Goal: Task Accomplishment & Management: Use online tool/utility

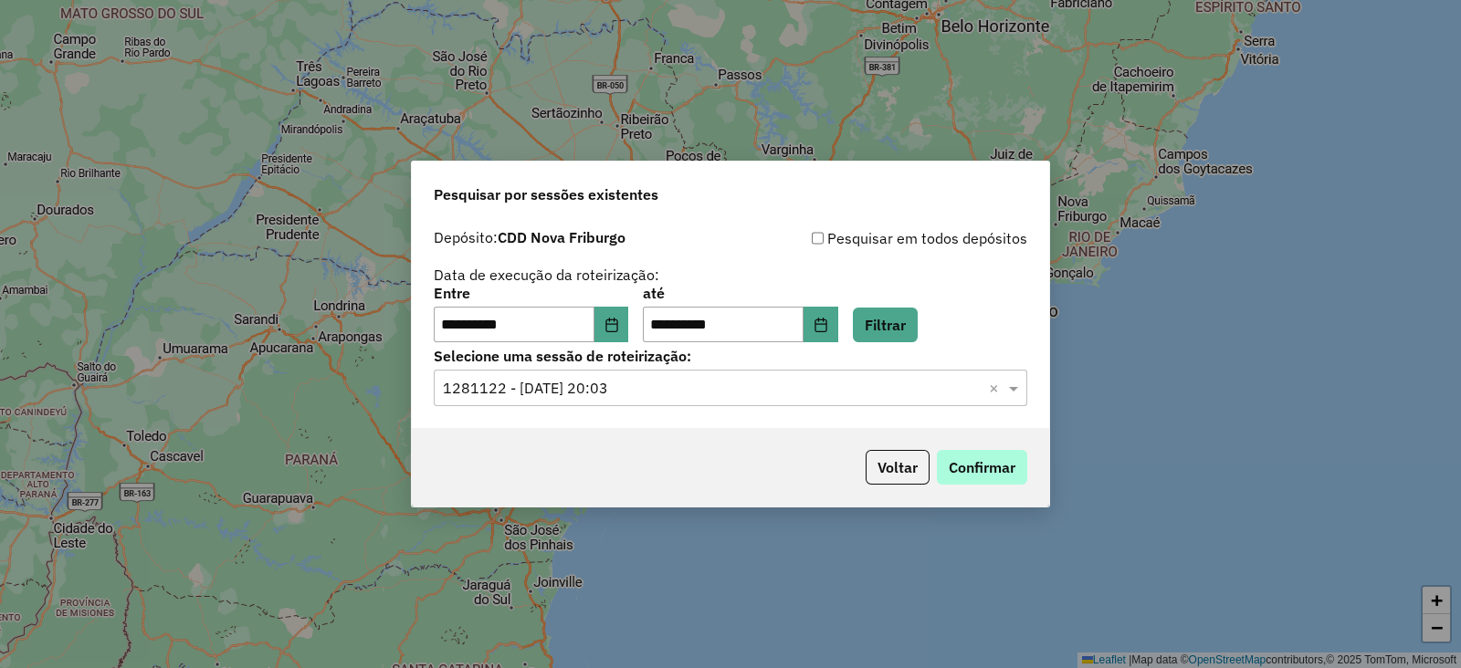
click at [972, 458] on button "Confirmar" at bounding box center [982, 467] width 90 height 35
click at [617, 310] on button "Choose Date" at bounding box center [611, 325] width 35 height 37
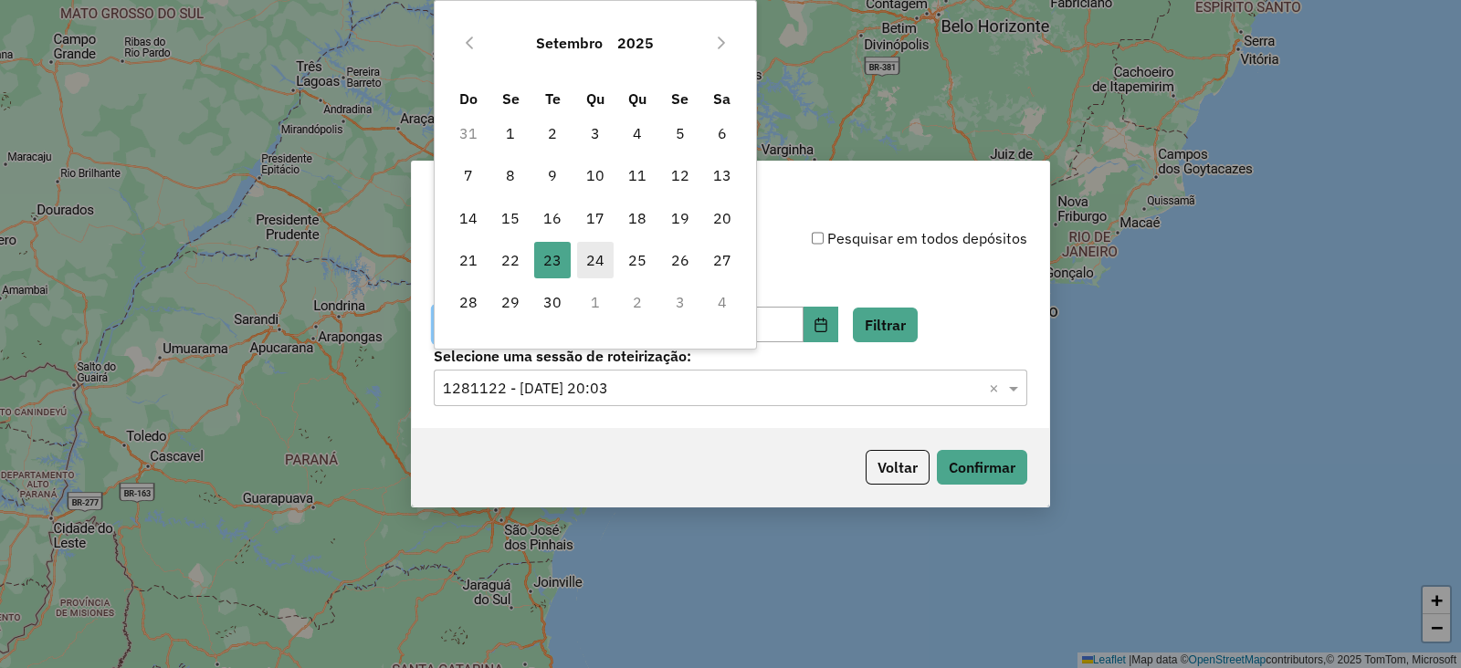
click at [602, 254] on span "24" at bounding box center [595, 260] width 37 height 37
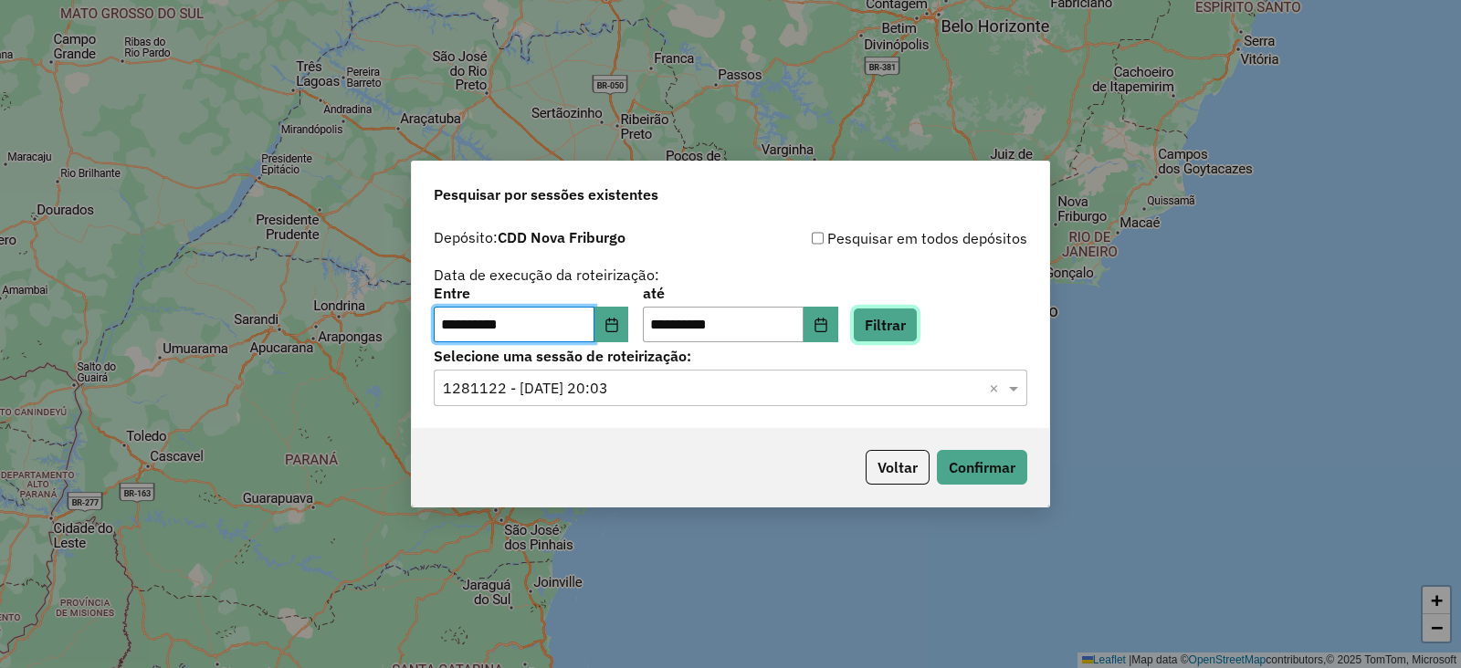
click at [918, 324] on button "Filtrar" at bounding box center [885, 325] width 65 height 35
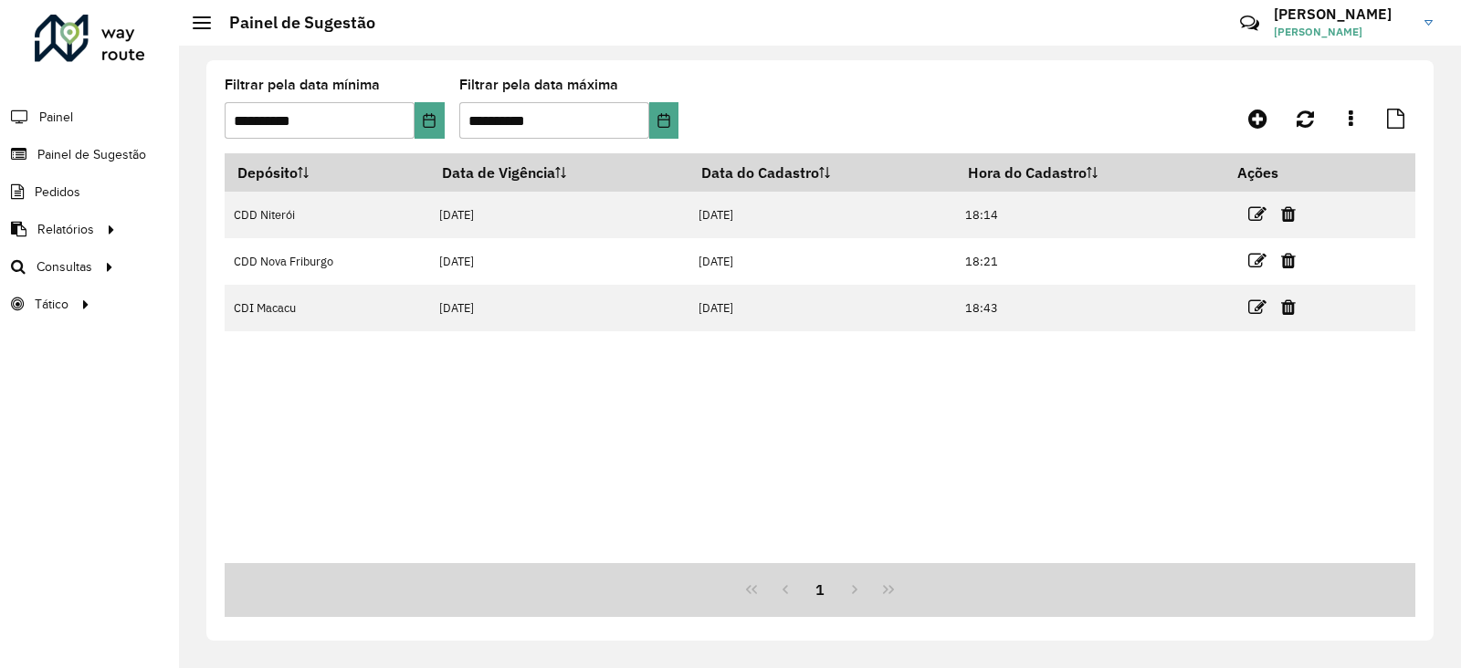
click at [83, 42] on div at bounding box center [90, 38] width 110 height 47
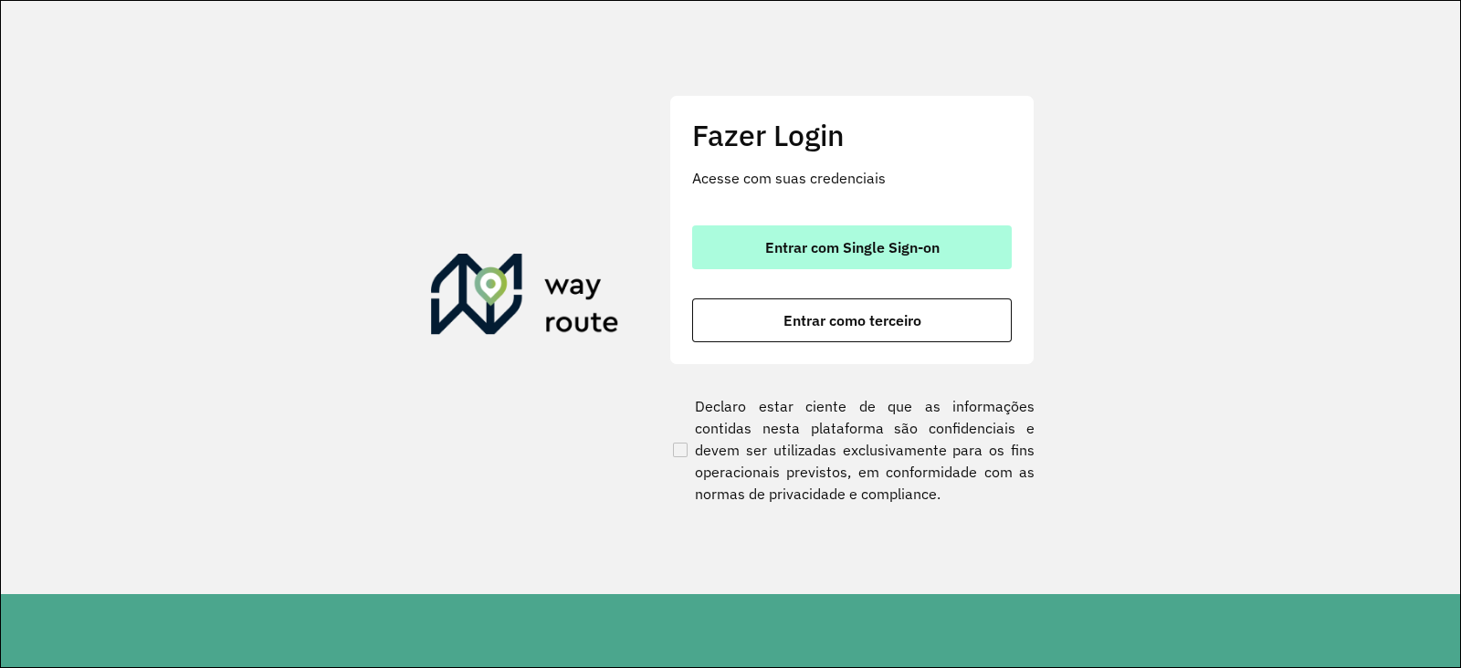
click at [752, 252] on button "Entrar com Single Sign-on" at bounding box center [852, 248] width 320 height 44
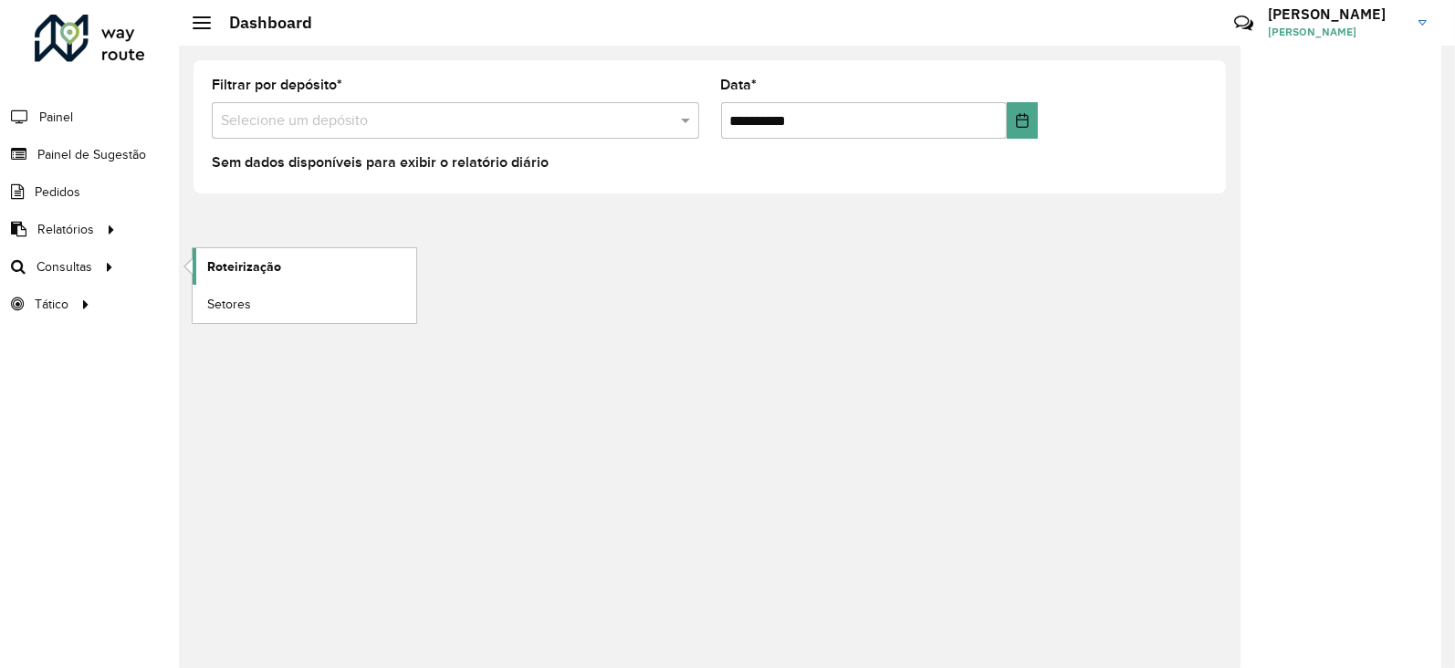
click at [251, 263] on span "Roteirização" at bounding box center [244, 266] width 74 height 19
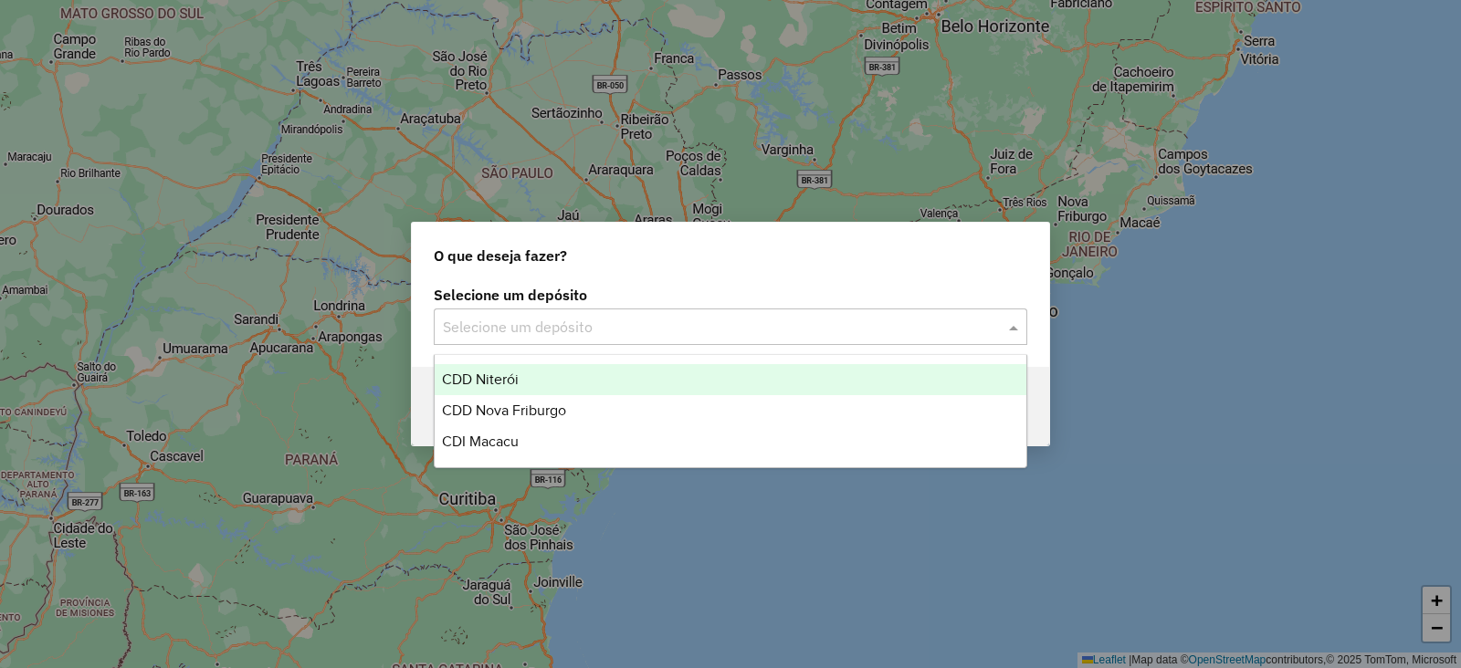
click at [548, 318] on input "text" at bounding box center [712, 328] width 539 height 22
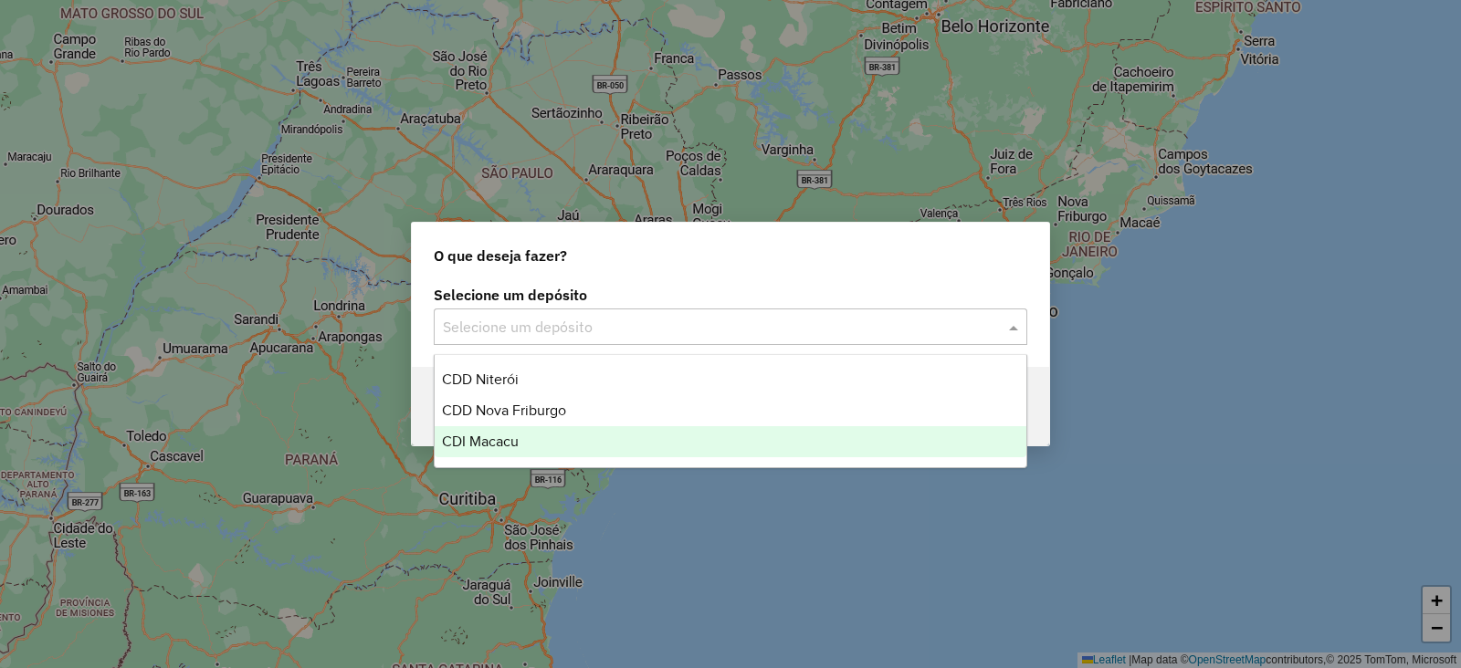
click at [499, 439] on span "CDI Macacu" at bounding box center [480, 442] width 77 height 16
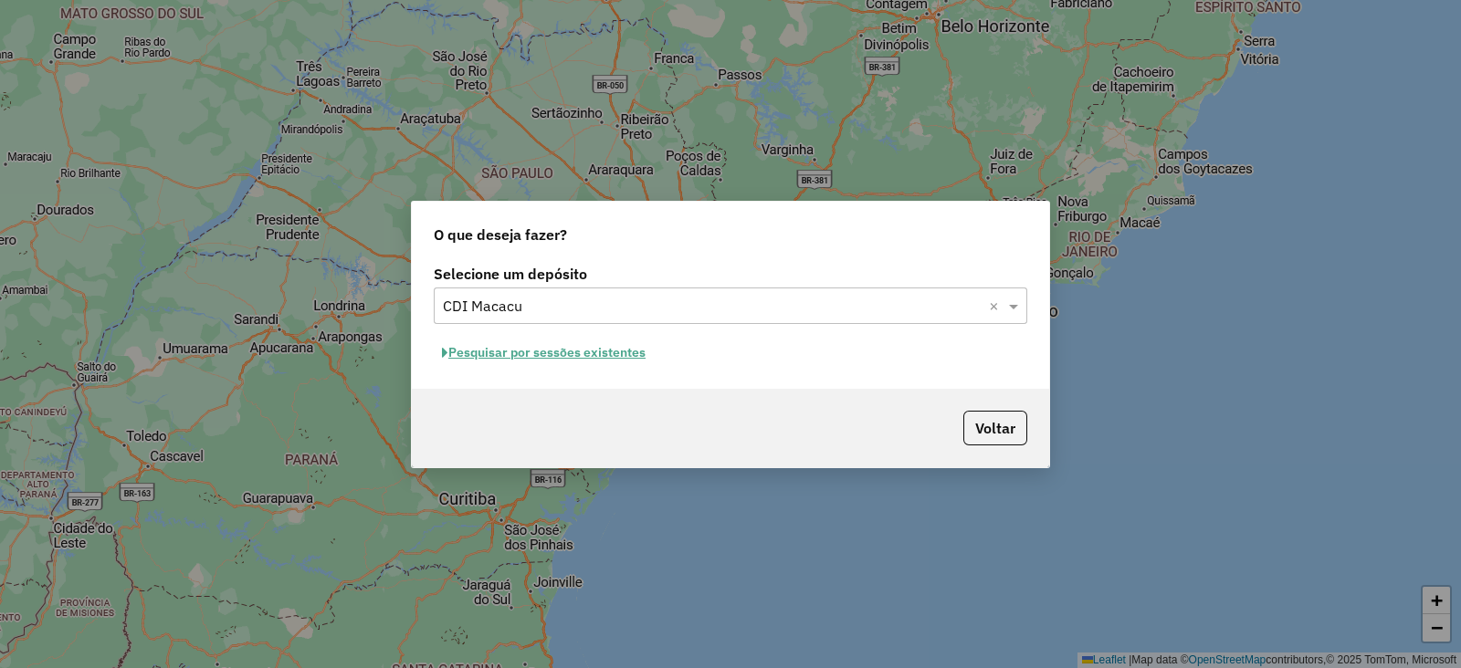
click at [603, 349] on button "Pesquisar por sessões existentes" at bounding box center [544, 353] width 220 height 28
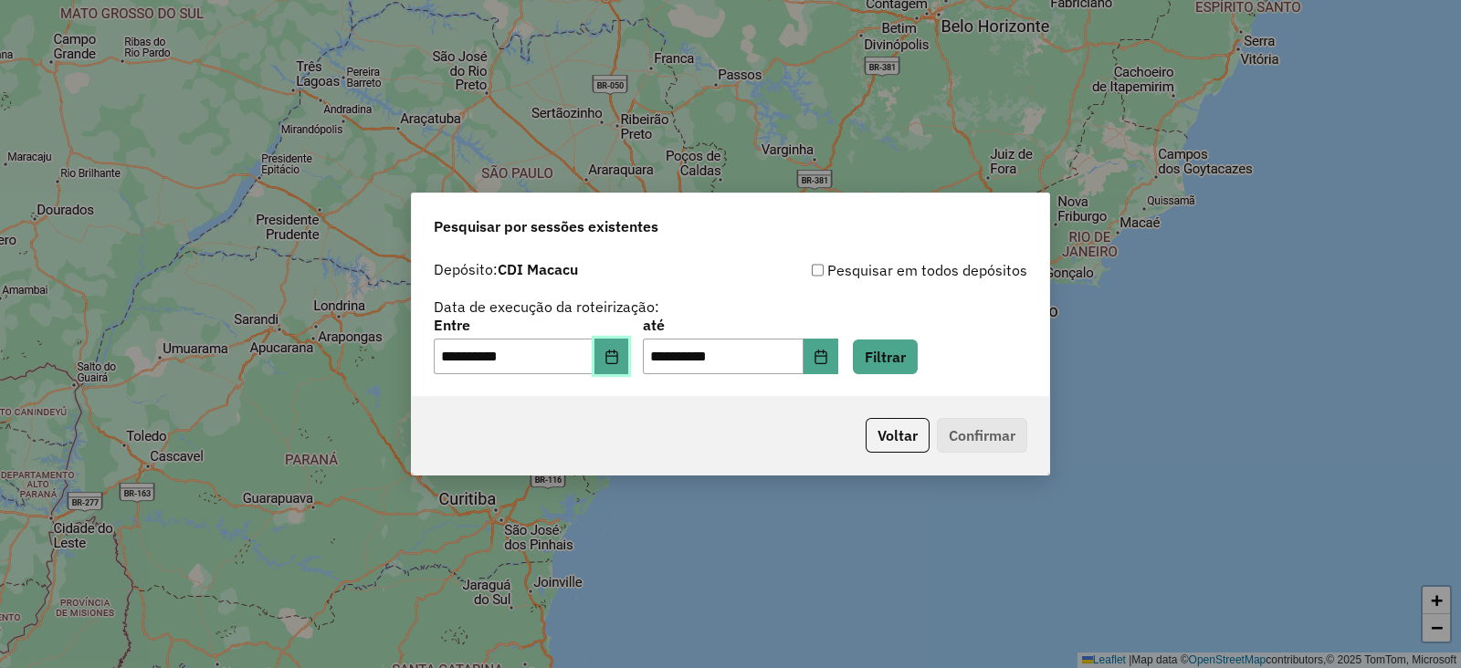
click at [611, 362] on button "Choose Date" at bounding box center [611, 357] width 35 height 37
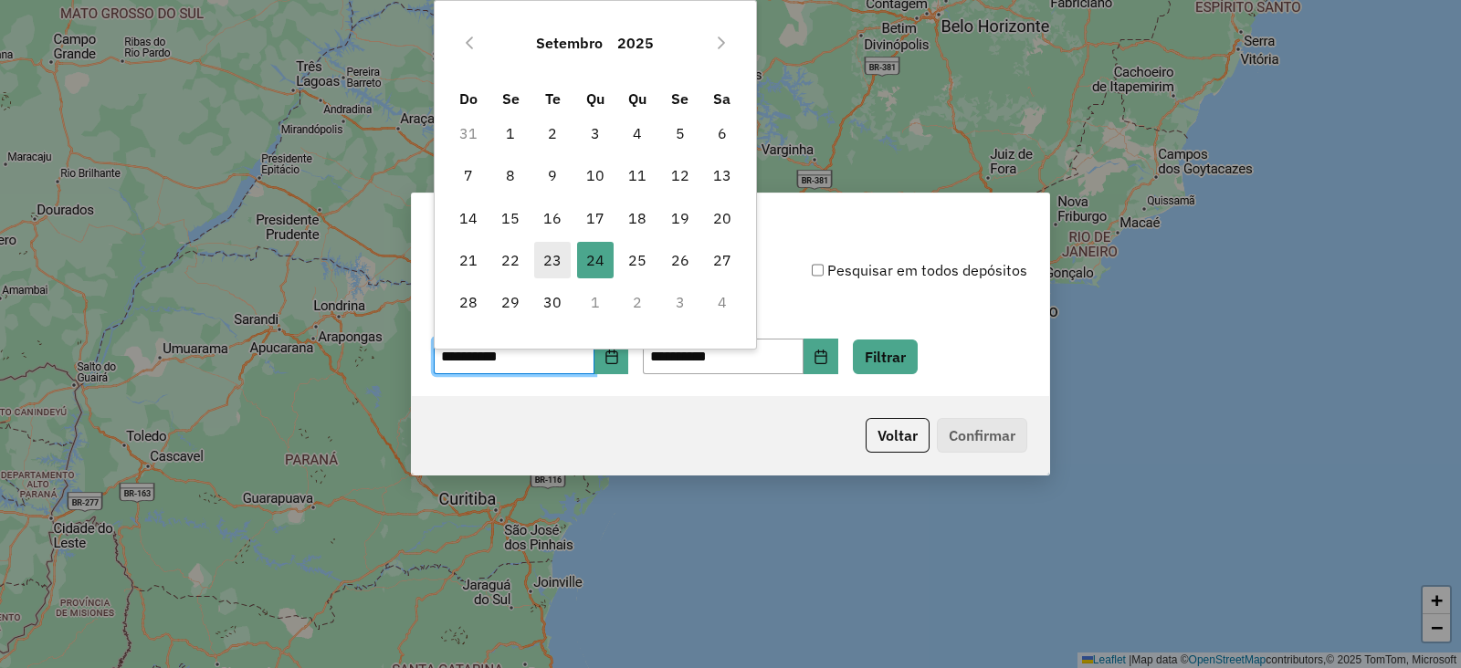
click at [548, 253] on span "23" at bounding box center [552, 260] width 37 height 37
type input "**********"
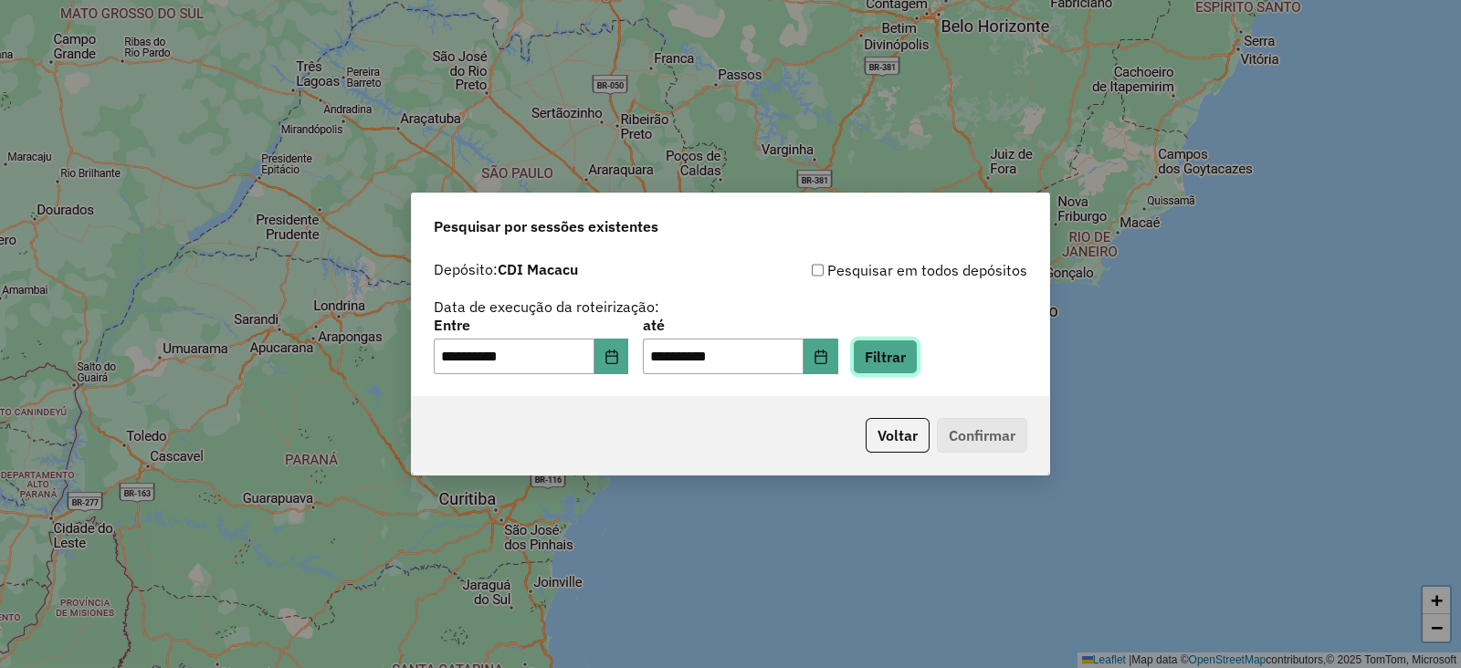
click at [912, 352] on button "Filtrar" at bounding box center [885, 357] width 65 height 35
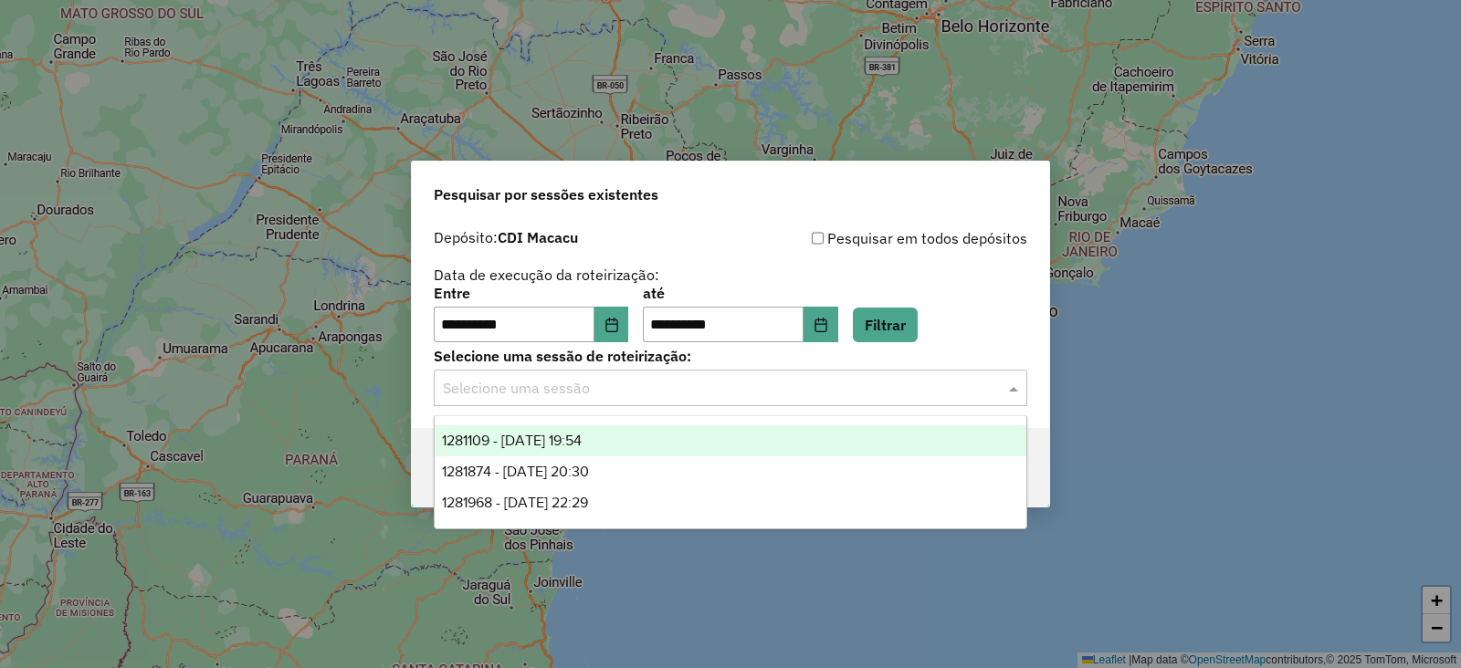
click at [656, 381] on input "text" at bounding box center [712, 389] width 539 height 22
click at [677, 440] on div "1281109 - 23/09/2025 19:54" at bounding box center [731, 440] width 592 height 31
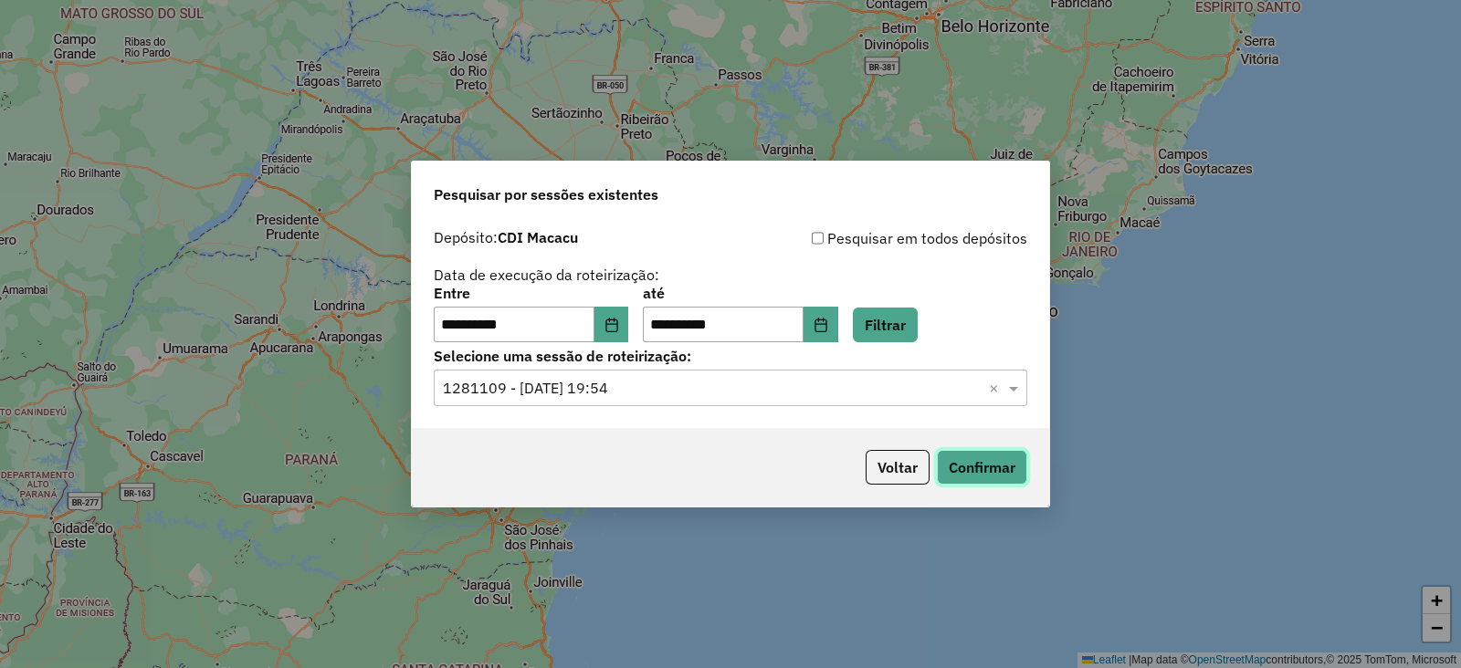
click at [980, 457] on button "Confirmar" at bounding box center [982, 467] width 90 height 35
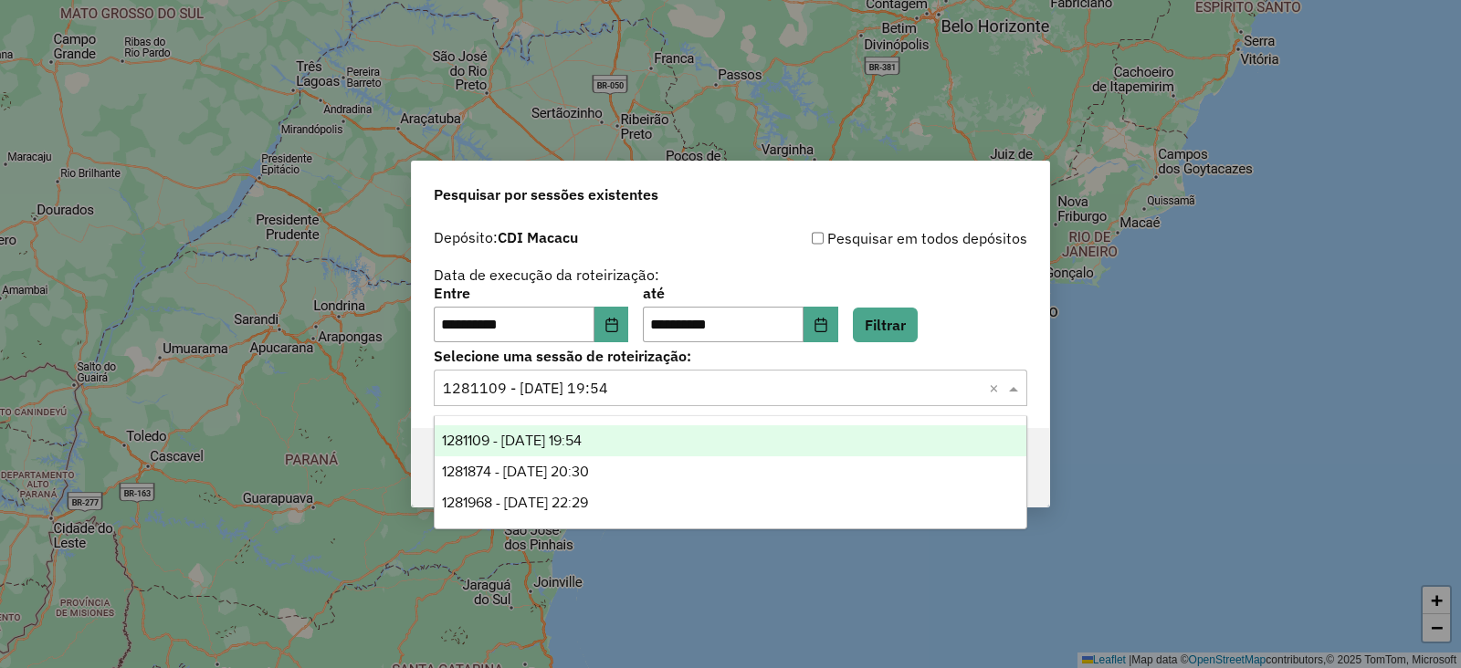
click at [679, 378] on input "text" at bounding box center [712, 389] width 539 height 22
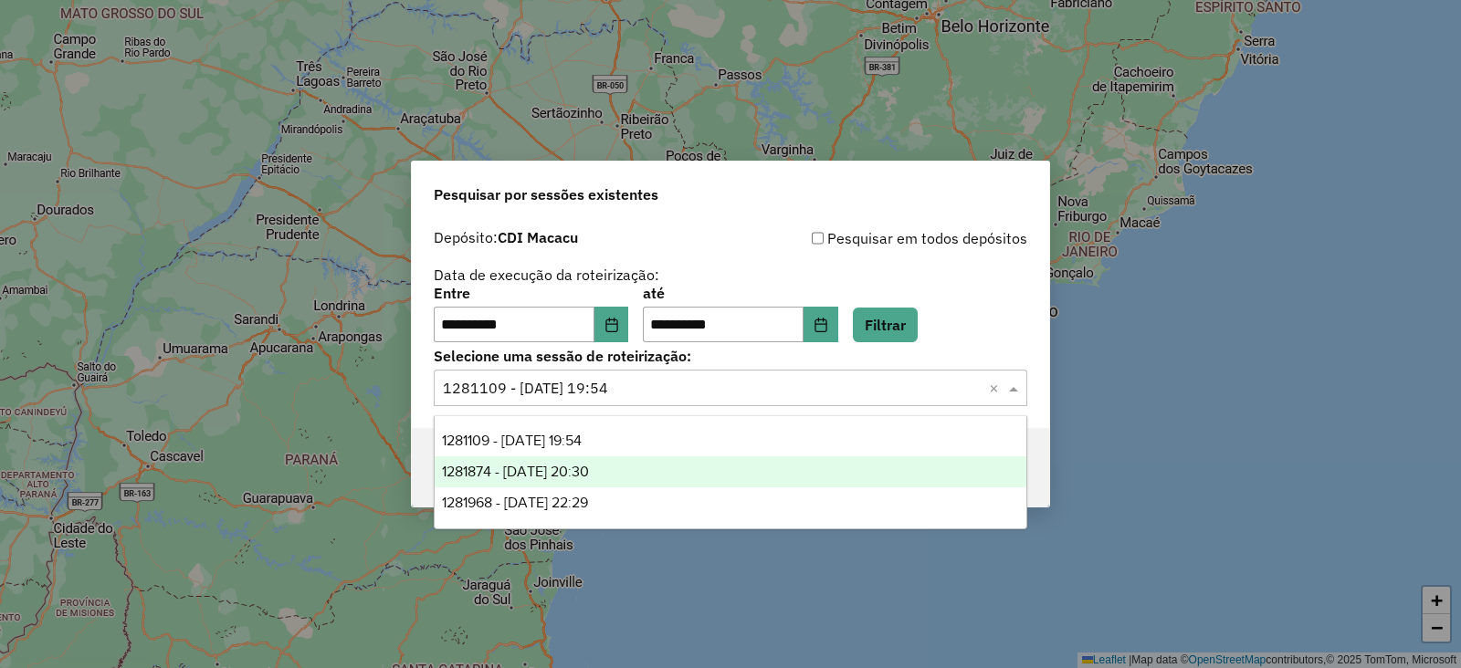
click at [589, 465] on span "1281874 - 24/09/2025 20:30" at bounding box center [515, 472] width 147 height 16
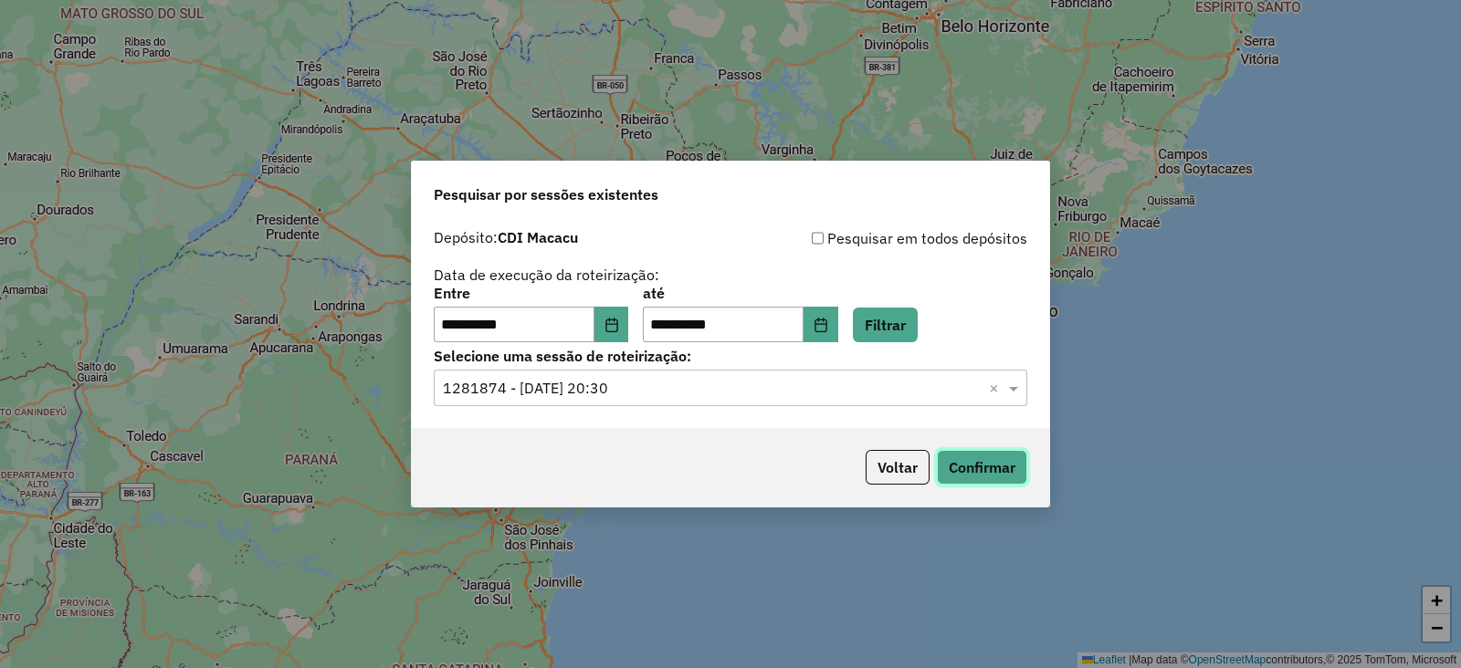
click at [986, 467] on button "Confirmar" at bounding box center [982, 467] width 90 height 35
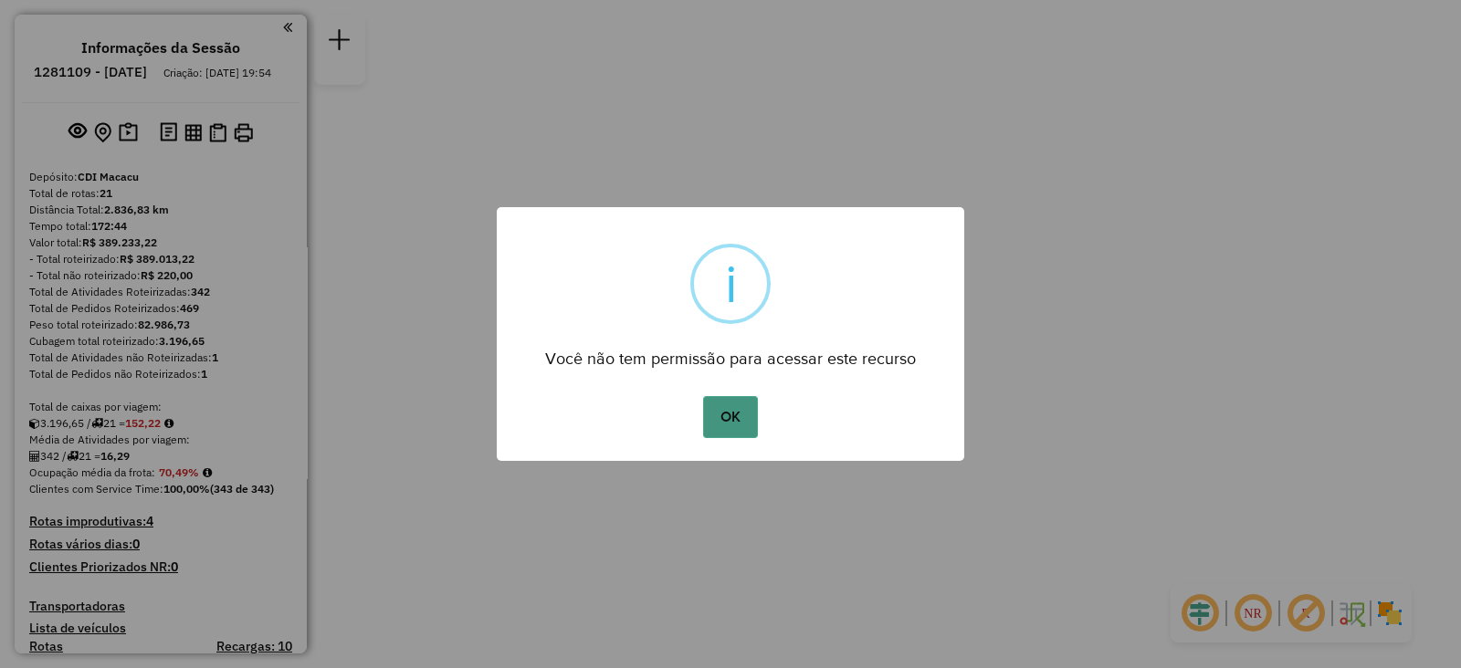
click at [724, 424] on button "OK" at bounding box center [730, 417] width 54 height 42
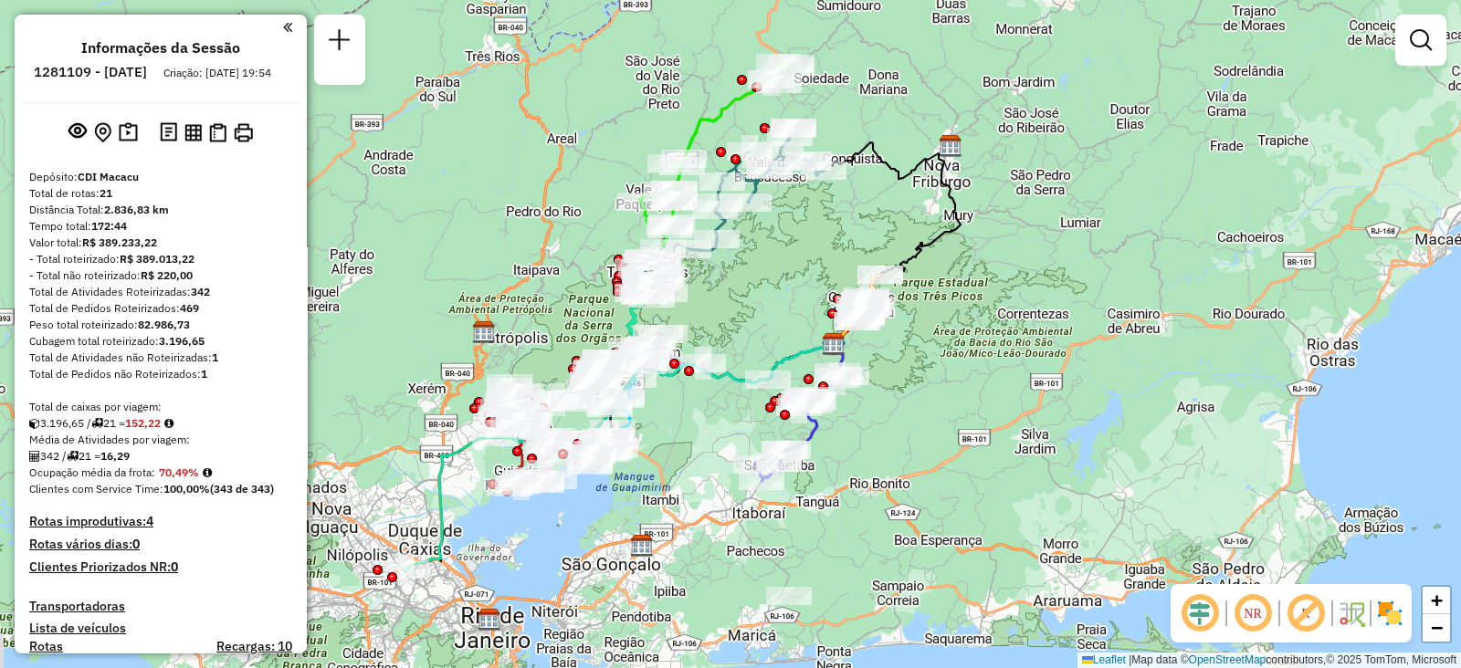
drag, startPoint x: 772, startPoint y: 437, endPoint x: 872, endPoint y: 445, distance: 100.7
click at [874, 446] on div "Janela de atendimento Grade de atendimento Capacidade Transportadoras Veículos …" at bounding box center [730, 334] width 1461 height 668
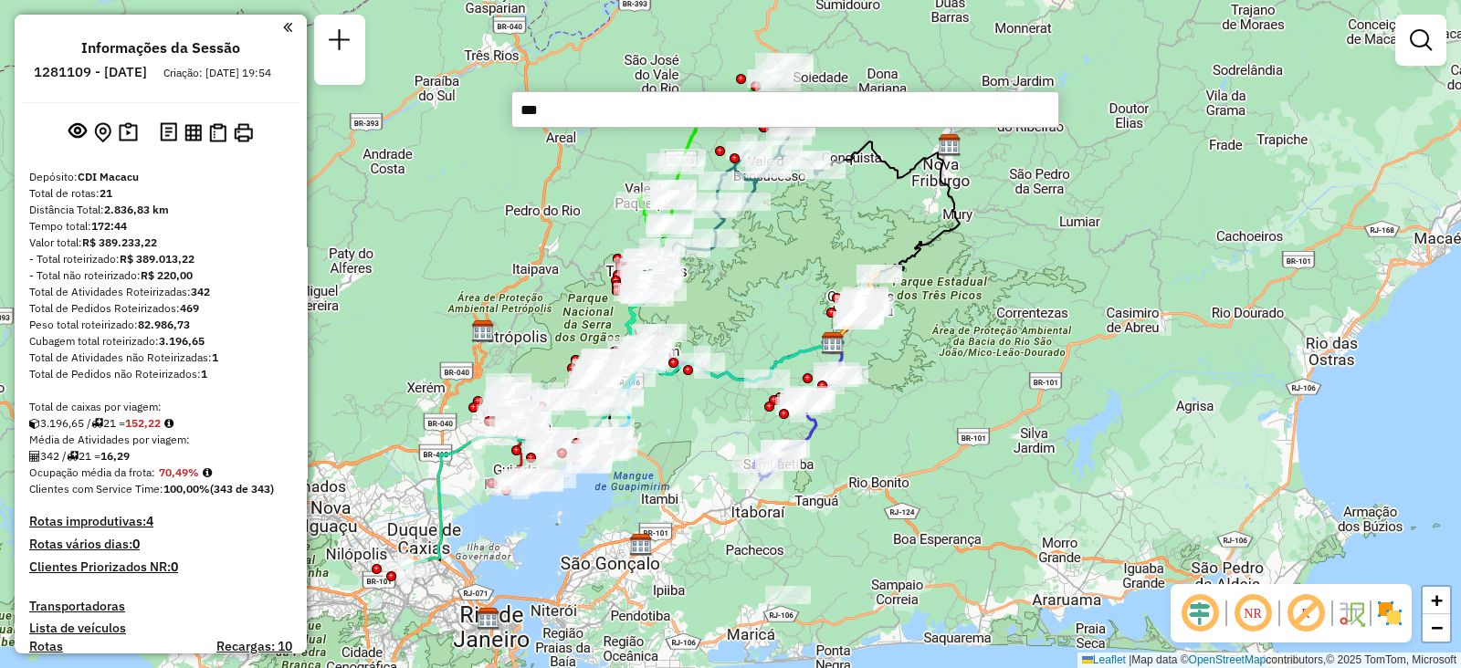
type input "****"
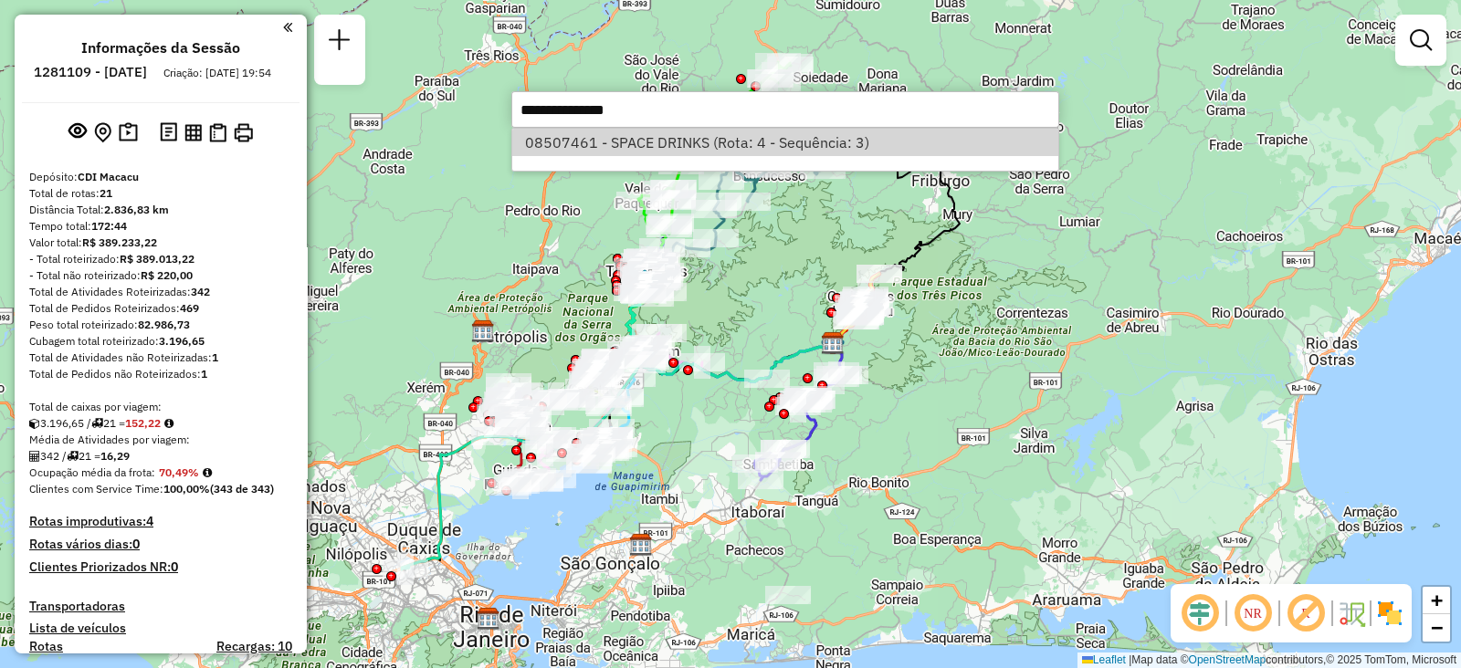
select select "**********"
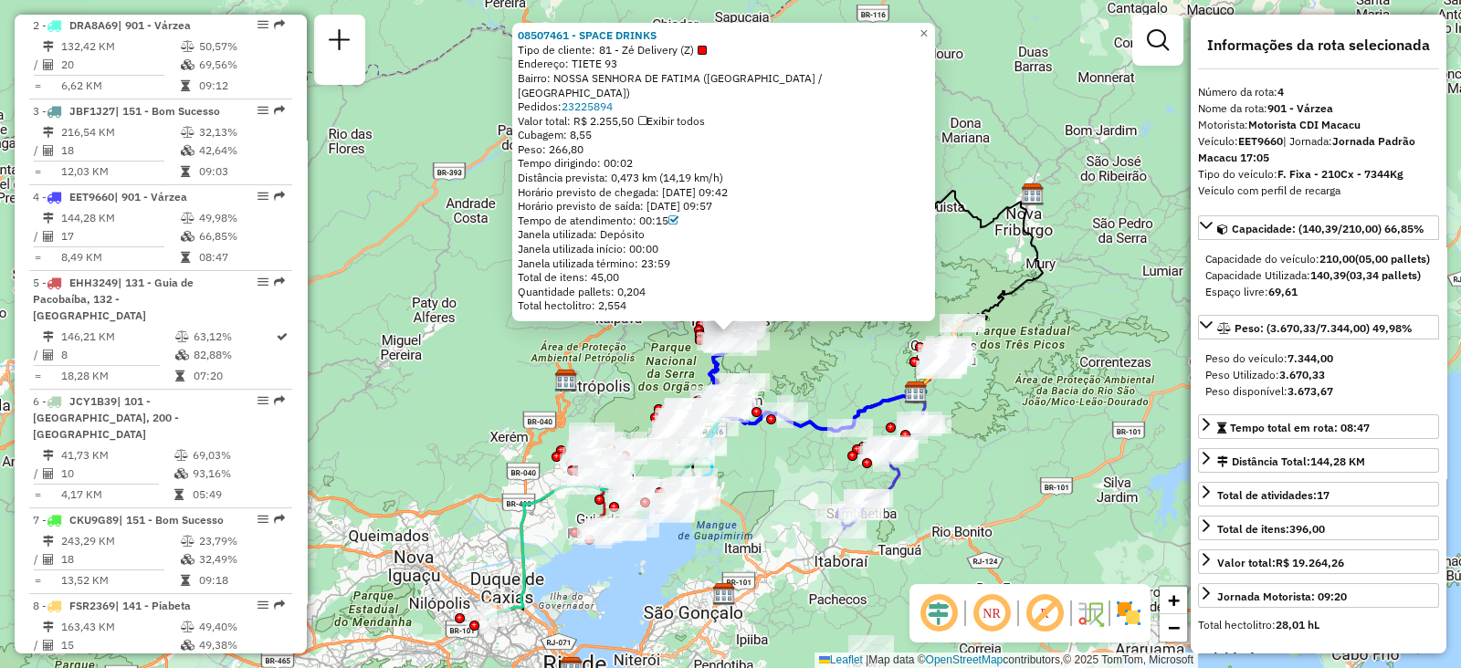
scroll to position [1004, 0]
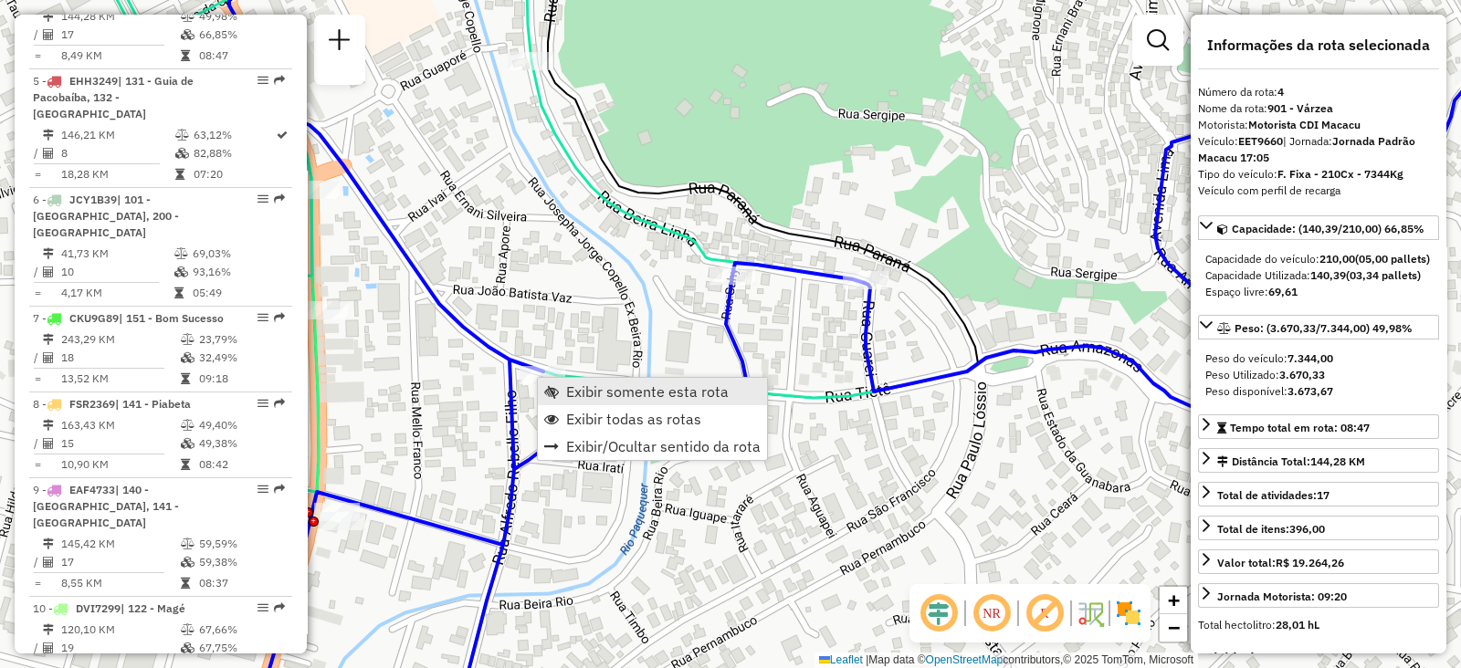
click at [584, 390] on span "Exibir somente esta rota" at bounding box center [647, 391] width 163 height 15
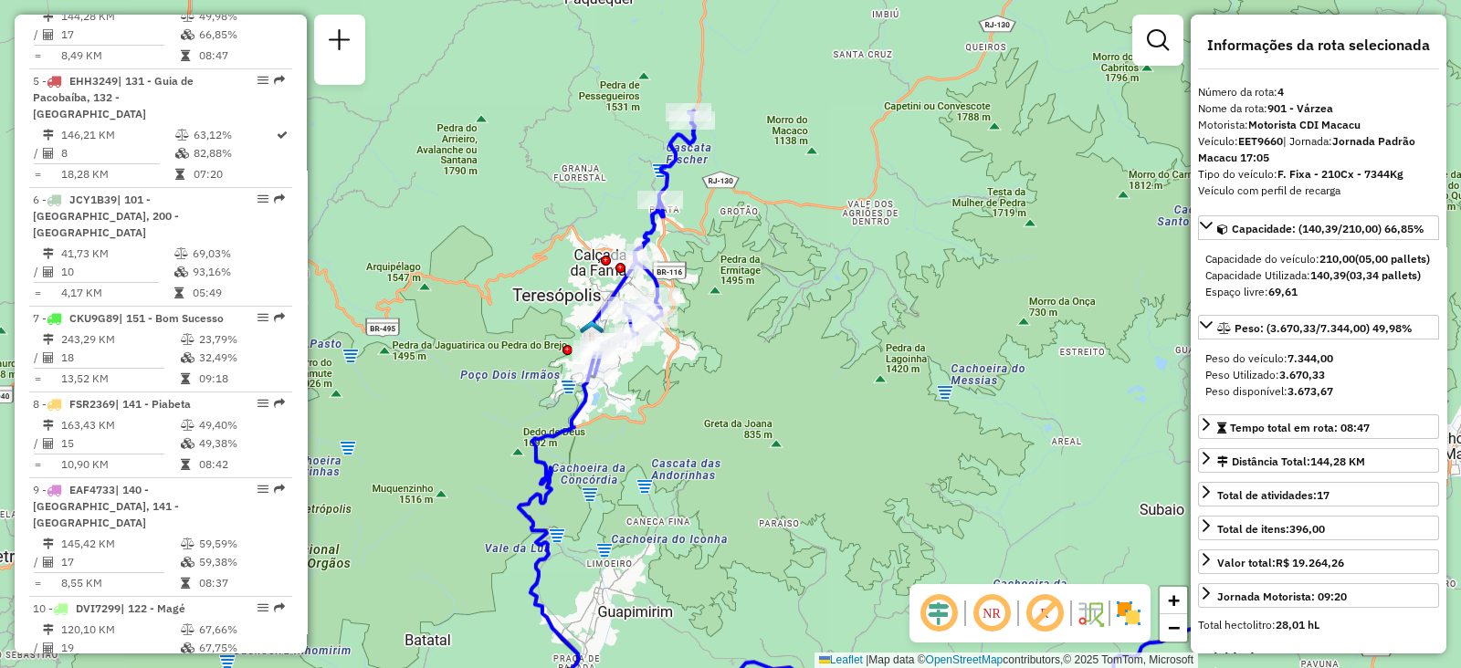
drag, startPoint x: 595, startPoint y: 301, endPoint x: 782, endPoint y: 371, distance: 198.8
click at [782, 371] on div "Janela de atendimento Grade de atendimento Capacidade Transportadoras Veículos …" at bounding box center [730, 334] width 1461 height 668
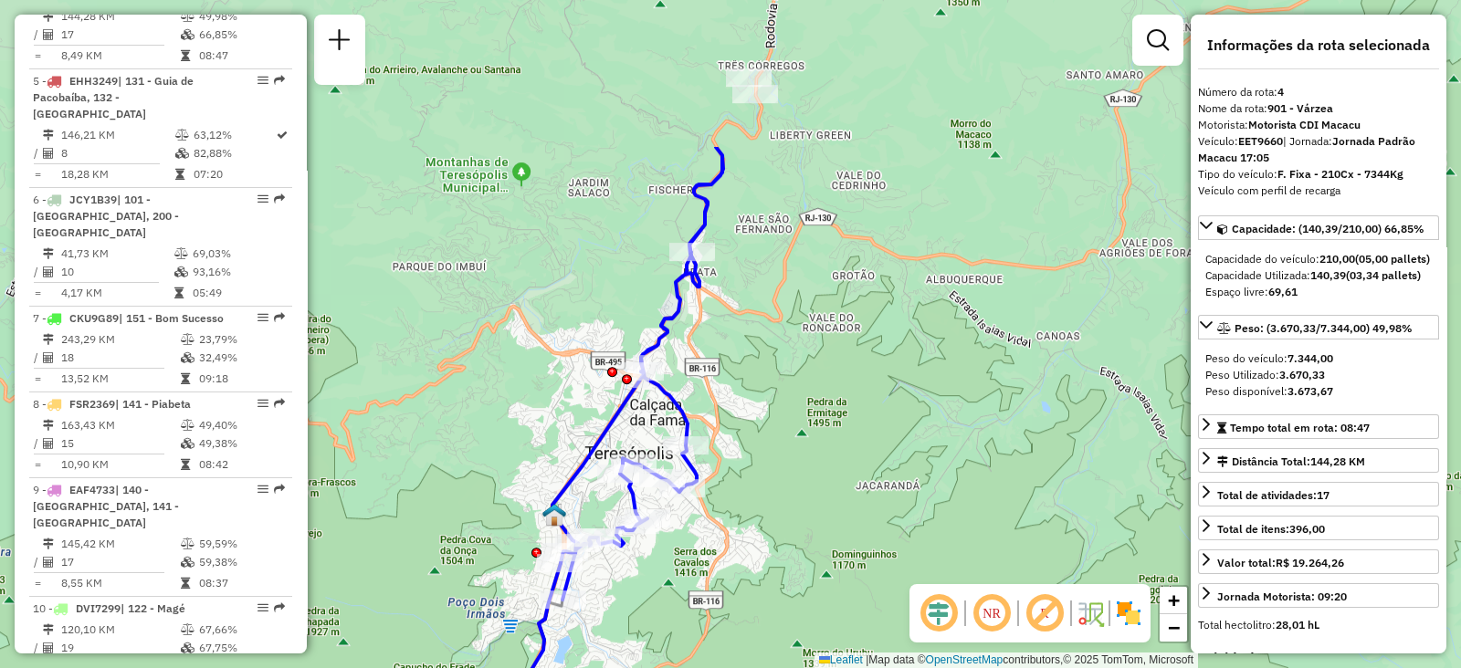
drag, startPoint x: 685, startPoint y: 123, endPoint x: 646, endPoint y: 337, distance: 217.2
click at [646, 337] on div "Janela de atendimento Grade de atendimento Capacidade Transportadoras Veículos …" at bounding box center [730, 334] width 1461 height 668
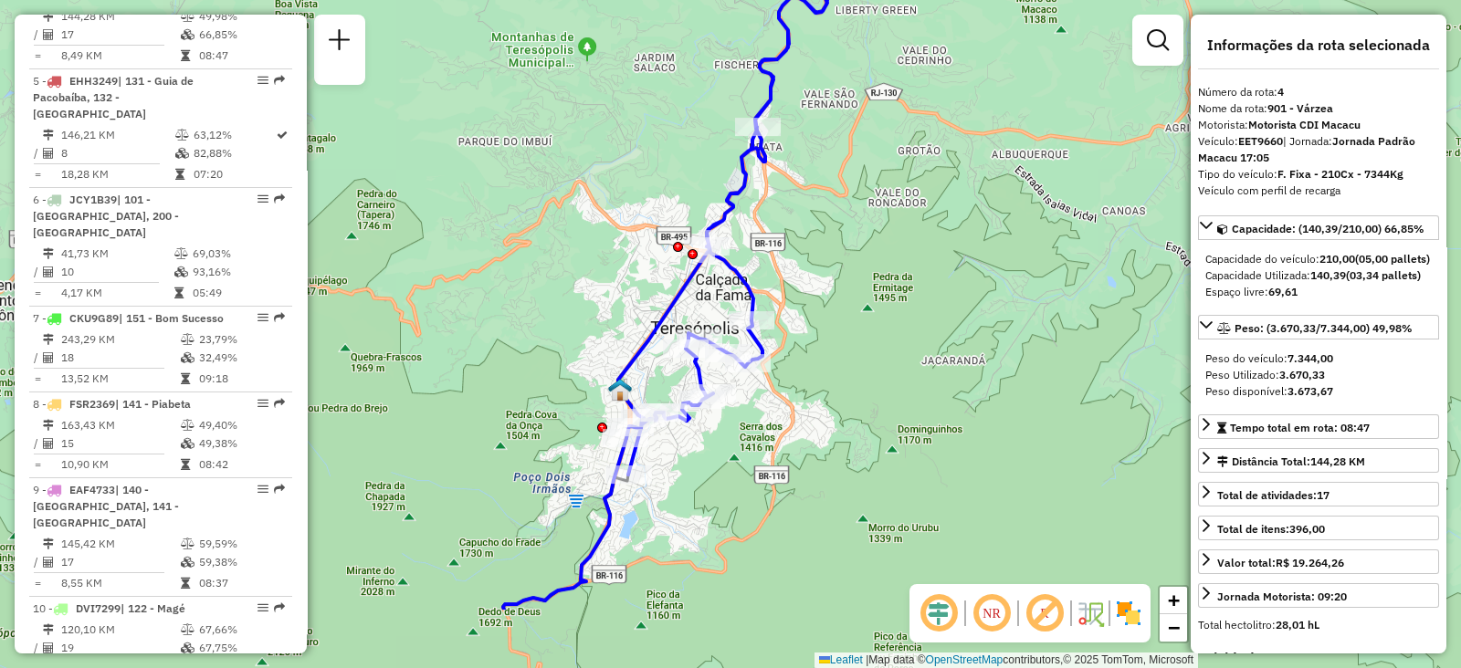
drag, startPoint x: 705, startPoint y: 385, endPoint x: 740, endPoint y: 280, distance: 110.9
click at [740, 280] on icon at bounding box center [722, 212] width 209 height 526
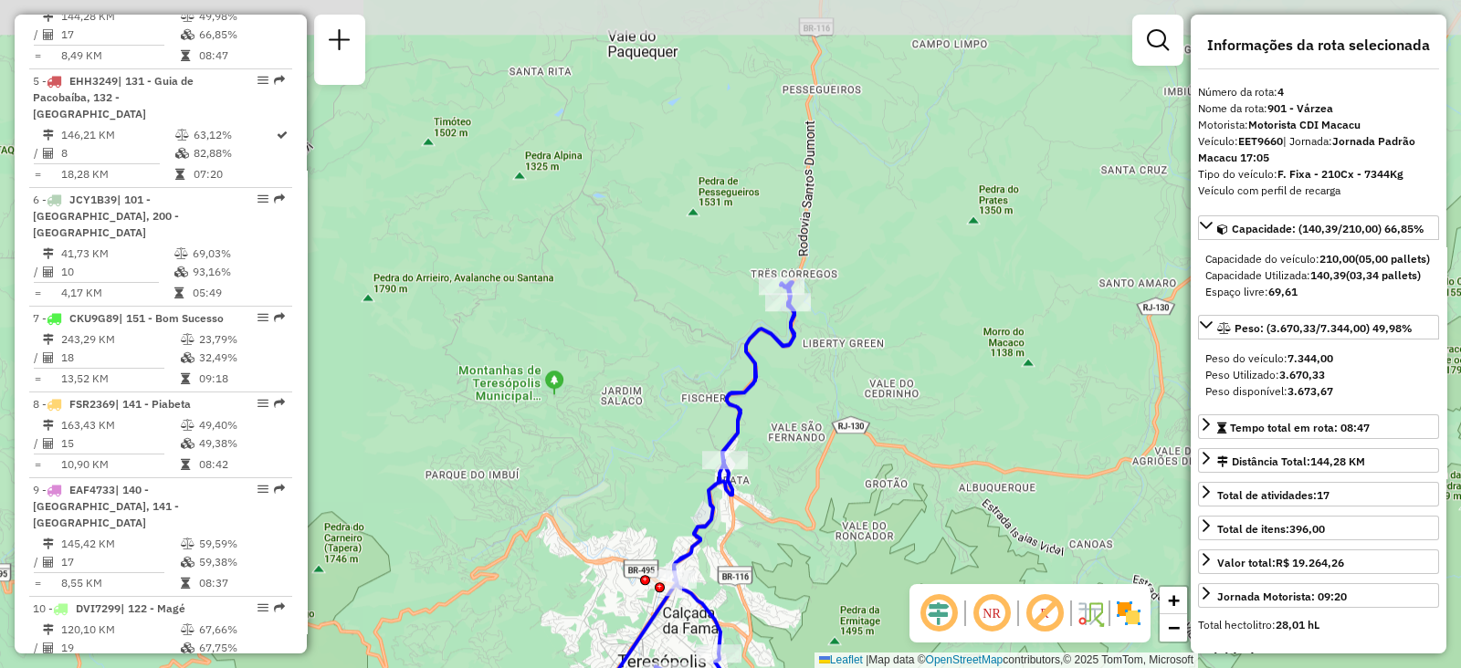
drag, startPoint x: 933, startPoint y: 253, endPoint x: 895, endPoint y: 513, distance: 263.0
click at [895, 513] on div "Janela de atendimento Grade de atendimento Capacidade Transportadoras Veículos …" at bounding box center [730, 334] width 1461 height 668
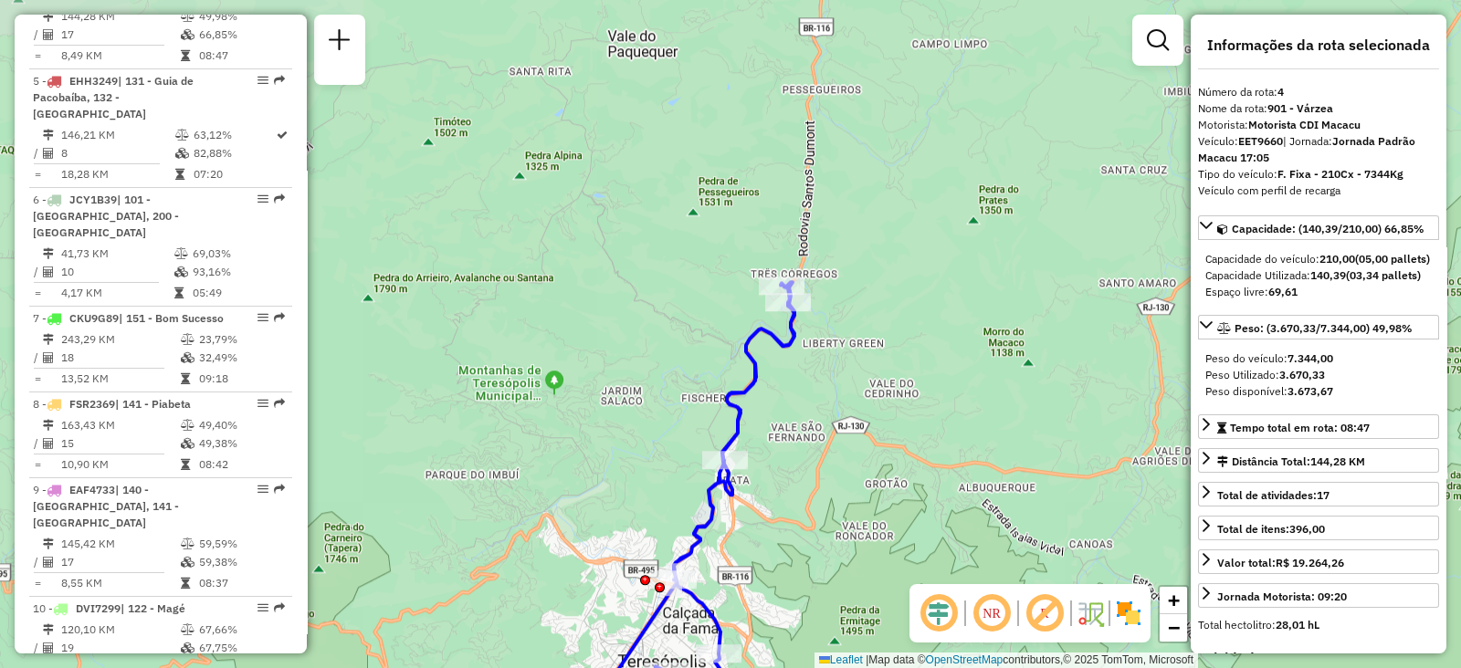
click at [895, 513] on div "Janela de atendimento Grade de atendimento Capacidade Transportadoras Veículos …" at bounding box center [730, 334] width 1461 height 668
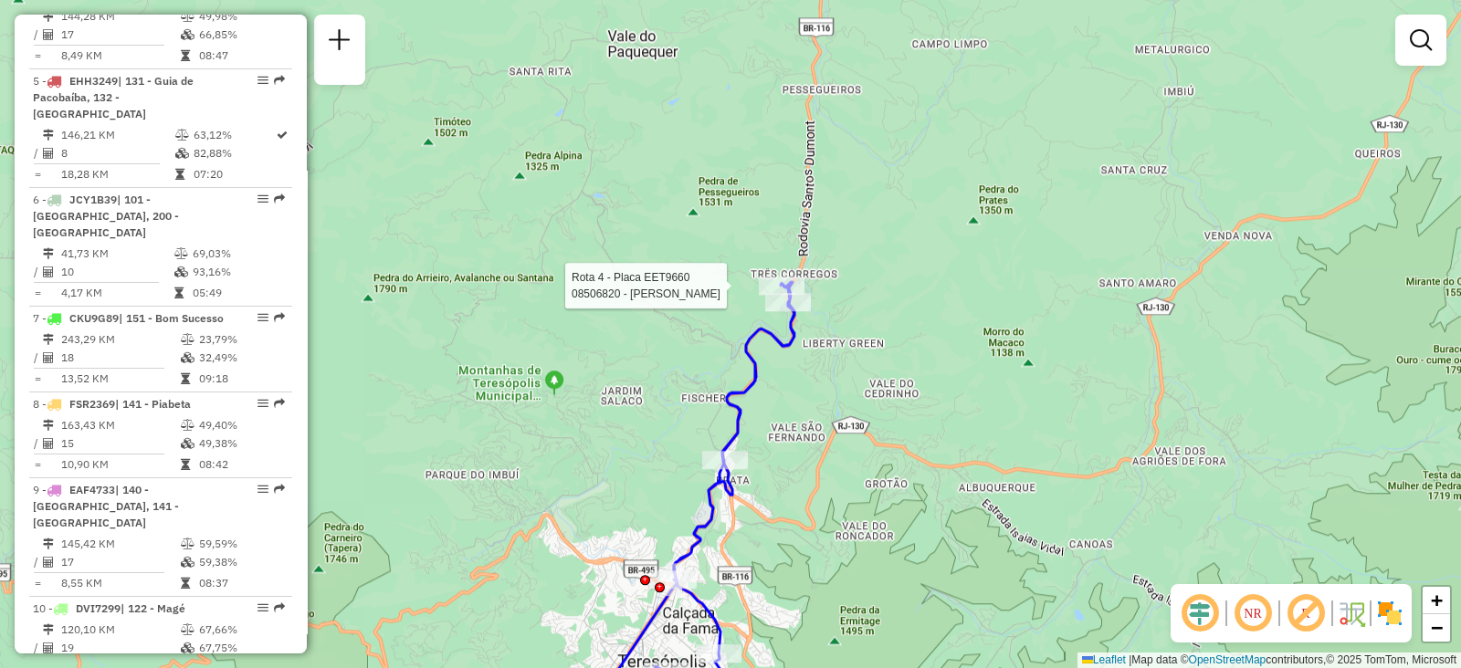
select select "**********"
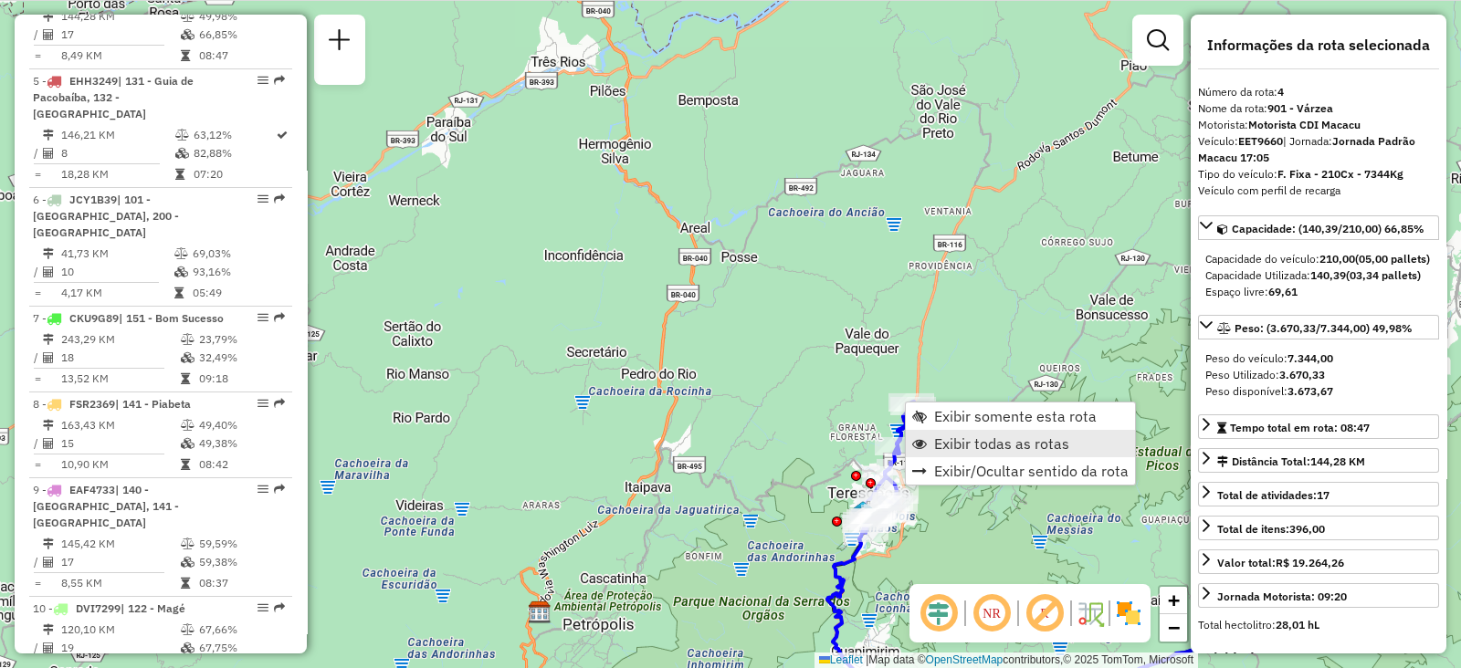
click at [950, 449] on span "Exibir todas as rotas" at bounding box center [1001, 443] width 135 height 15
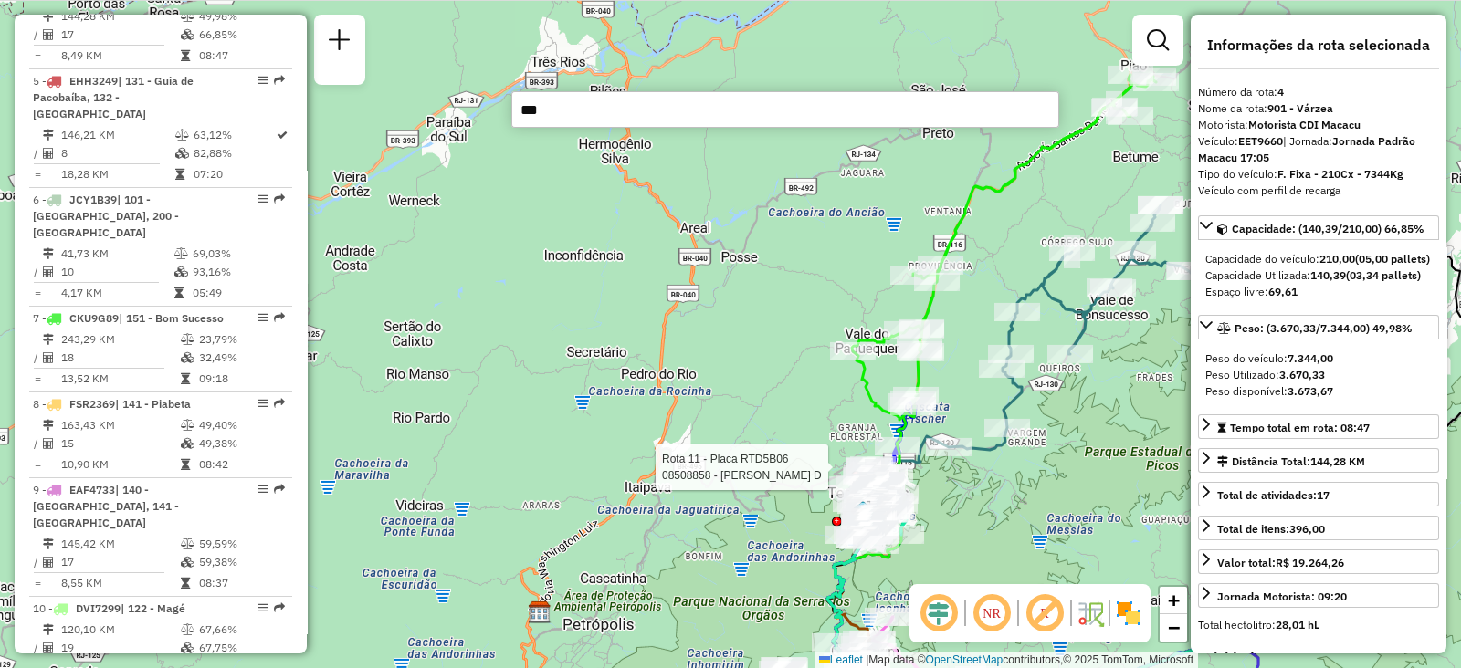
type input "****"
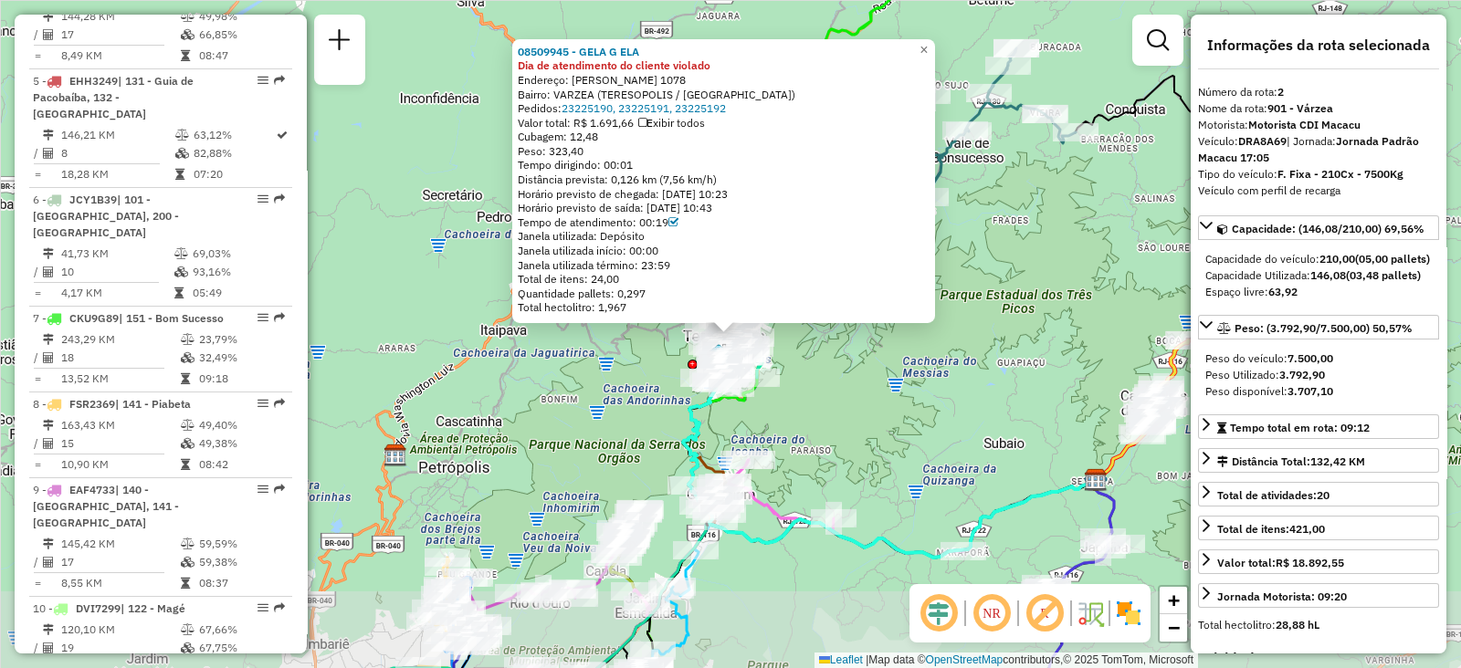
scroll to position [816, 0]
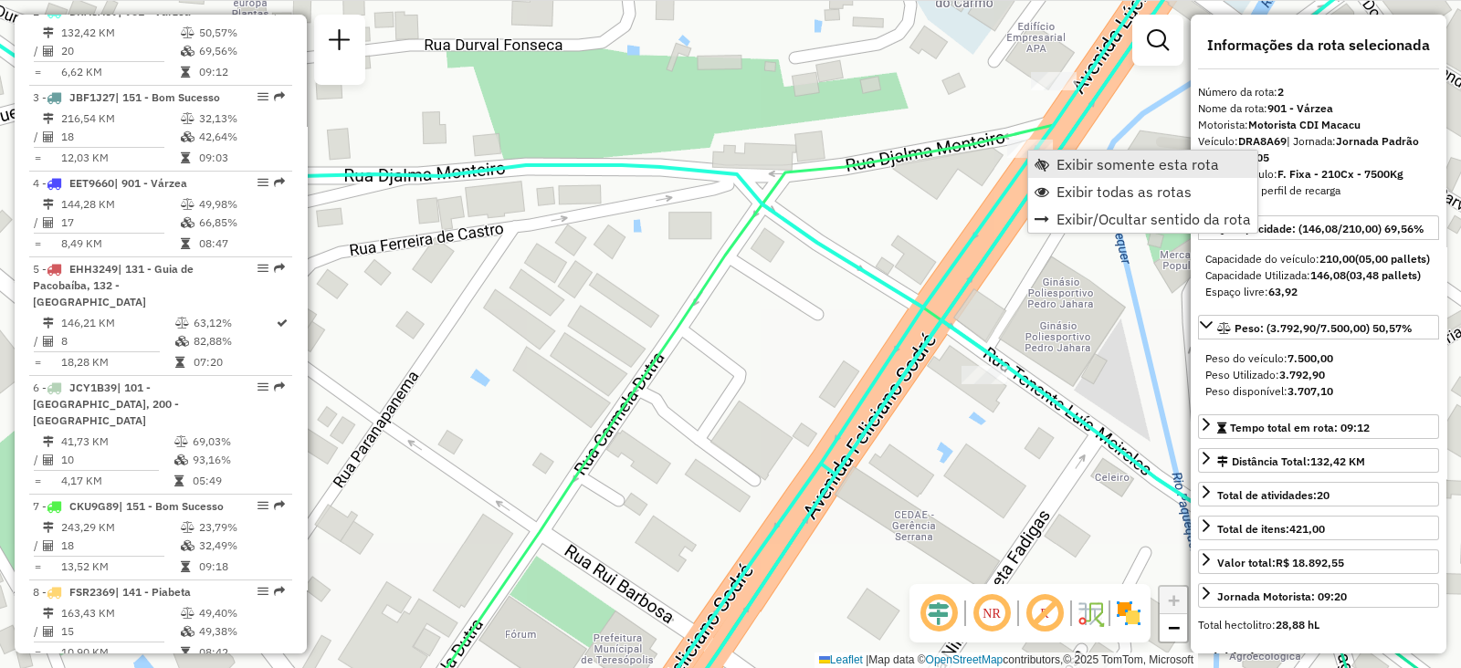
click at [1037, 164] on span "Exibir somente esta rota" at bounding box center [1042, 164] width 15 height 15
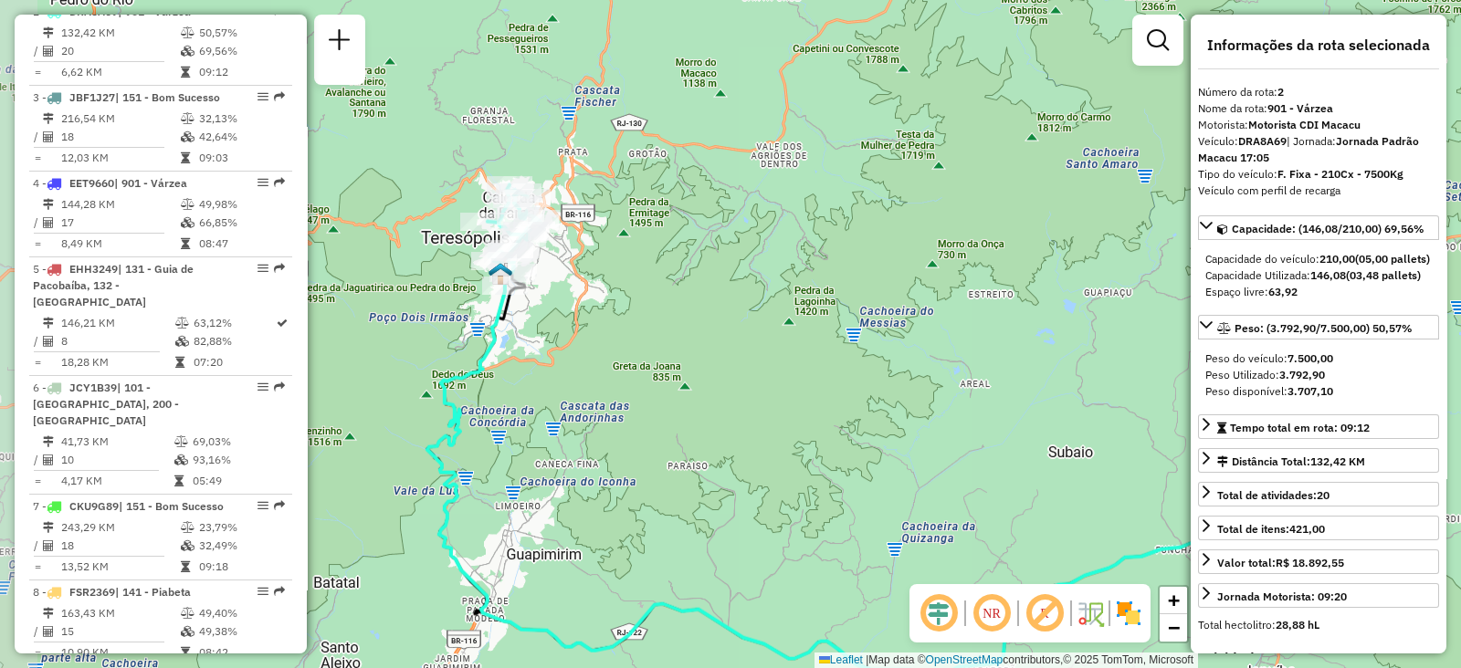
drag, startPoint x: 379, startPoint y: 198, endPoint x: 497, endPoint y: 297, distance: 153.6
click at [497, 295] on div at bounding box center [505, 286] width 46 height 18
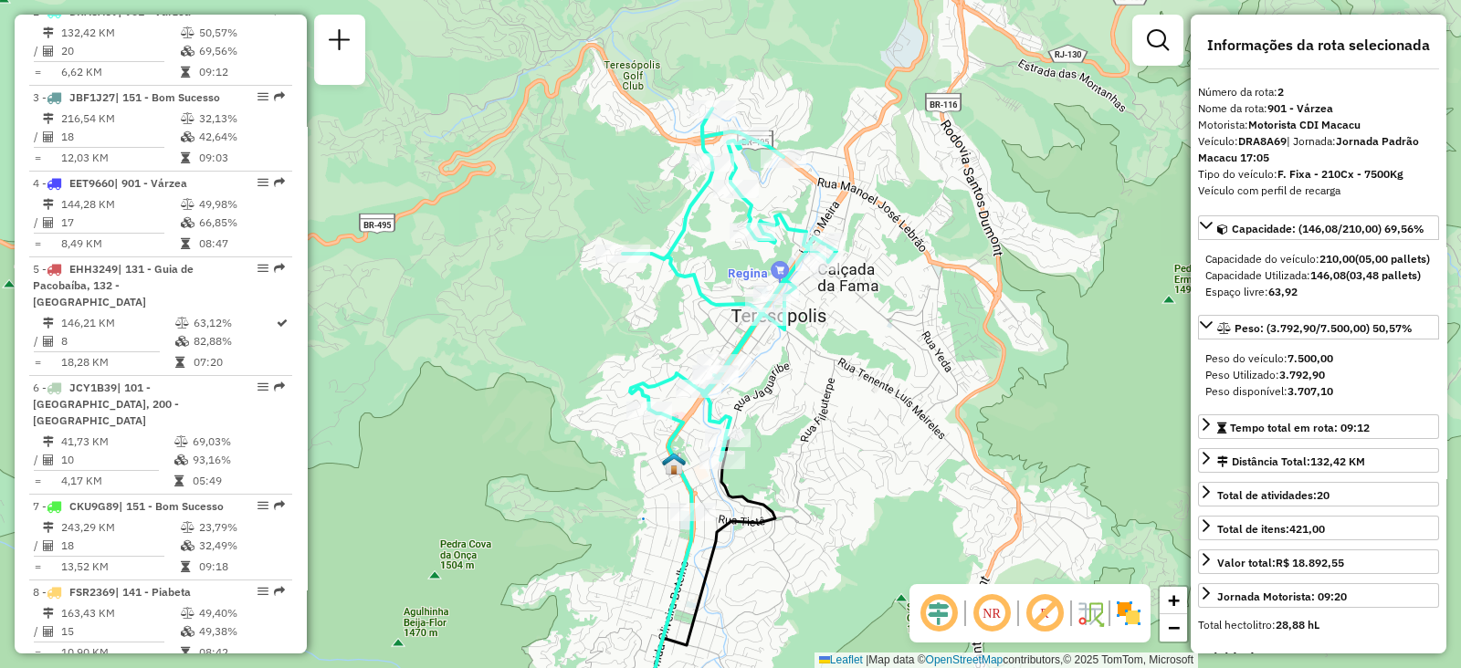
drag, startPoint x: 682, startPoint y: 515, endPoint x: 888, endPoint y: 509, distance: 206.5
click at [888, 509] on div "Janela de atendimento Grade de atendimento Capacidade Transportadoras Veículos …" at bounding box center [730, 334] width 1461 height 668
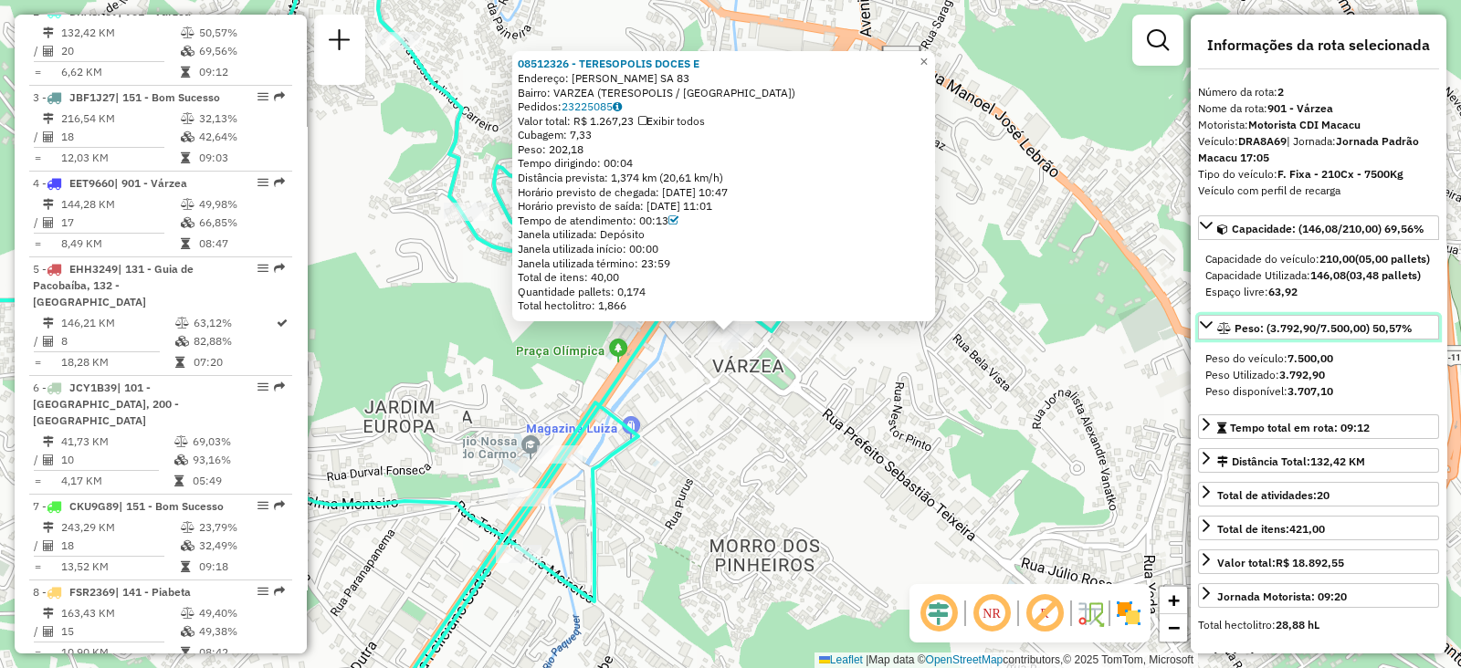
click at [1272, 340] on link "Peso: (3.792,90/7.500,00) 50,57%" at bounding box center [1318, 327] width 241 height 25
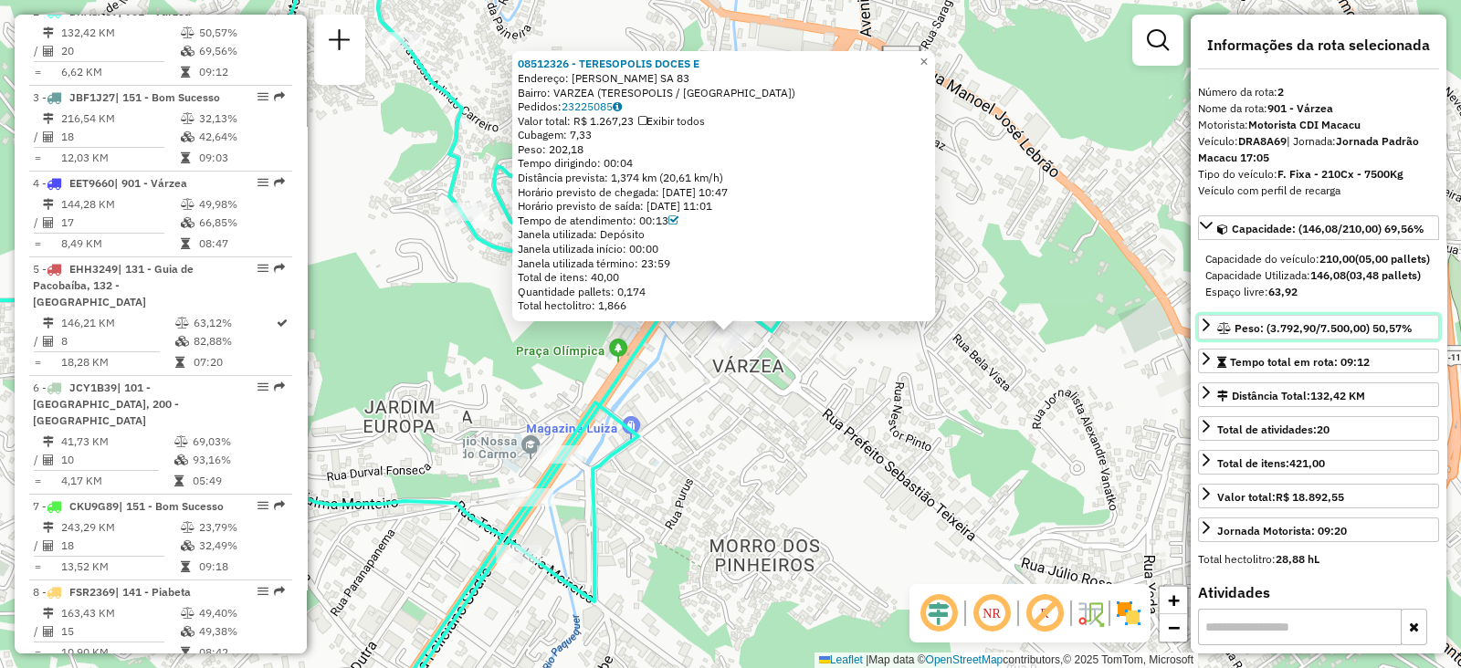
click at [1272, 340] on link "Peso: (3.792,90/7.500,00) 50,57%" at bounding box center [1318, 327] width 241 height 25
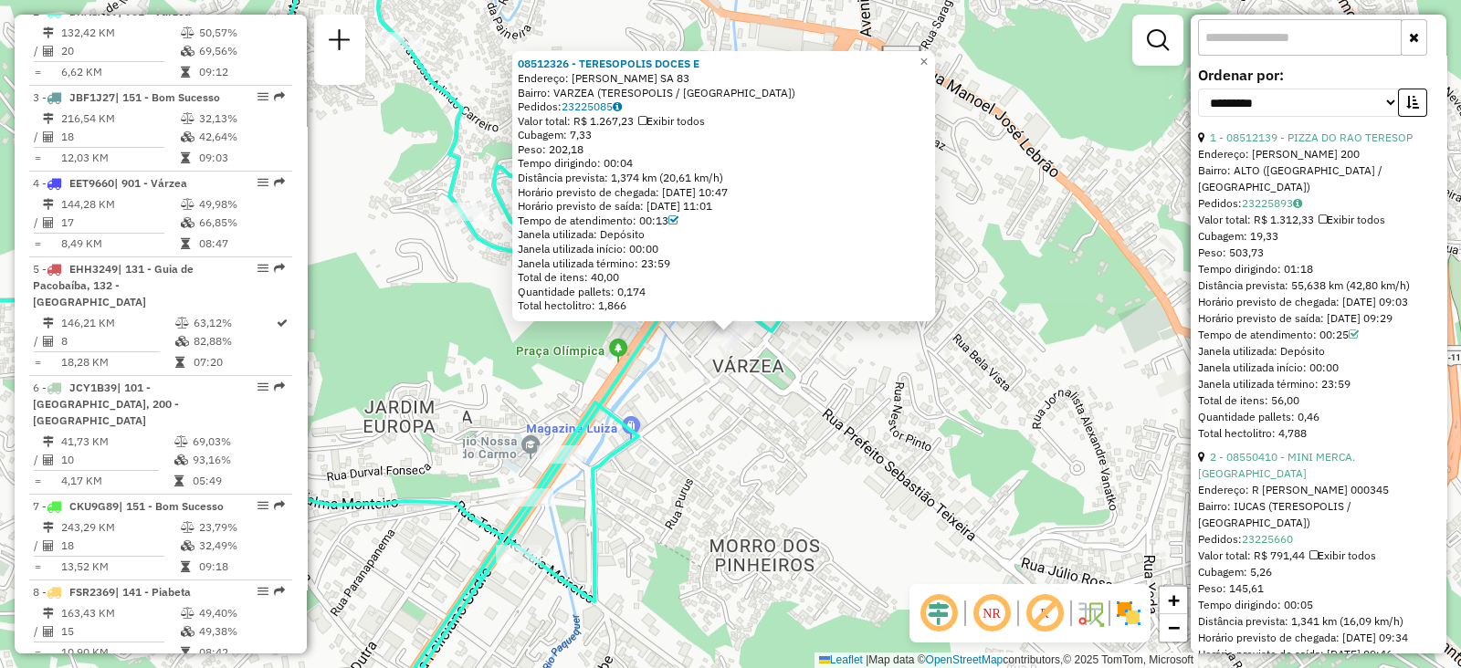
scroll to position [685, 0]
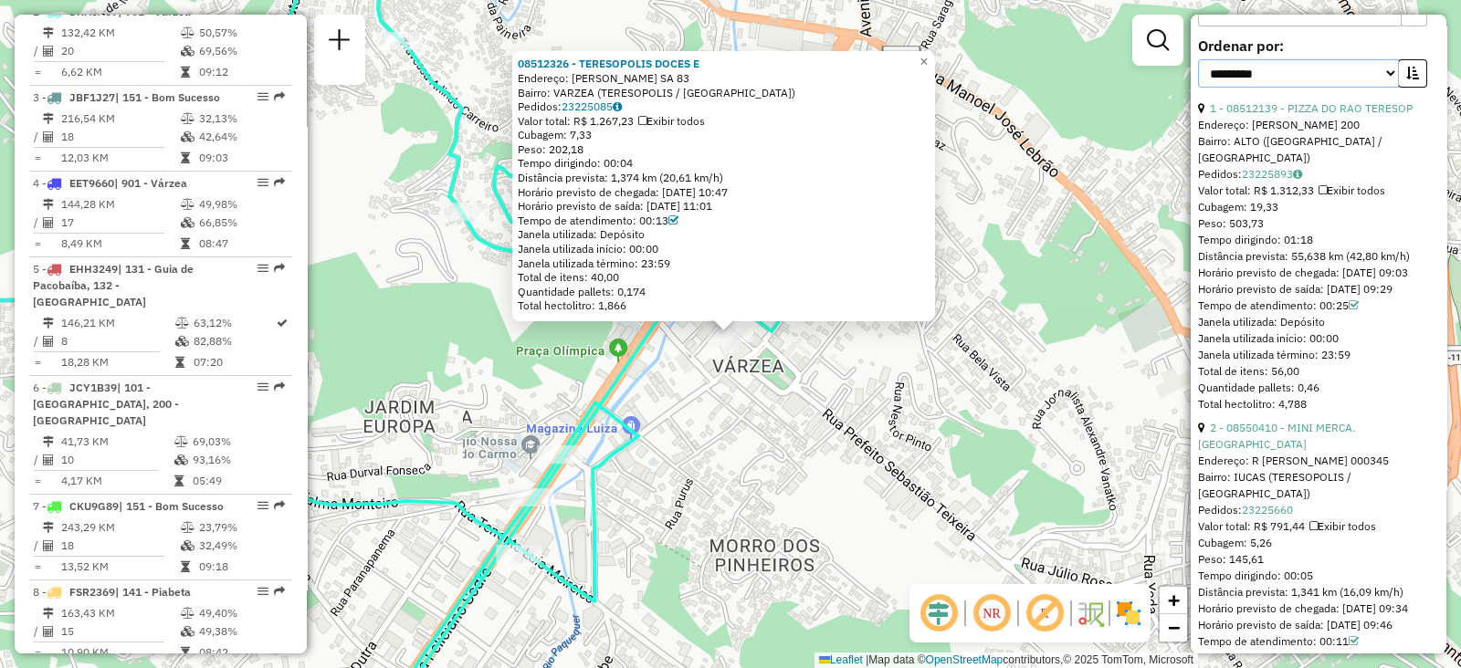
click at [1383, 88] on select "**********" at bounding box center [1298, 73] width 201 height 28
click at [1198, 87] on select "**********" at bounding box center [1298, 73] width 201 height 28
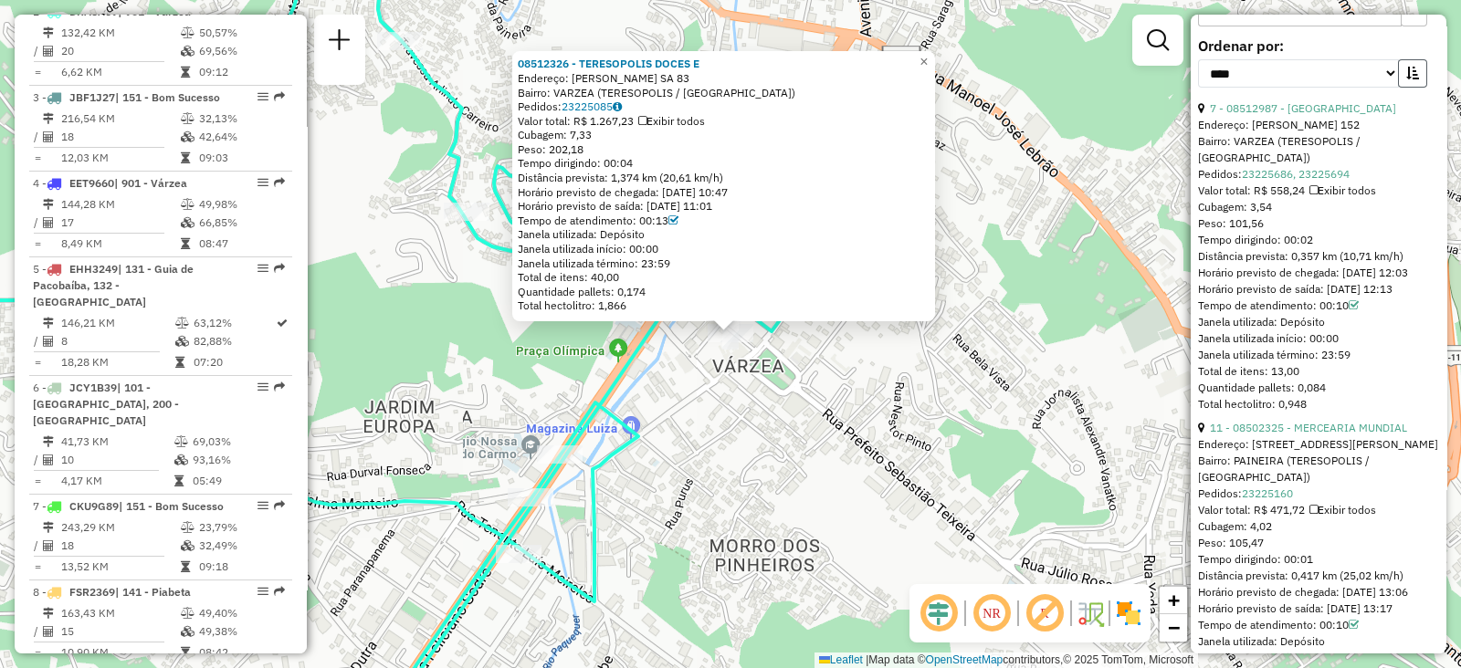
click at [1408, 88] on button "button" at bounding box center [1412, 73] width 29 height 28
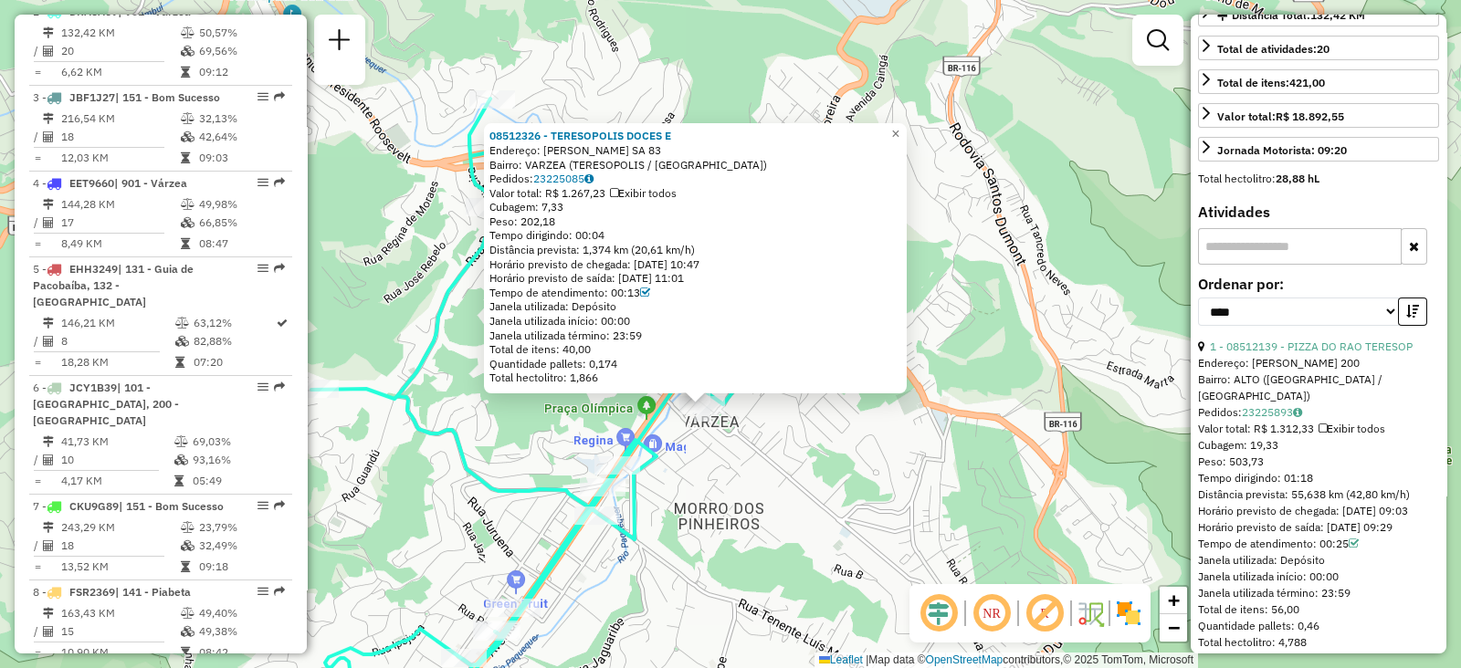
scroll to position [456, 0]
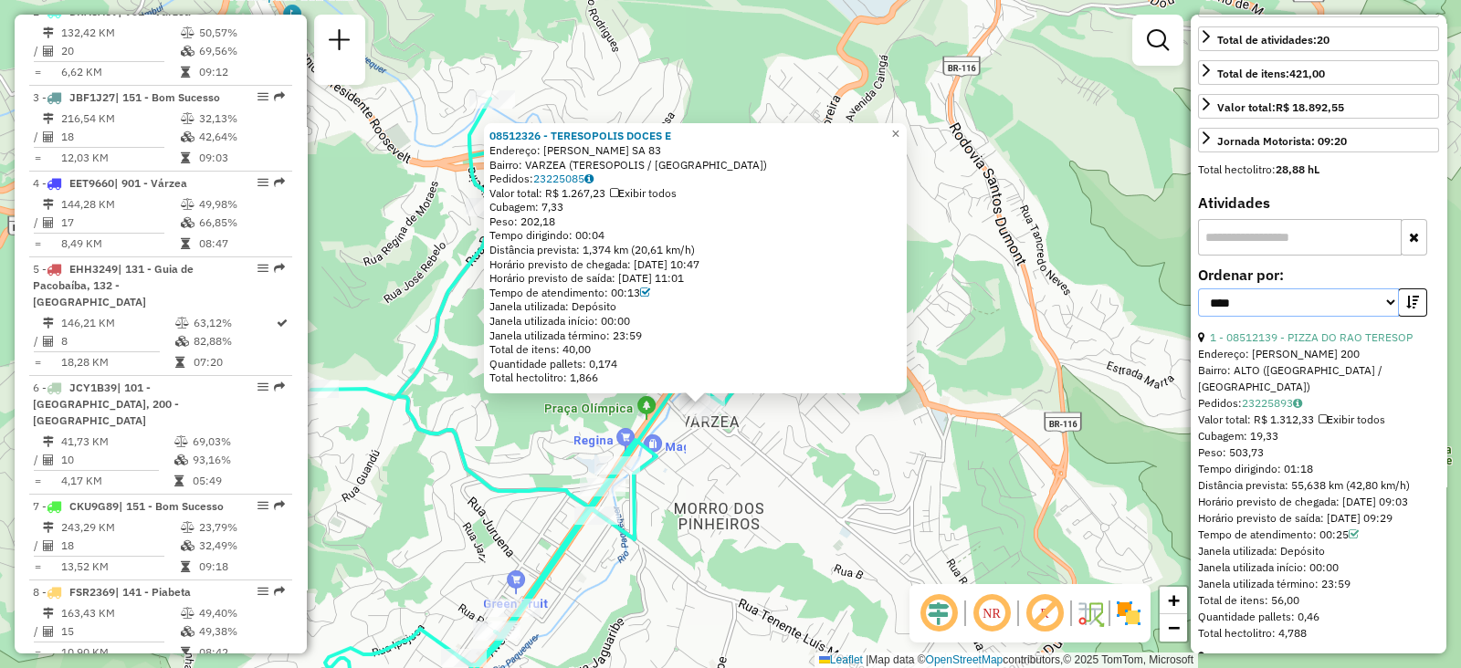
click at [1269, 317] on select "**********" at bounding box center [1298, 303] width 201 height 28
select select "**********"
click at [1198, 315] on select "**********" at bounding box center [1298, 303] width 201 height 28
click at [1404, 315] on button "button" at bounding box center [1412, 303] width 29 height 28
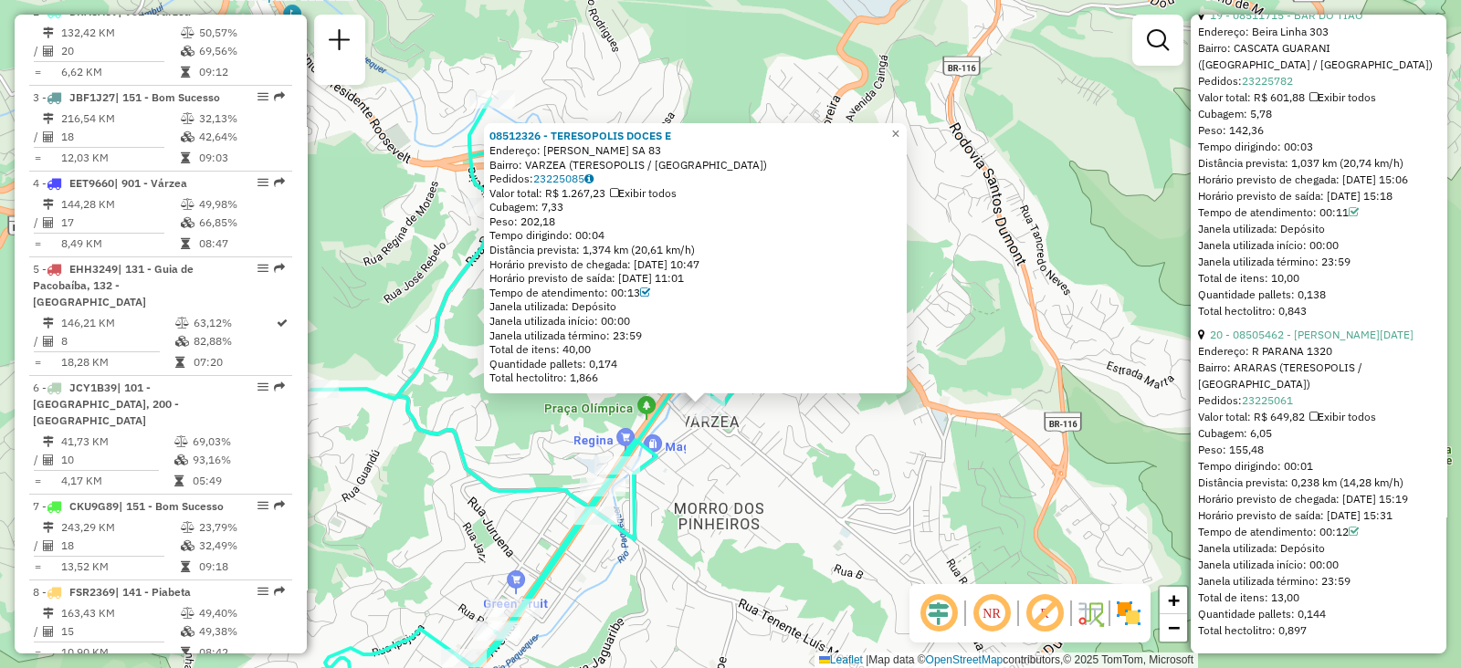
scroll to position [6583, 0]
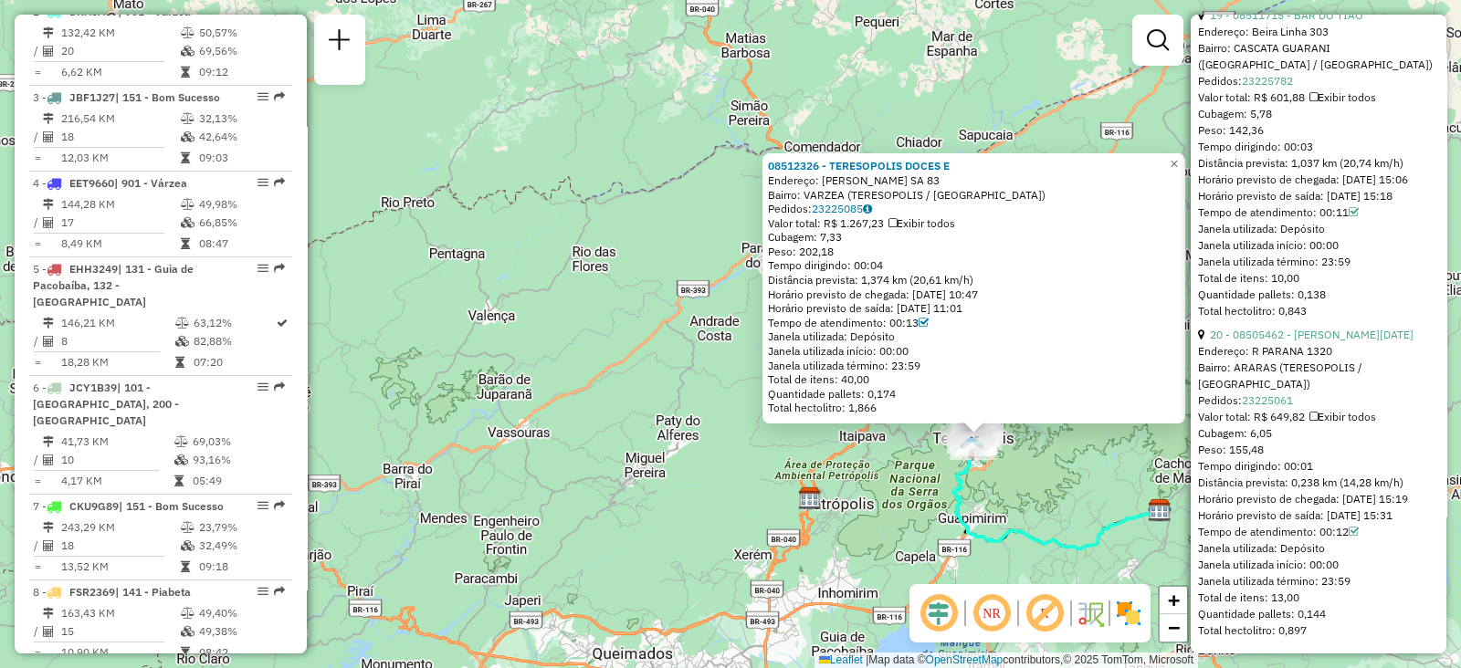
click at [1052, 486] on div "08512326 - TERESOPOLIS DOCES E Endereço: FRANCISCO SA 83 Bairro: VARZEA (TERESO…" at bounding box center [730, 334] width 1461 height 668
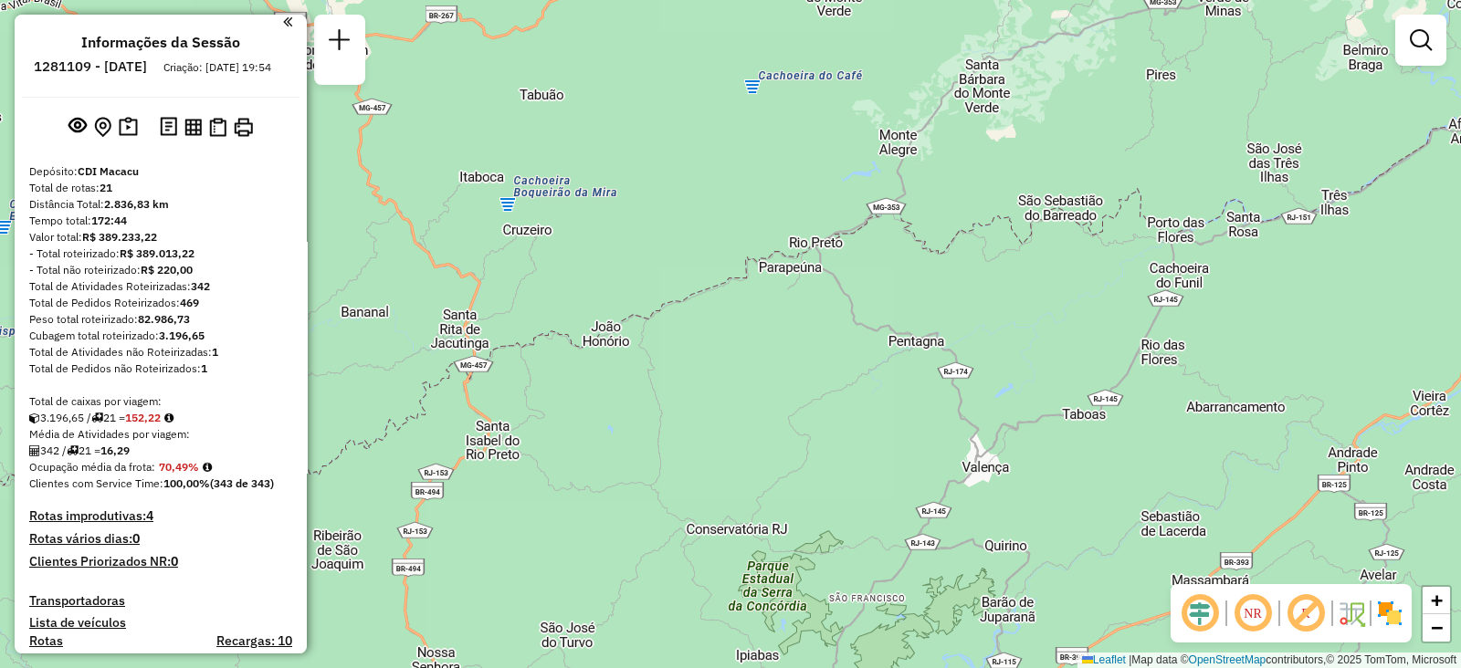
scroll to position [0, 0]
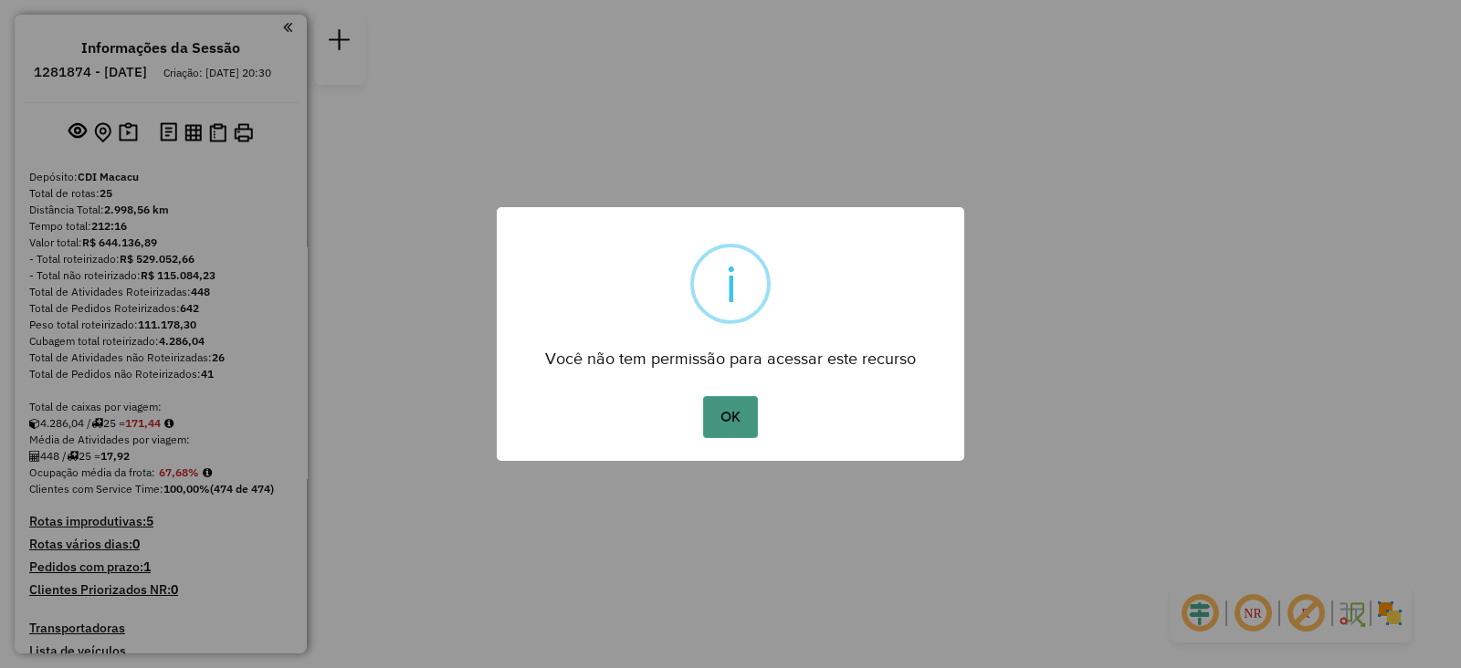
click at [727, 406] on button "OK" at bounding box center [730, 417] width 54 height 42
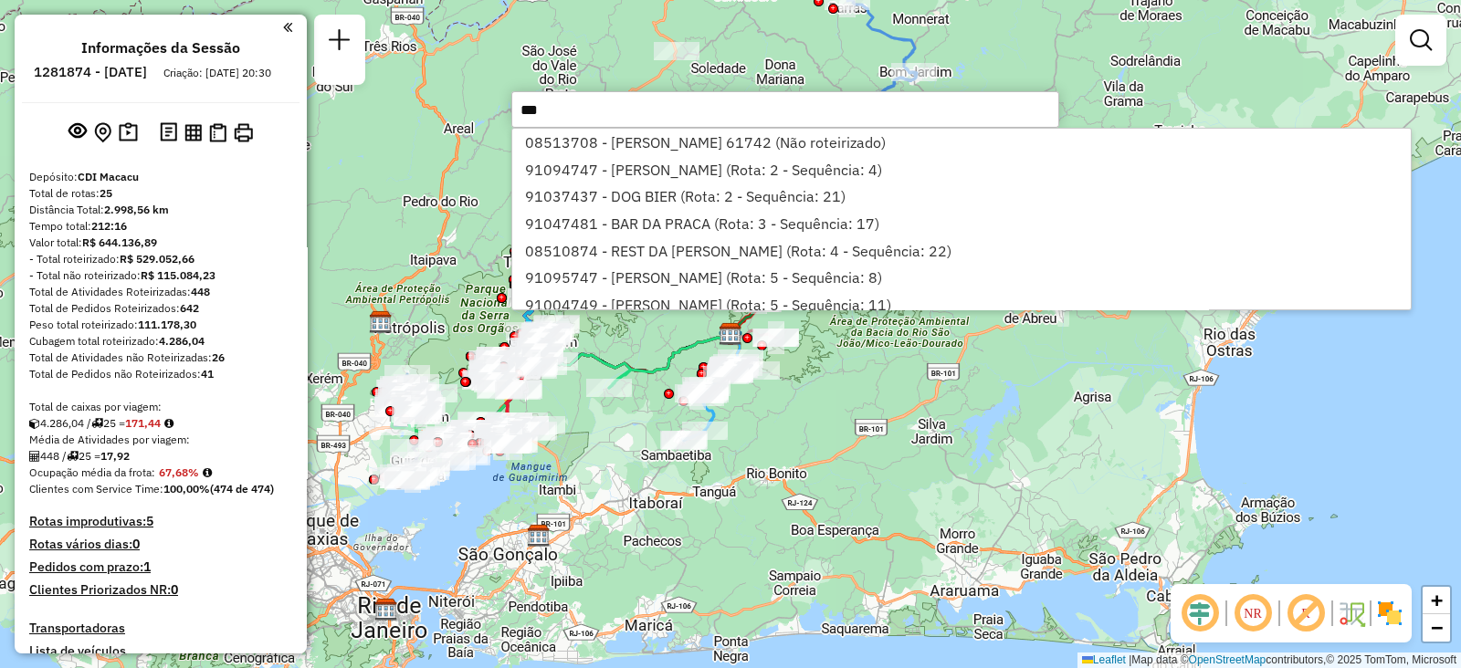
type input "****"
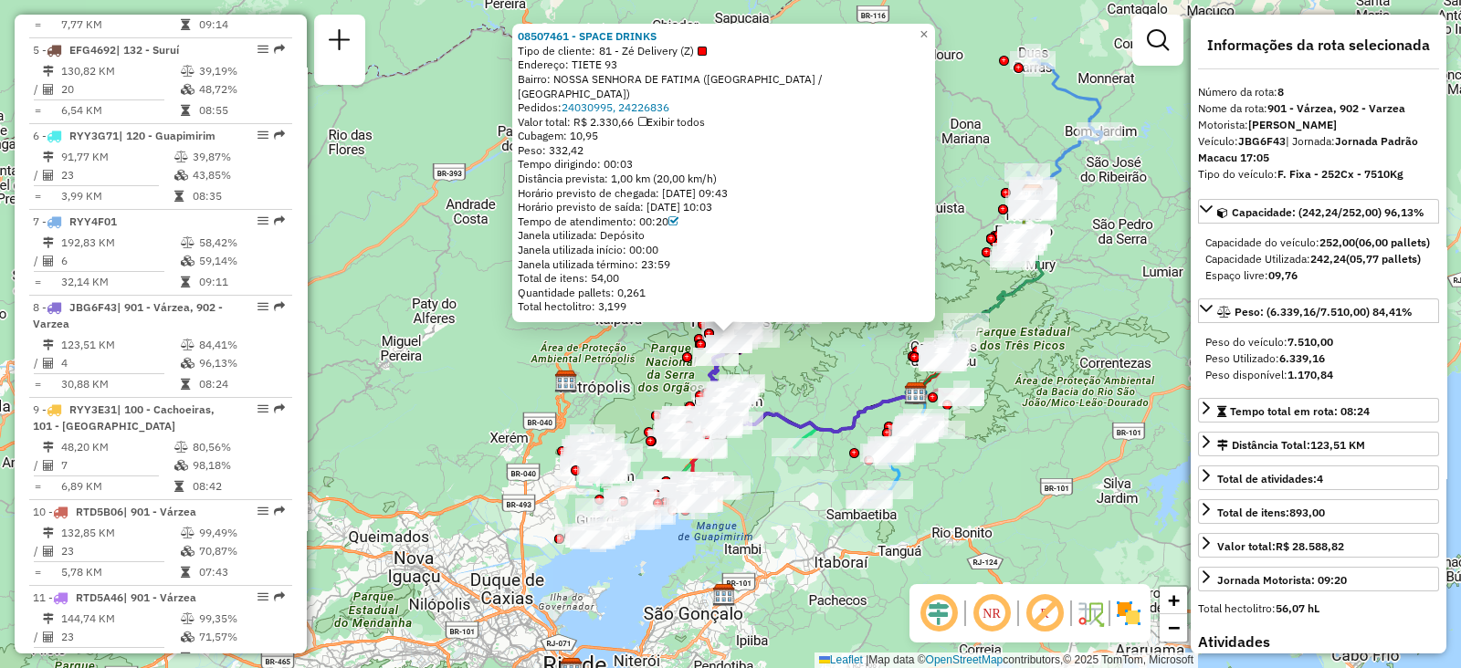
scroll to position [1386, 0]
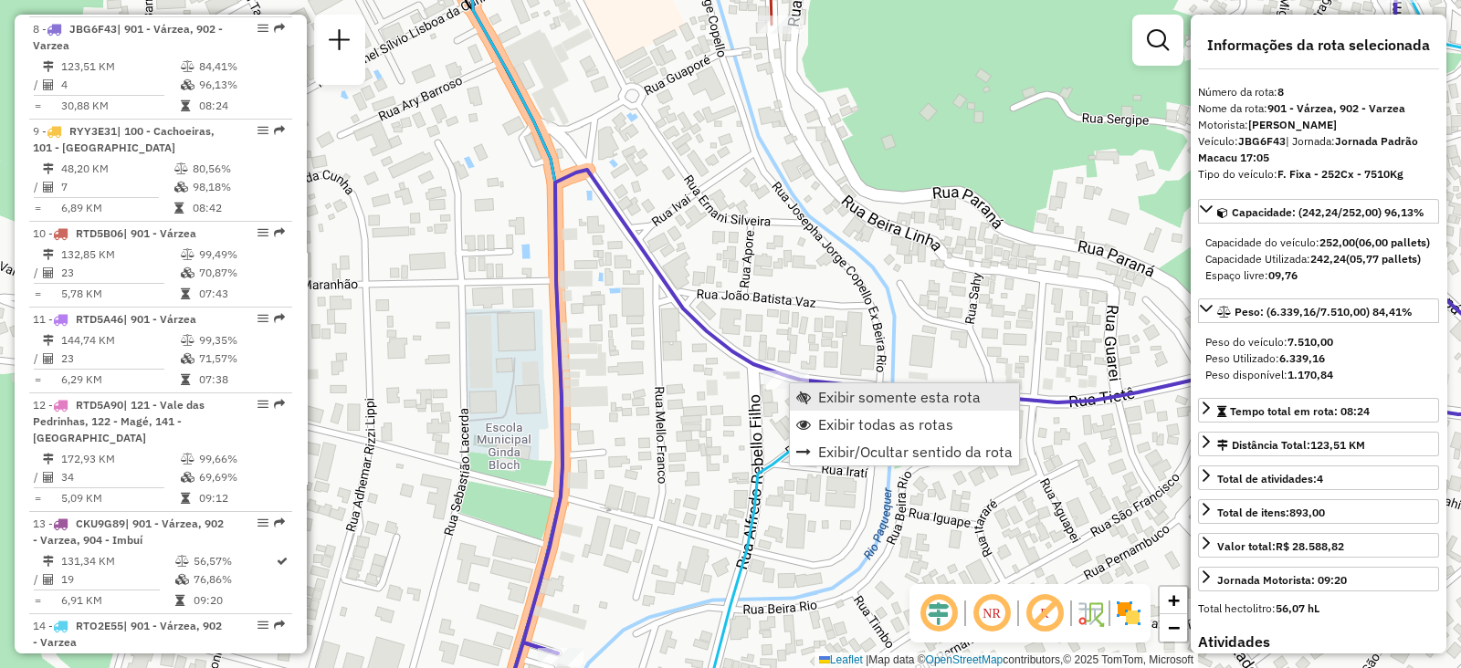
click at [832, 399] on span "Exibir somente esta rota" at bounding box center [899, 397] width 163 height 15
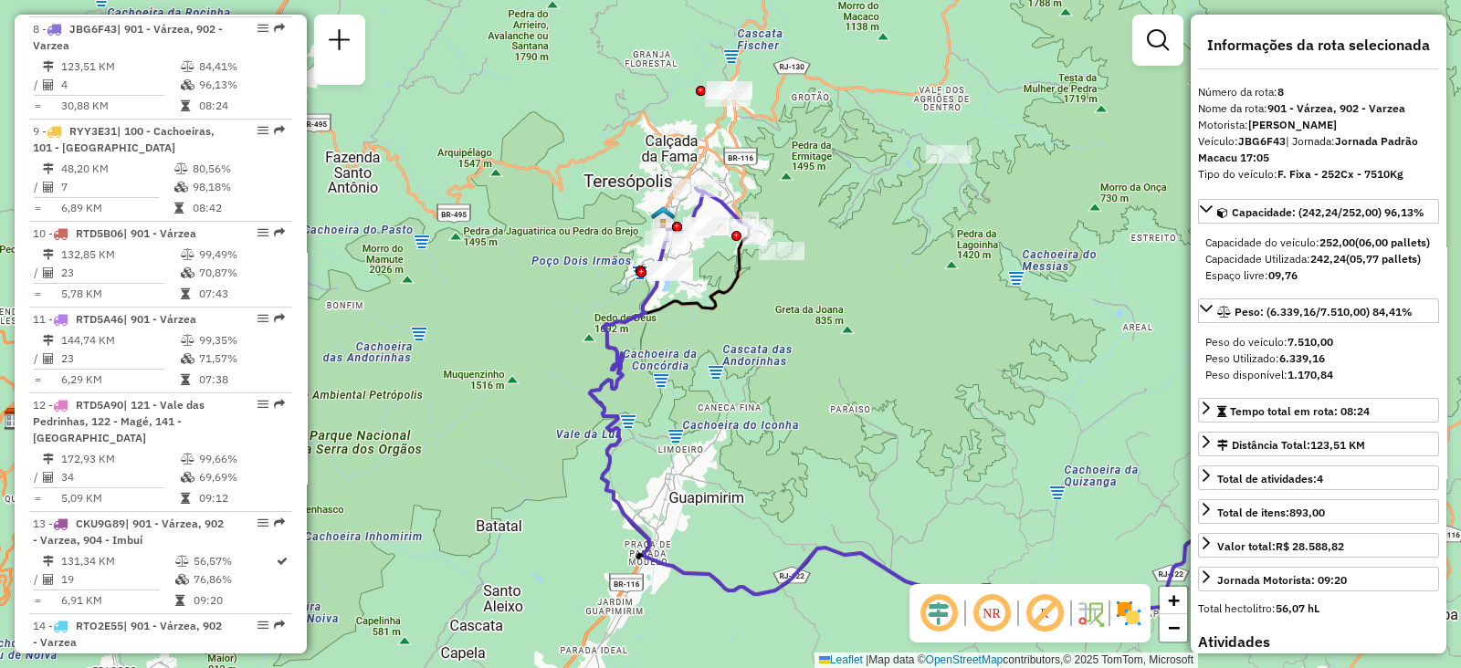
drag, startPoint x: 554, startPoint y: 209, endPoint x: 858, endPoint y: 286, distance: 313.6
click at [858, 286] on div "Janela de atendimento Grade de atendimento Capacidade Transportadoras Veículos …" at bounding box center [730, 334] width 1461 height 668
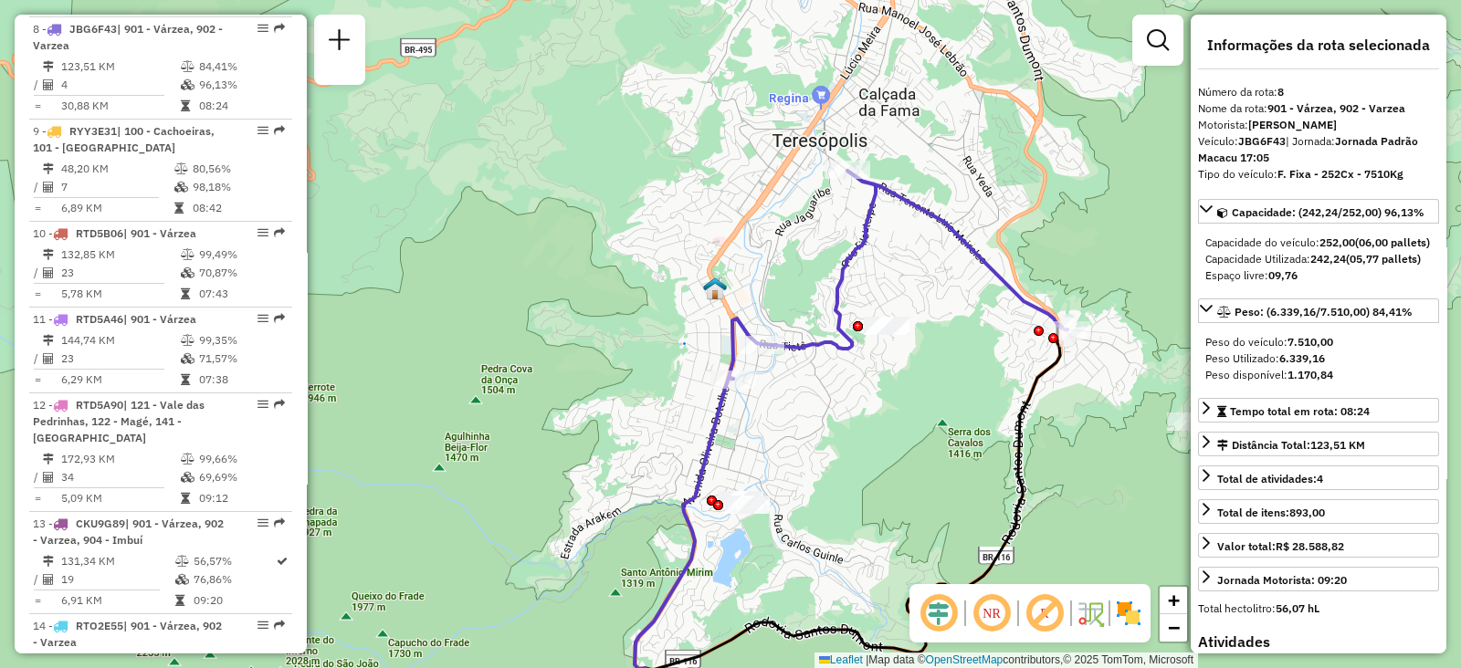
drag, startPoint x: 1024, startPoint y: 300, endPoint x: 911, endPoint y: 294, distance: 113.4
click at [911, 294] on div "Janela de atendimento Grade de atendimento Capacidade Transportadoras Veículos …" at bounding box center [730, 334] width 1461 height 668
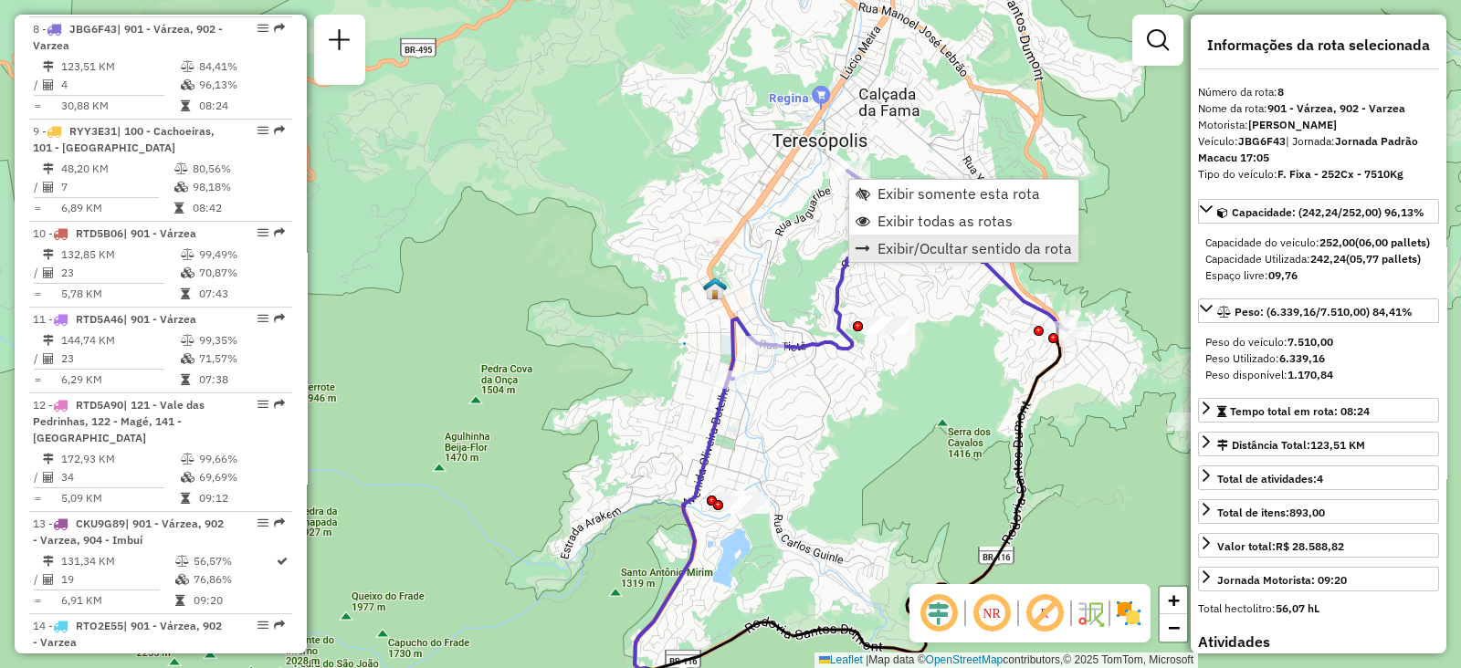
click at [893, 236] on link "Exibir/Ocultar sentido da rota" at bounding box center [963, 248] width 229 height 27
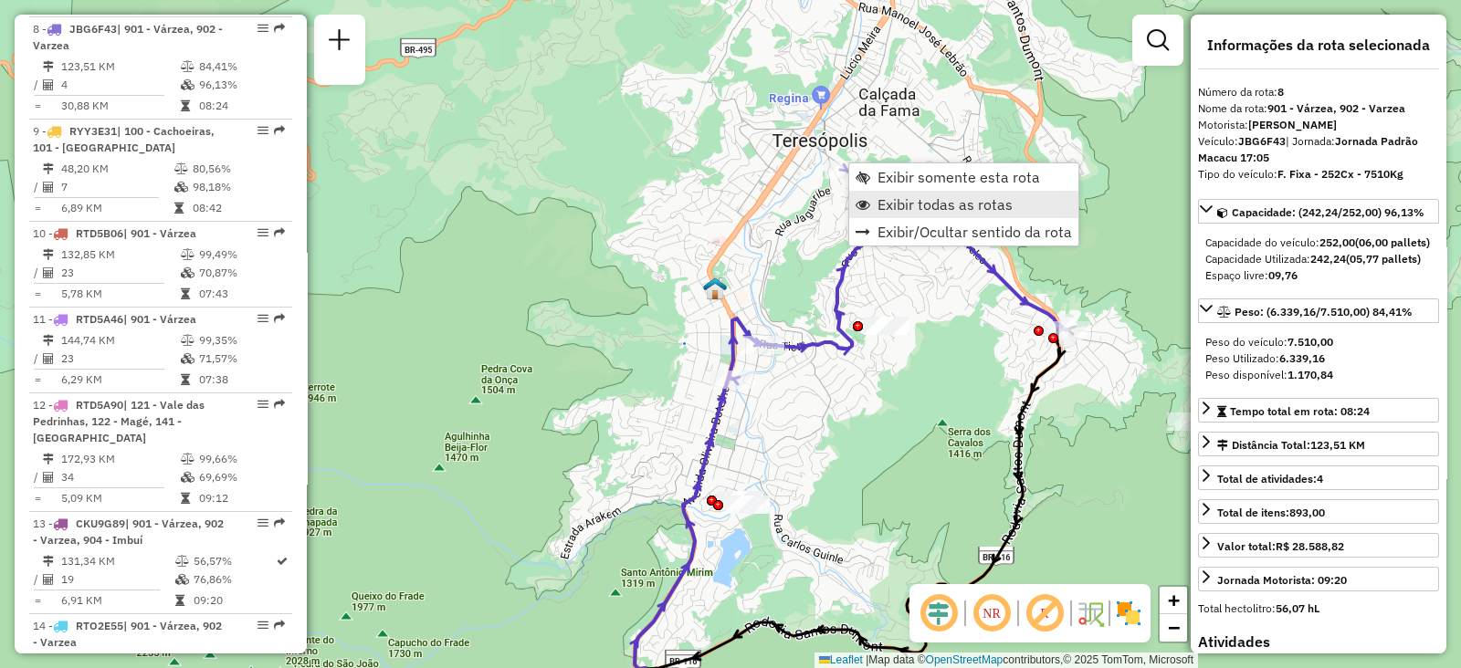
click at [866, 201] on span "Exibir todas as rotas" at bounding box center [863, 204] width 15 height 15
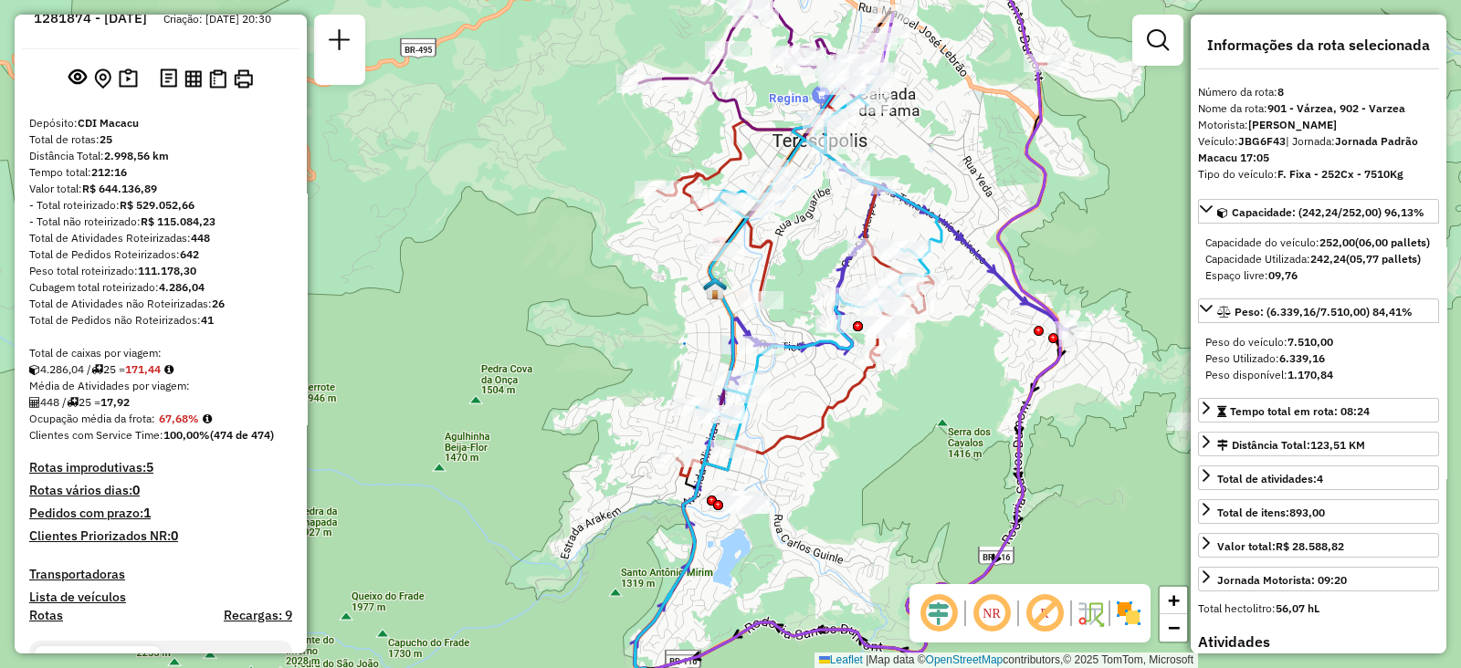
scroll to position [0, 0]
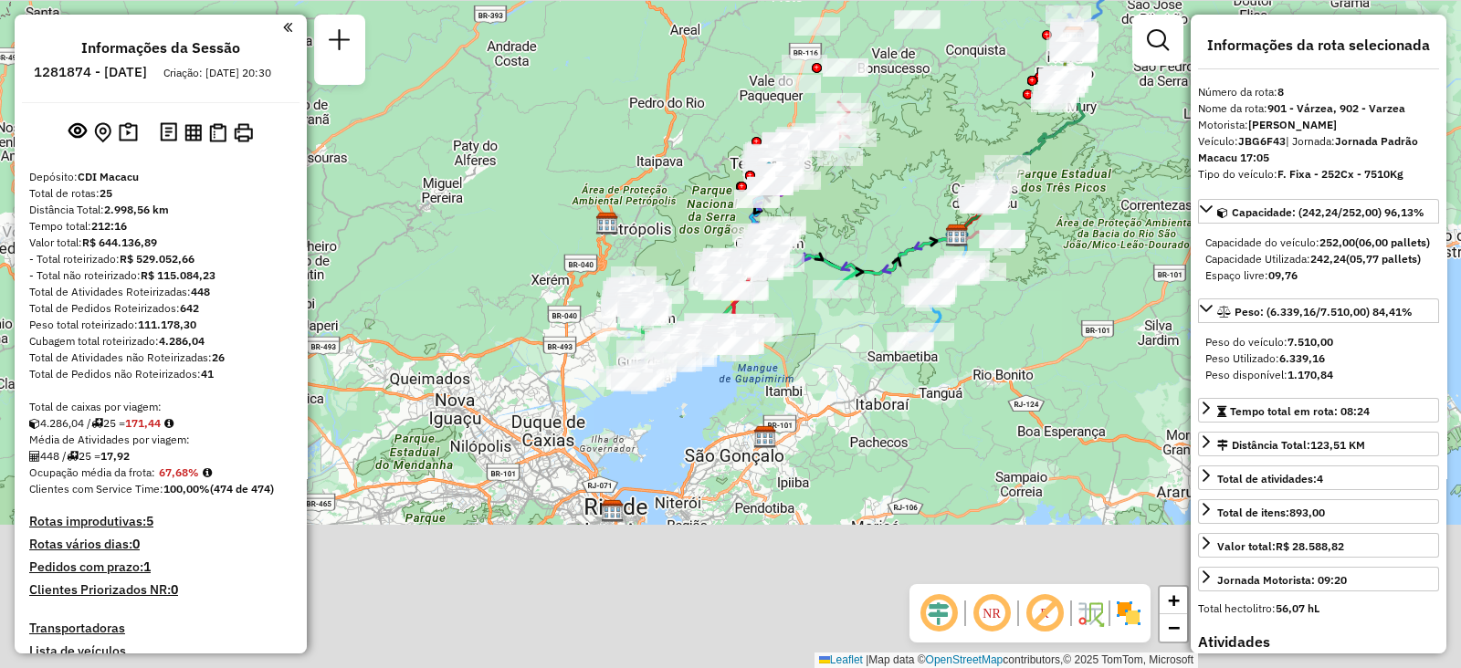
drag, startPoint x: 872, startPoint y: 352, endPoint x: 694, endPoint y: -14, distance: 407.1
click at [694, 0] on html "Aguarde... Pop-up bloqueado! Seu navegador bloqueou automáticamente a abertura …" at bounding box center [730, 334] width 1461 height 668
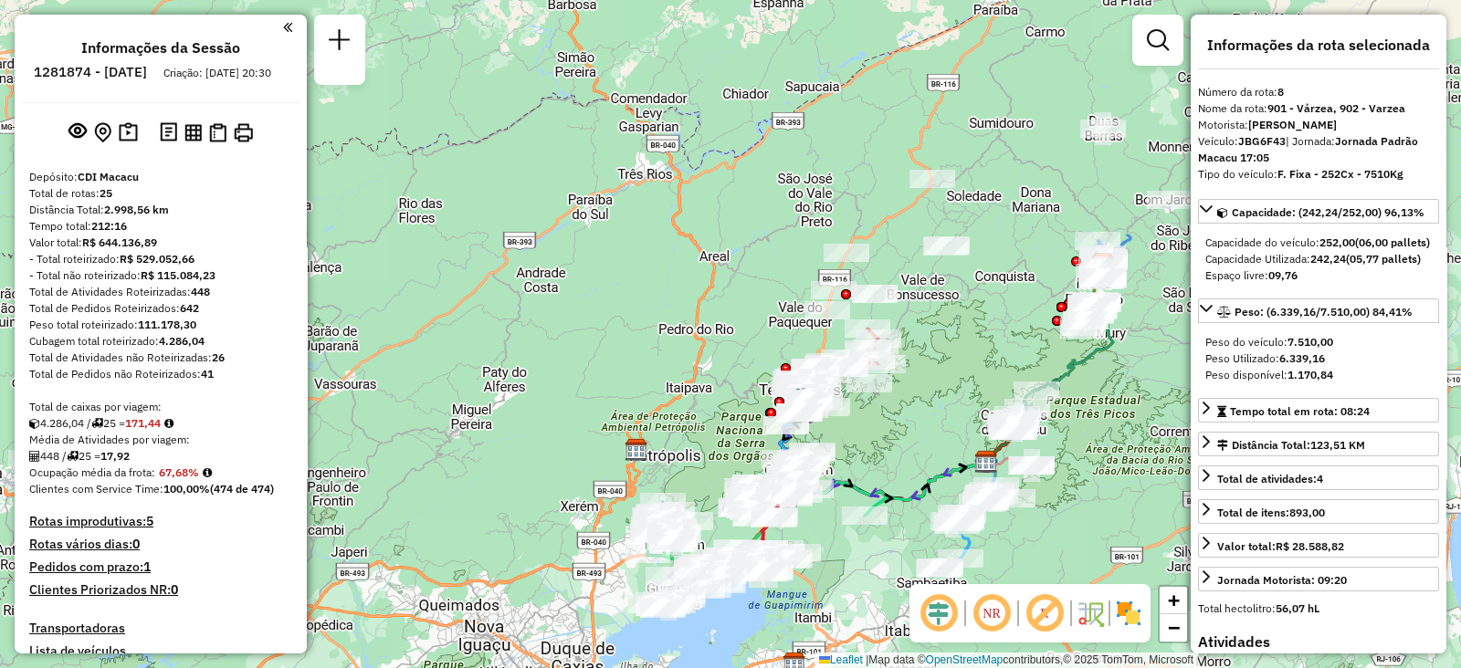
drag, startPoint x: 842, startPoint y: 133, endPoint x: 914, endPoint y: 435, distance: 309.8
click at [914, 435] on div "Janela de atendimento Grade de atendimento Capacidade Transportadoras Veículos …" at bounding box center [730, 334] width 1461 height 668
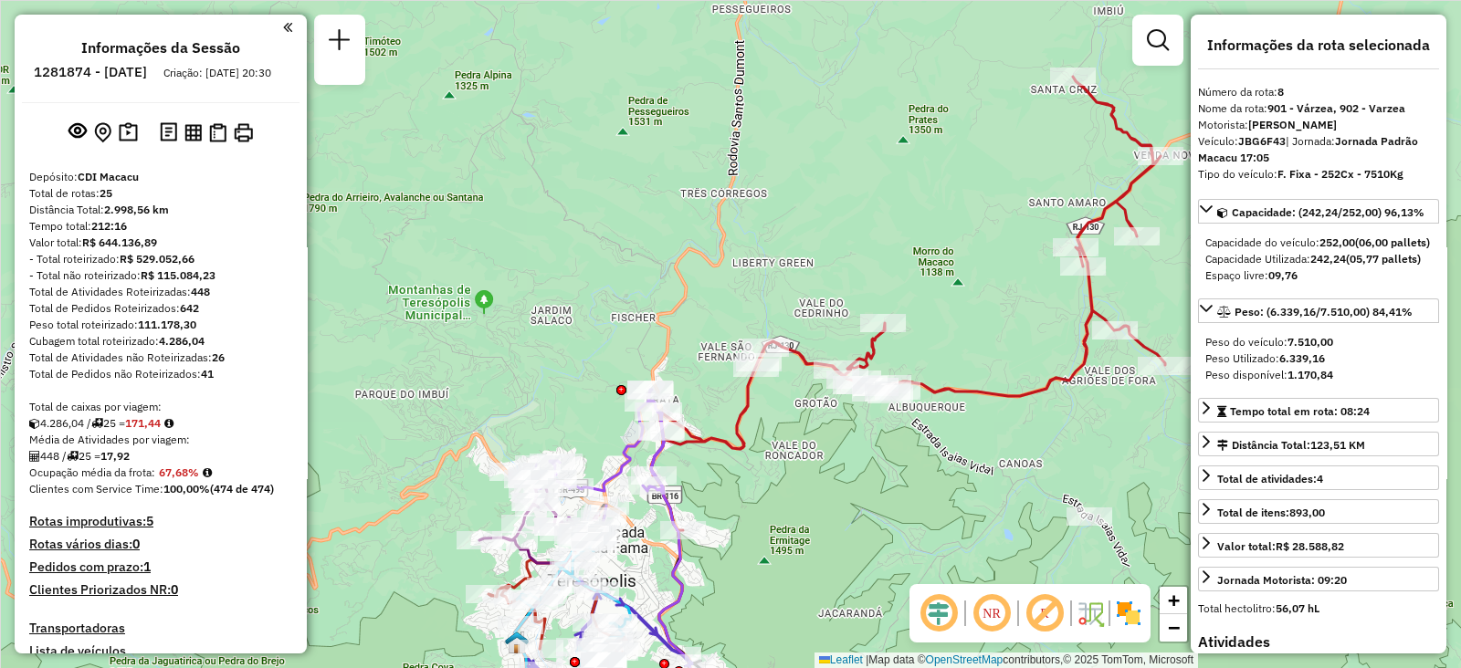
drag, startPoint x: 694, startPoint y: 505, endPoint x: 772, endPoint y: 445, distance: 99.0
click at [772, 445] on div "Janela de atendimento Grade de atendimento Capacidade Transportadoras Veículos …" at bounding box center [730, 334] width 1461 height 668
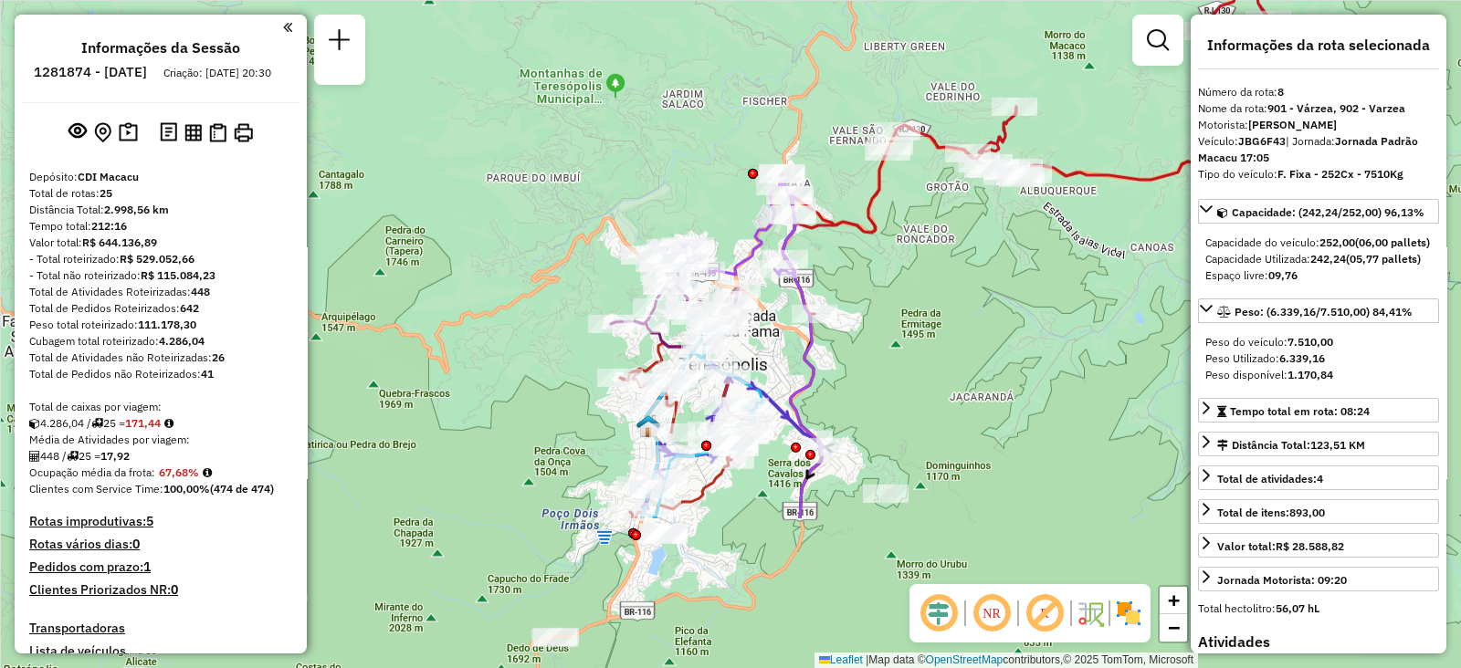
drag, startPoint x: 876, startPoint y: 504, endPoint x: 1013, endPoint y: 315, distance: 233.4
click at [1013, 315] on div "Janela de atendimento Grade de atendimento Capacidade Transportadoras Veículos …" at bounding box center [730, 334] width 1461 height 668
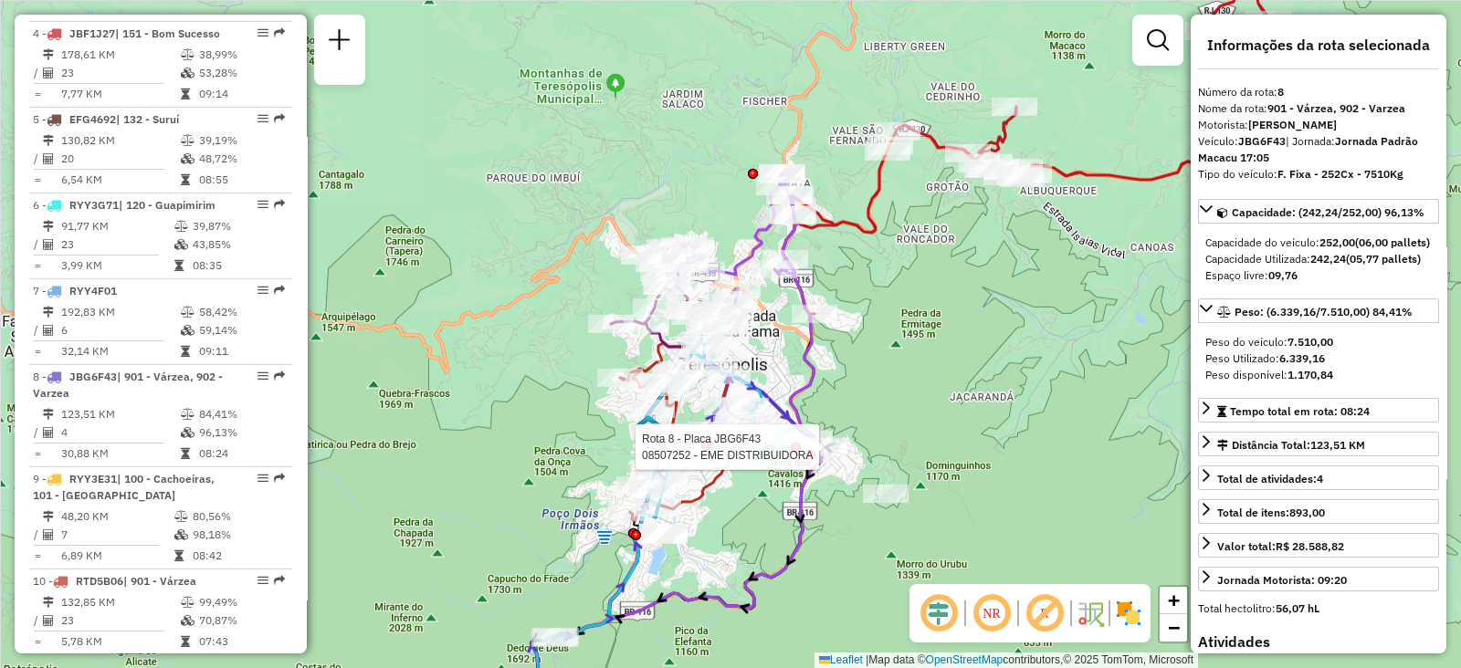
scroll to position [1386, 0]
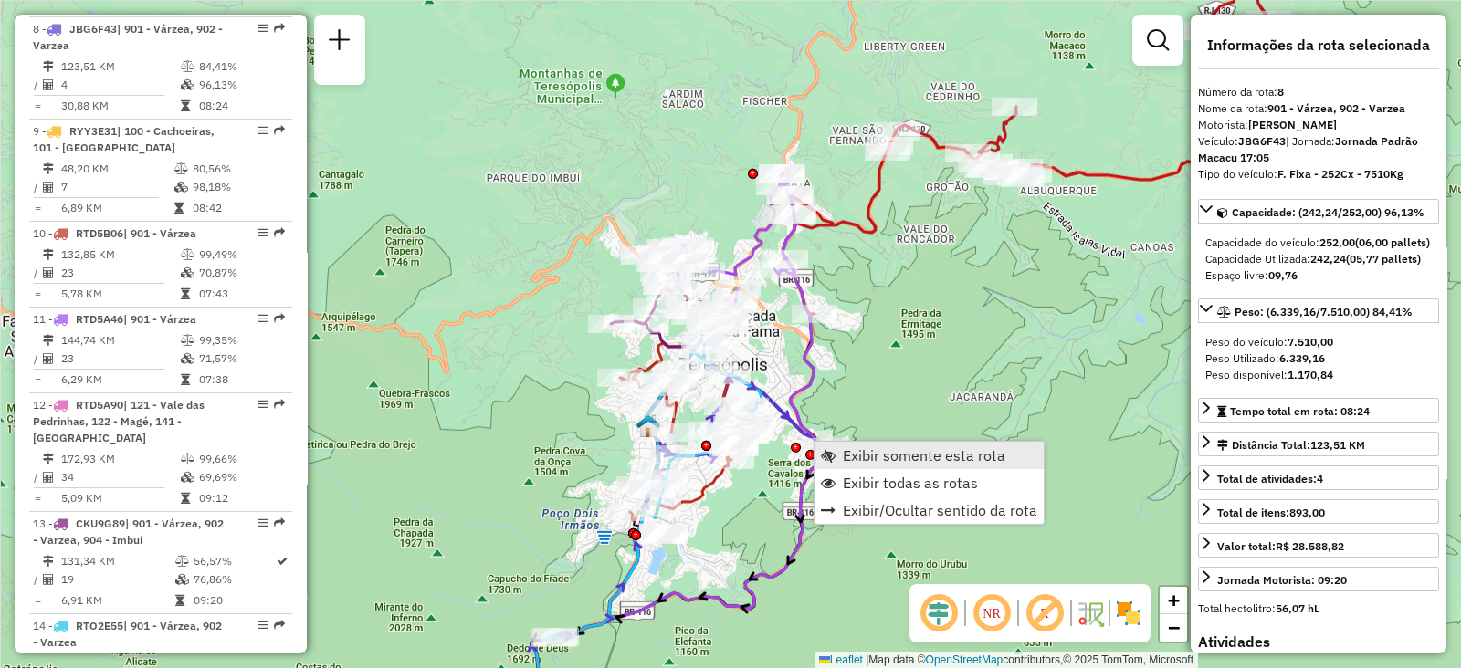
click at [828, 457] on span "Exibir somente esta rota" at bounding box center [828, 455] width 15 height 15
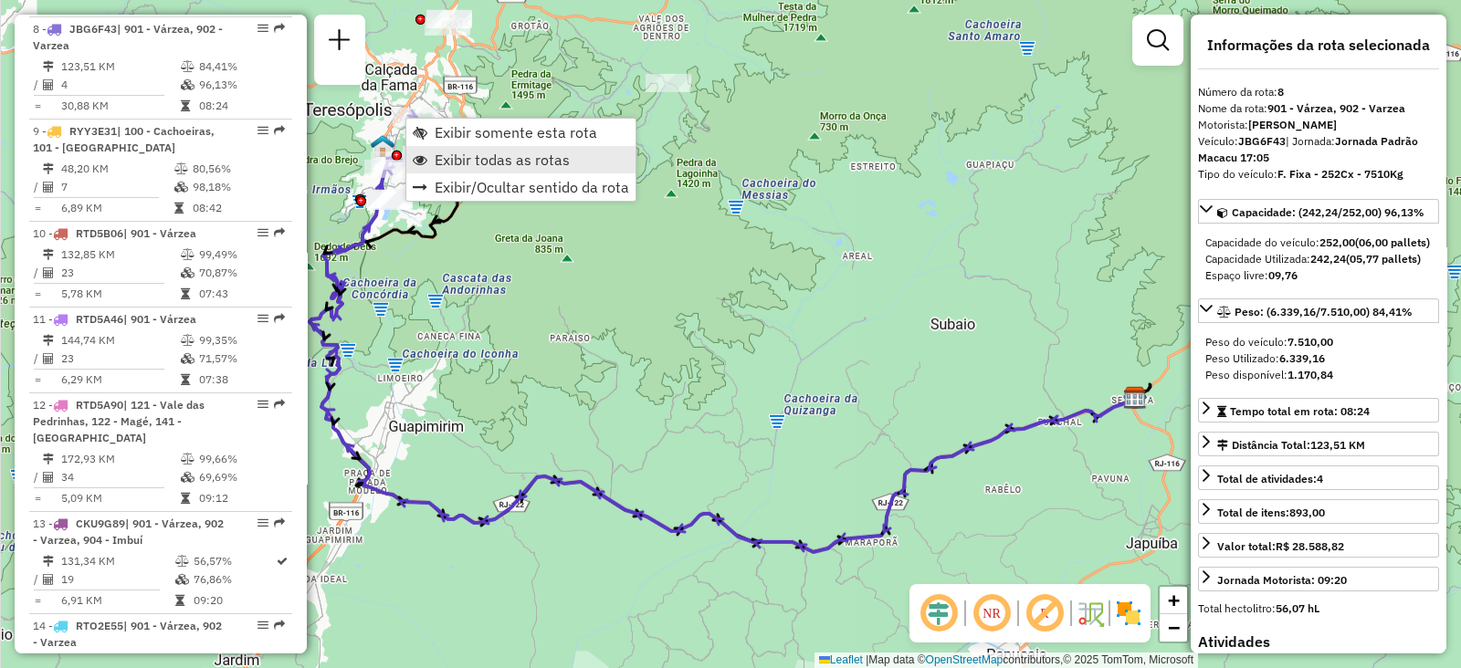
click at [438, 153] on span "Exibir todas as rotas" at bounding box center [502, 159] width 135 height 15
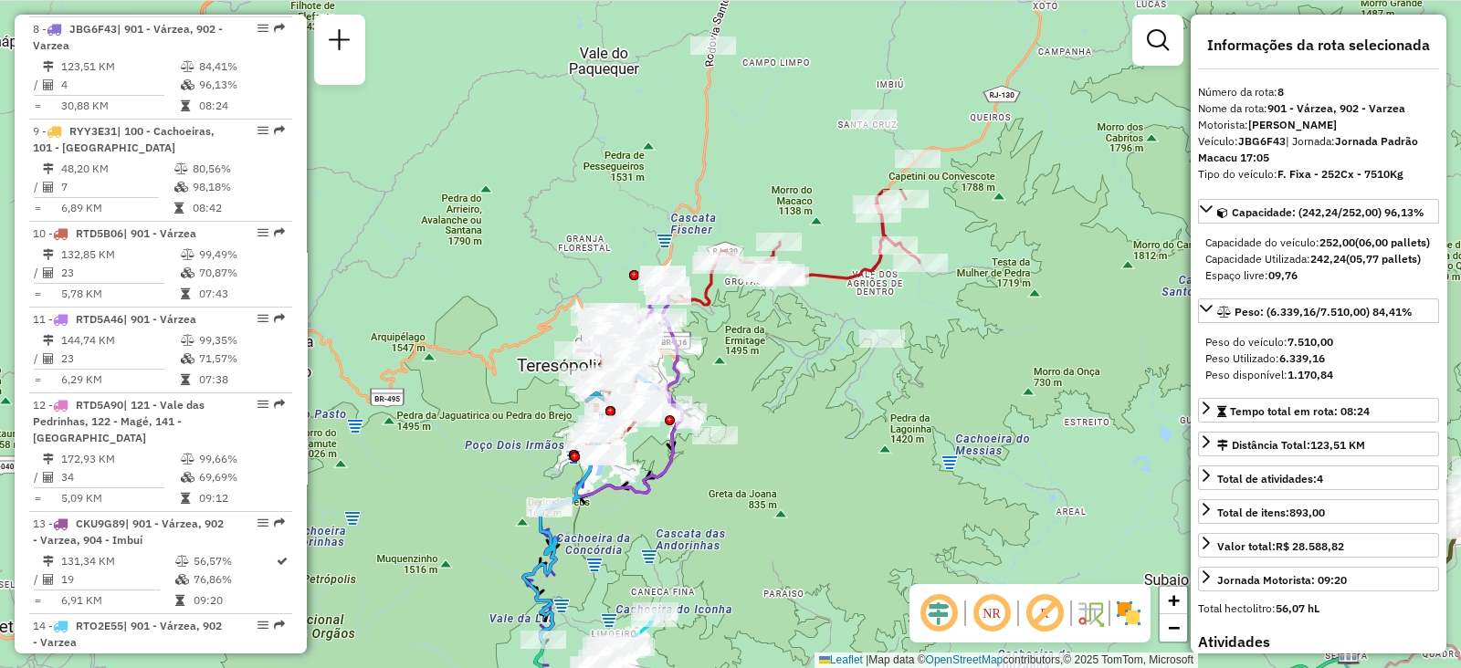
drag, startPoint x: 425, startPoint y: 204, endPoint x: 652, endPoint y: 446, distance: 331.4
click at [650, 452] on div "Janela de atendimento Grade de atendimento Capacidade Transportadoras Veículos …" at bounding box center [730, 334] width 1461 height 668
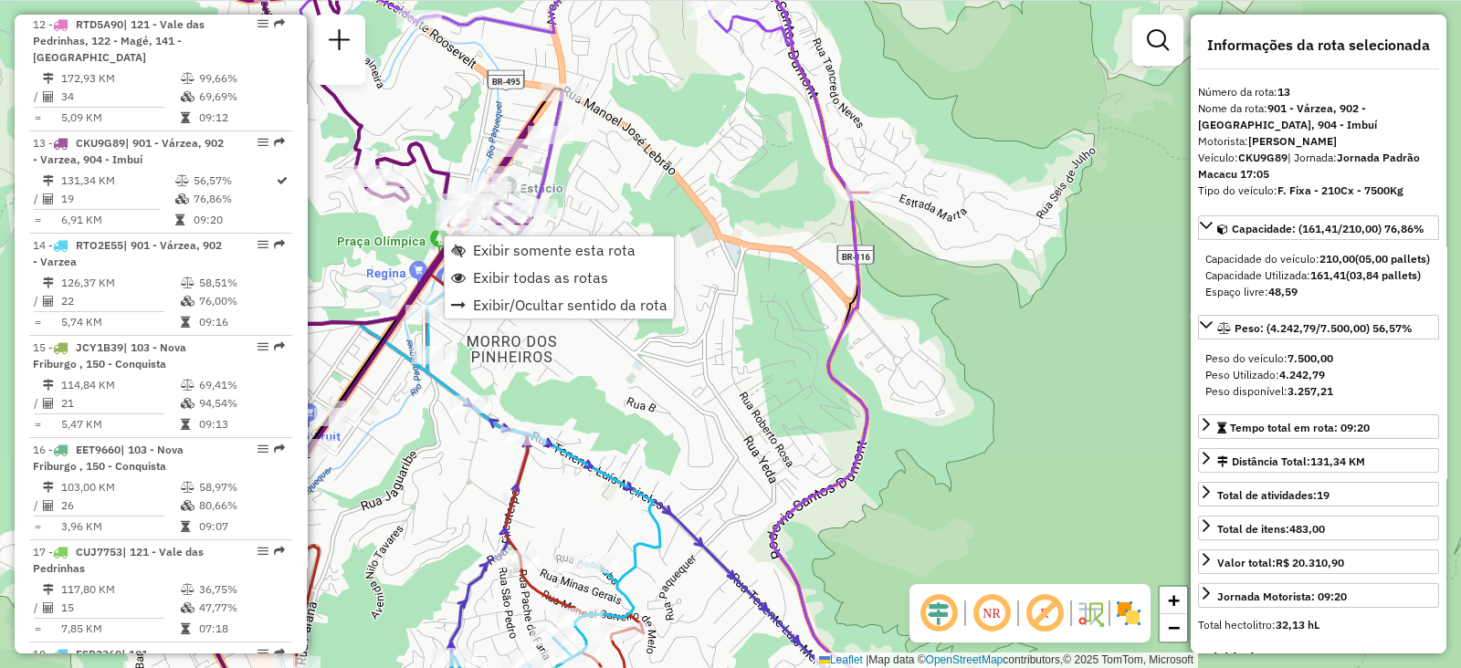
scroll to position [1863, 0]
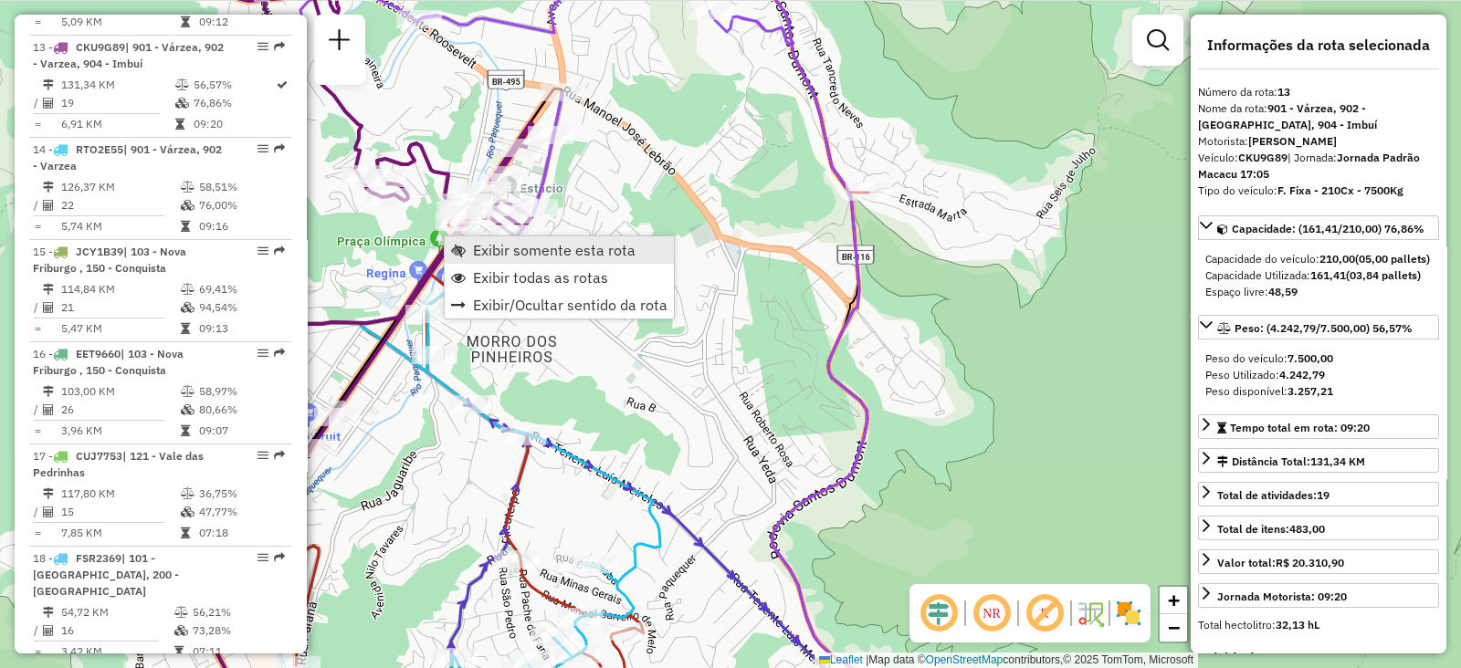
click at [468, 251] on link "Exibir somente esta rota" at bounding box center [559, 249] width 229 height 27
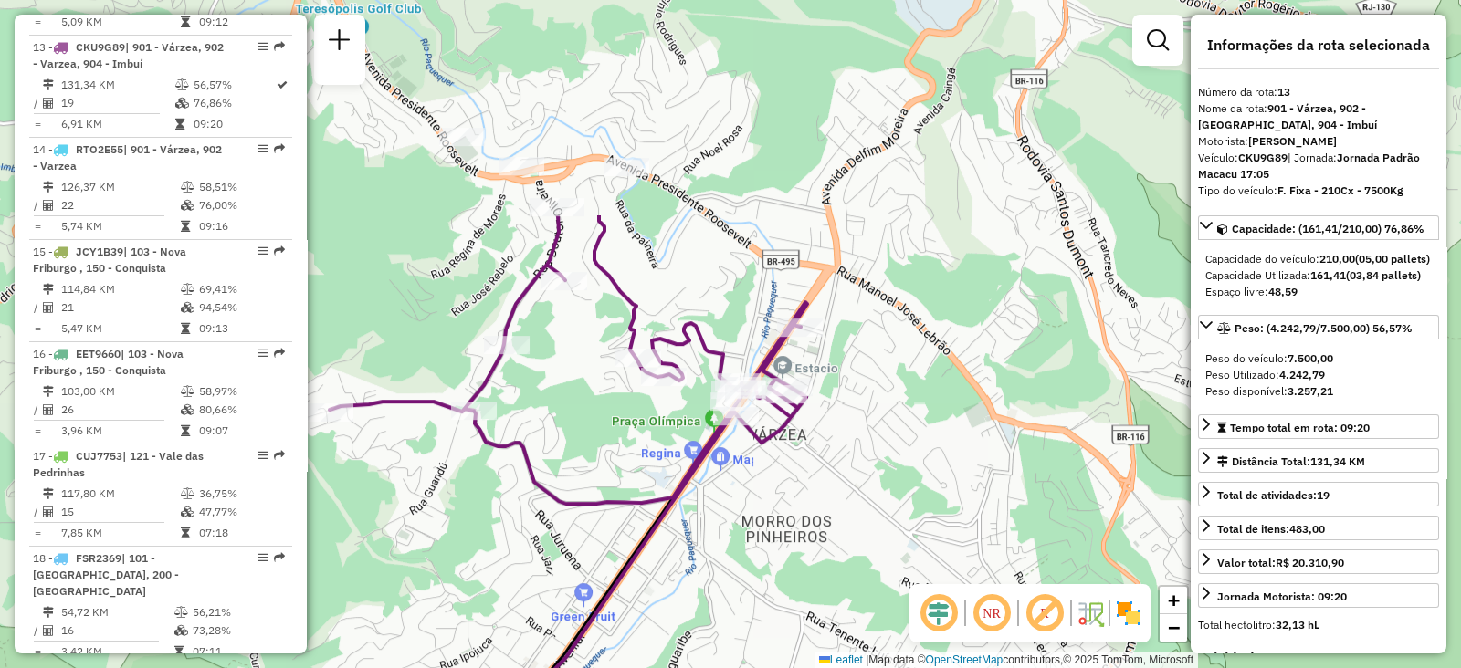
drag, startPoint x: 604, startPoint y: 201, endPoint x: 591, endPoint y: 499, distance: 298.8
click at [591, 499] on div "Janela de atendimento Grade de atendimento Capacidade Transportadoras Veículos …" at bounding box center [730, 334] width 1461 height 668
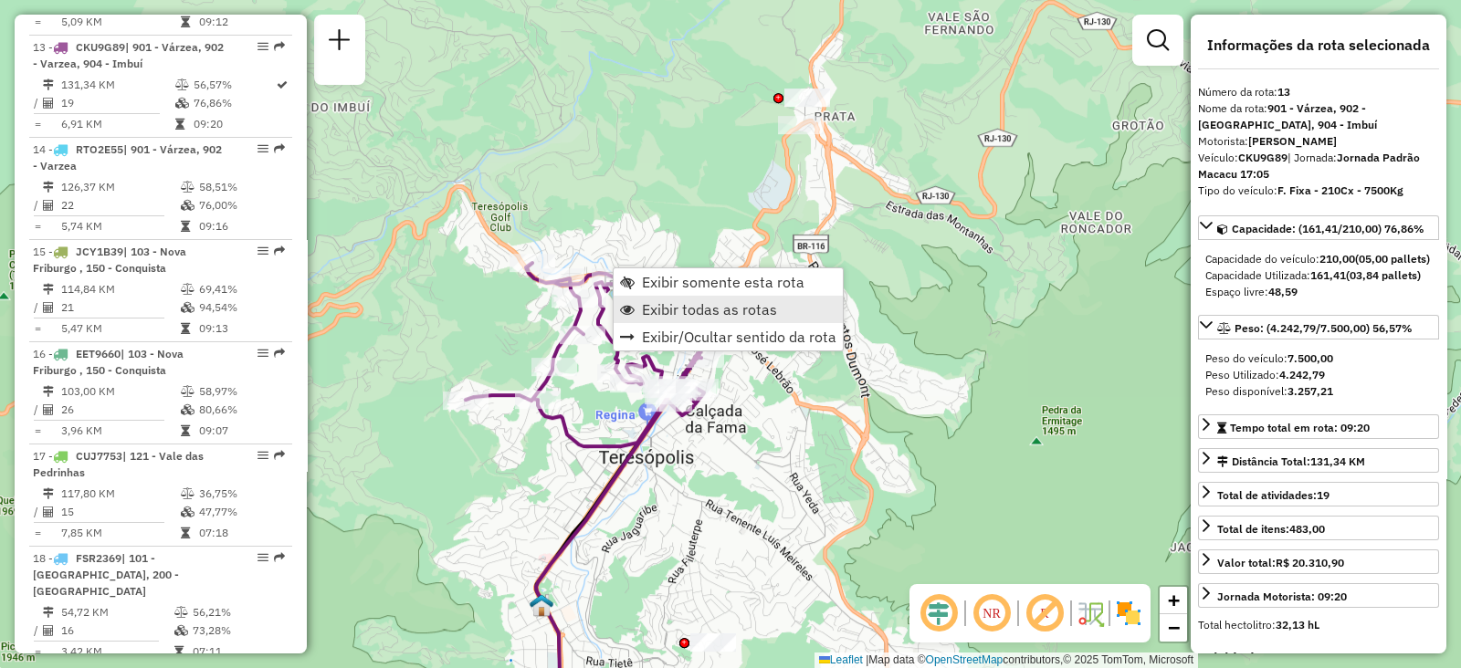
click at [666, 314] on span "Exibir todas as rotas" at bounding box center [709, 309] width 135 height 15
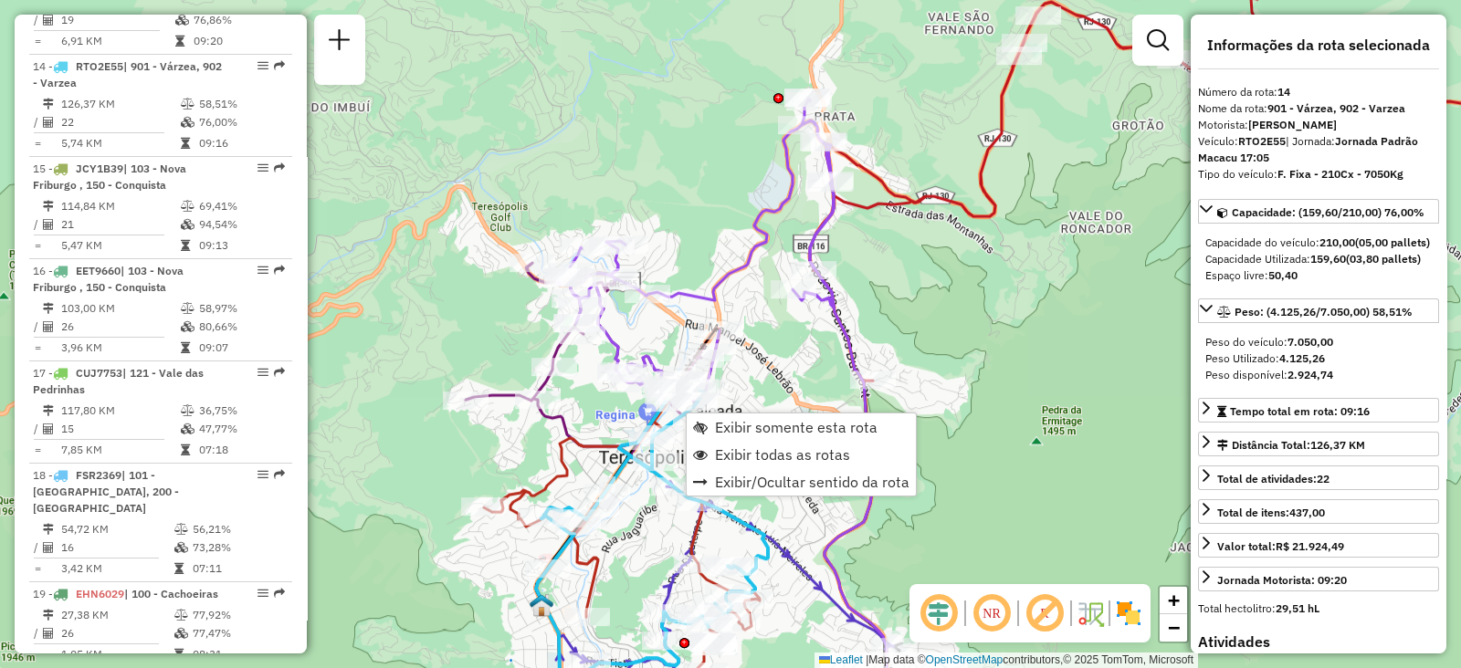
scroll to position [1966, 0]
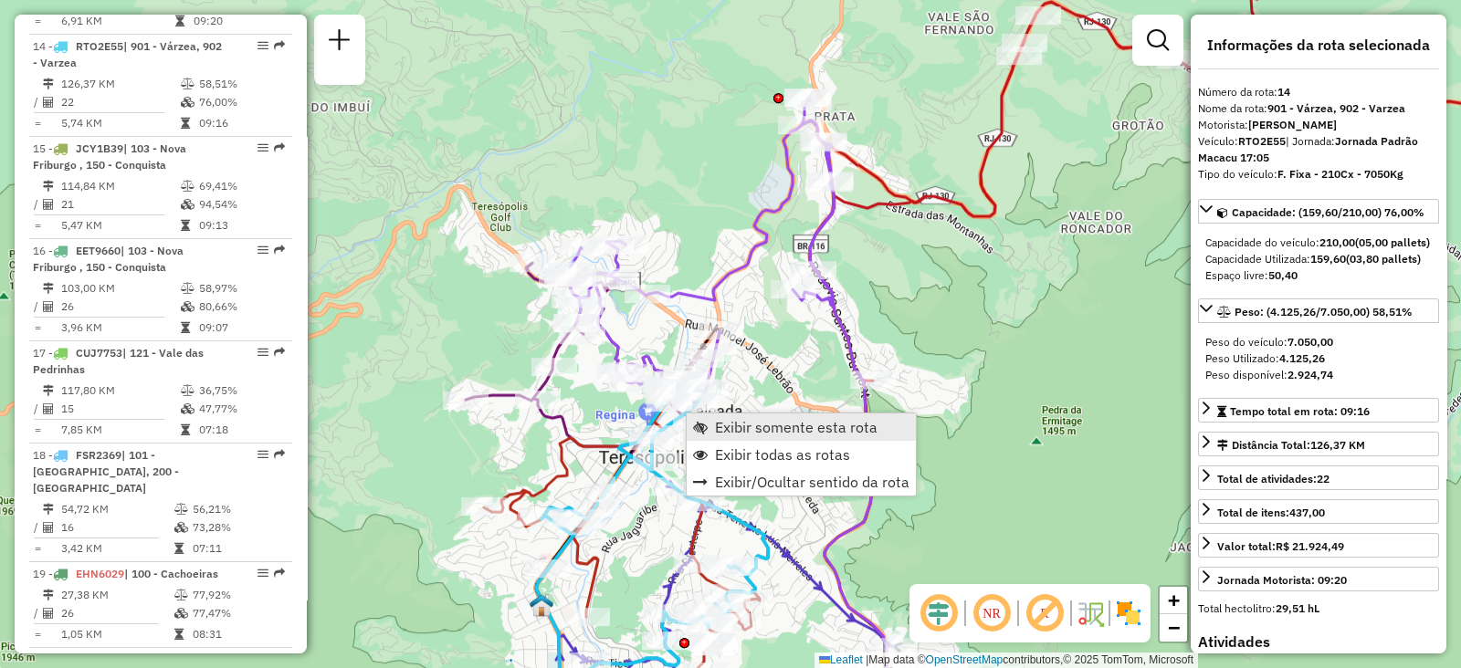
click at [705, 426] on span "Exibir somente esta rota" at bounding box center [700, 427] width 15 height 15
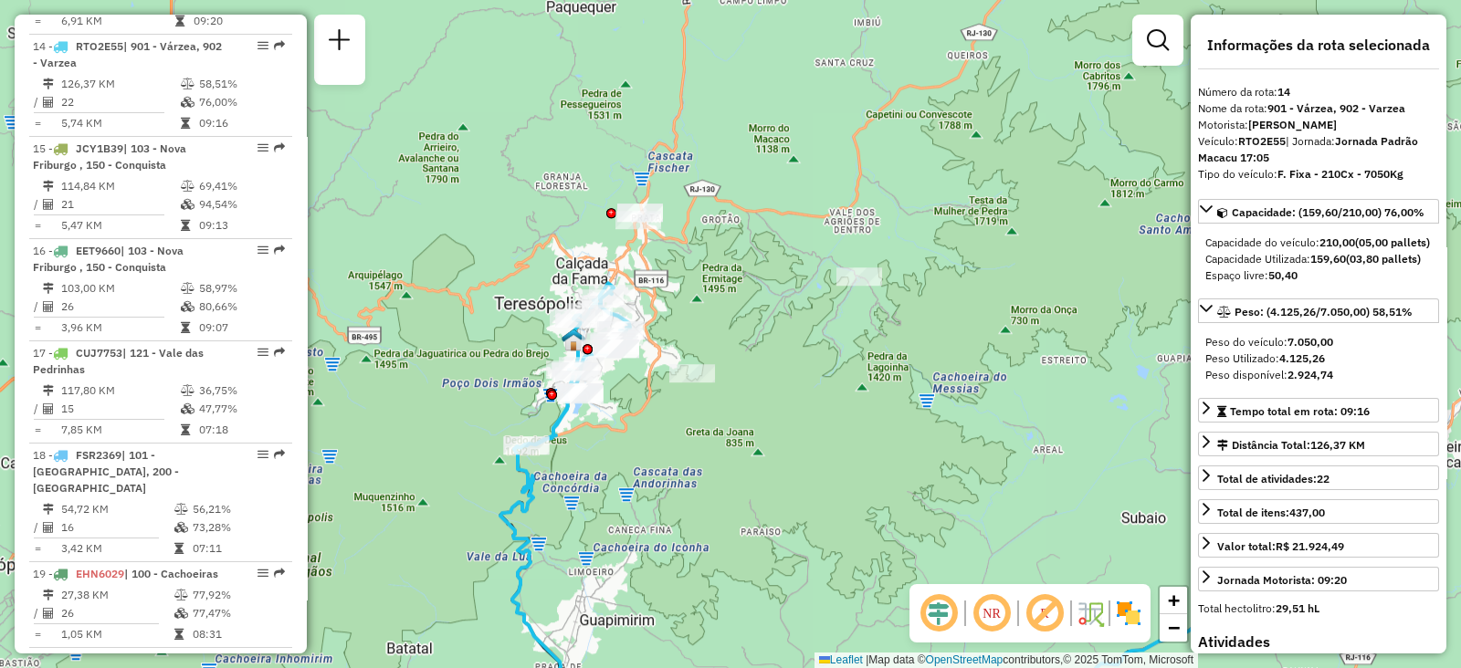
drag, startPoint x: 396, startPoint y: 142, endPoint x: 590, endPoint y: 323, distance: 265.5
click at [590, 344] on div at bounding box center [588, 349] width 10 height 10
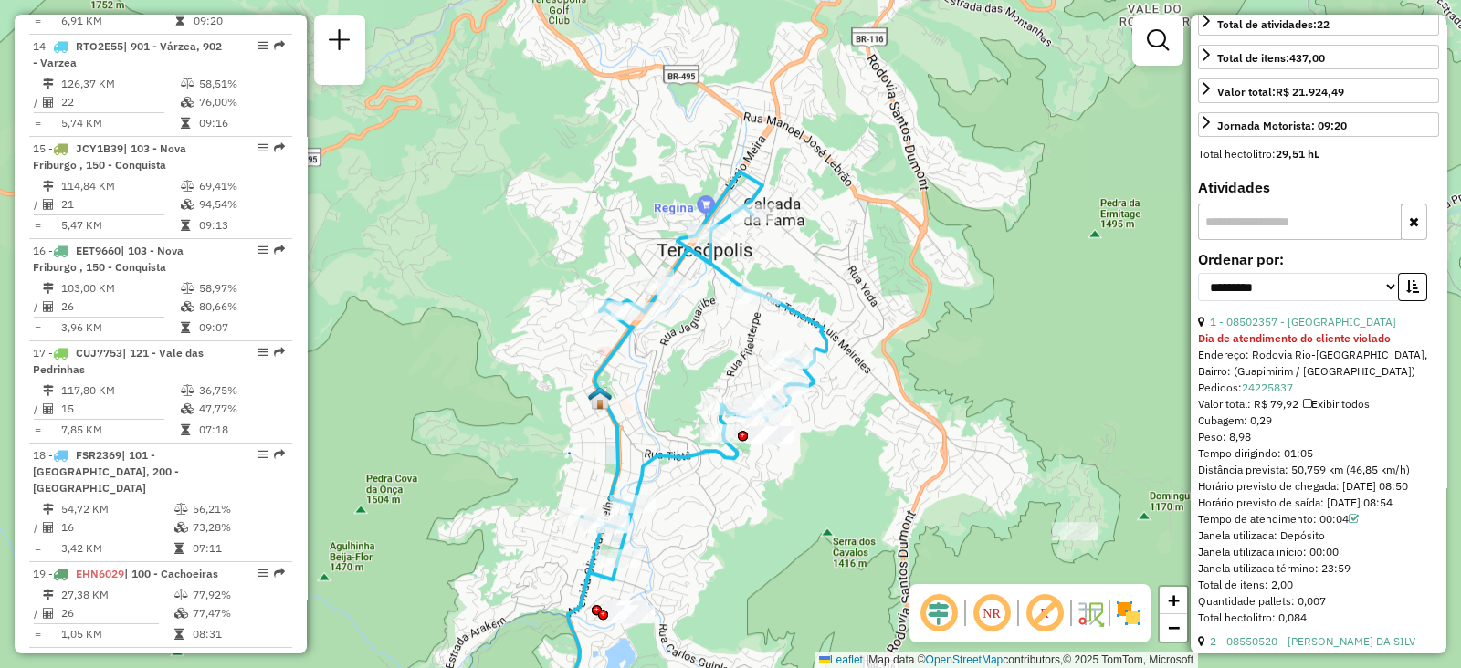
scroll to position [456, 0]
click at [1278, 300] on select "**********" at bounding box center [1298, 286] width 201 height 28
select select "*********"
click at [1198, 299] on select "**********" at bounding box center [1298, 286] width 201 height 28
click at [1406, 292] on icon "button" at bounding box center [1412, 285] width 13 height 13
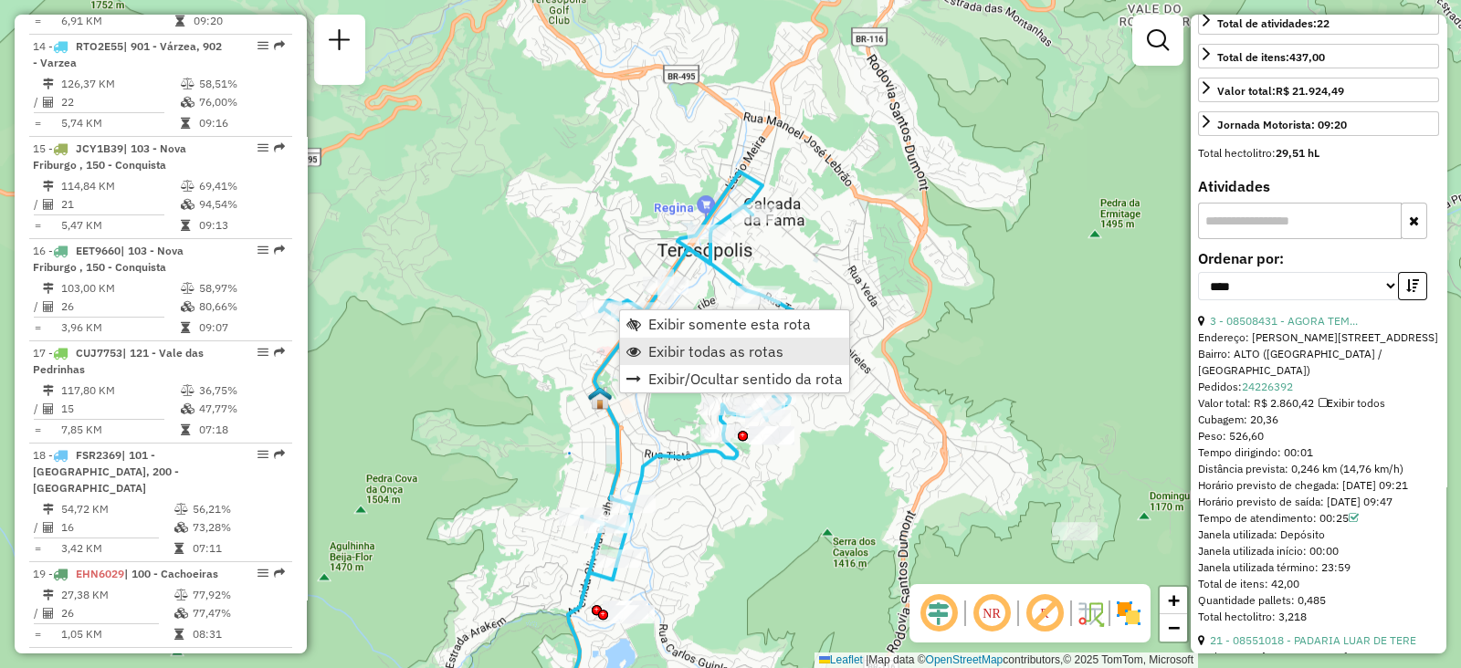
click at [645, 352] on link "Exibir todas as rotas" at bounding box center [734, 351] width 229 height 27
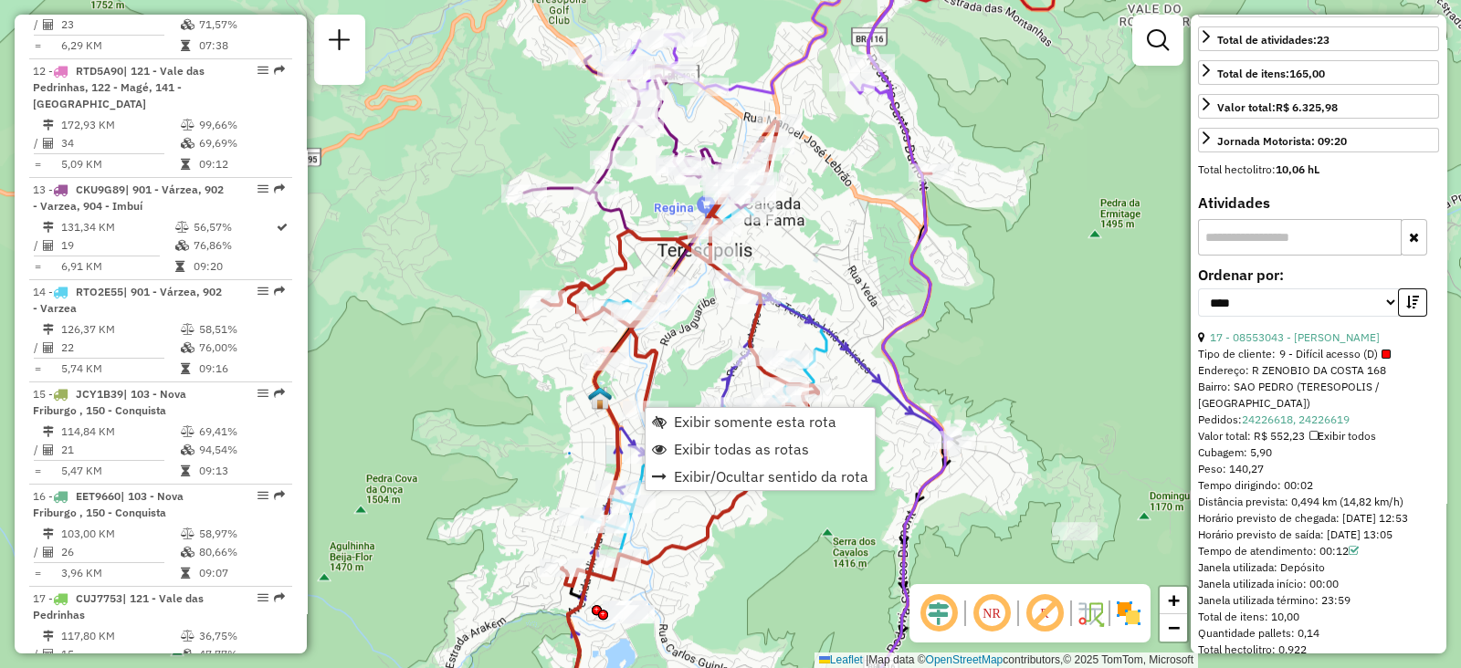
scroll to position [1590, 0]
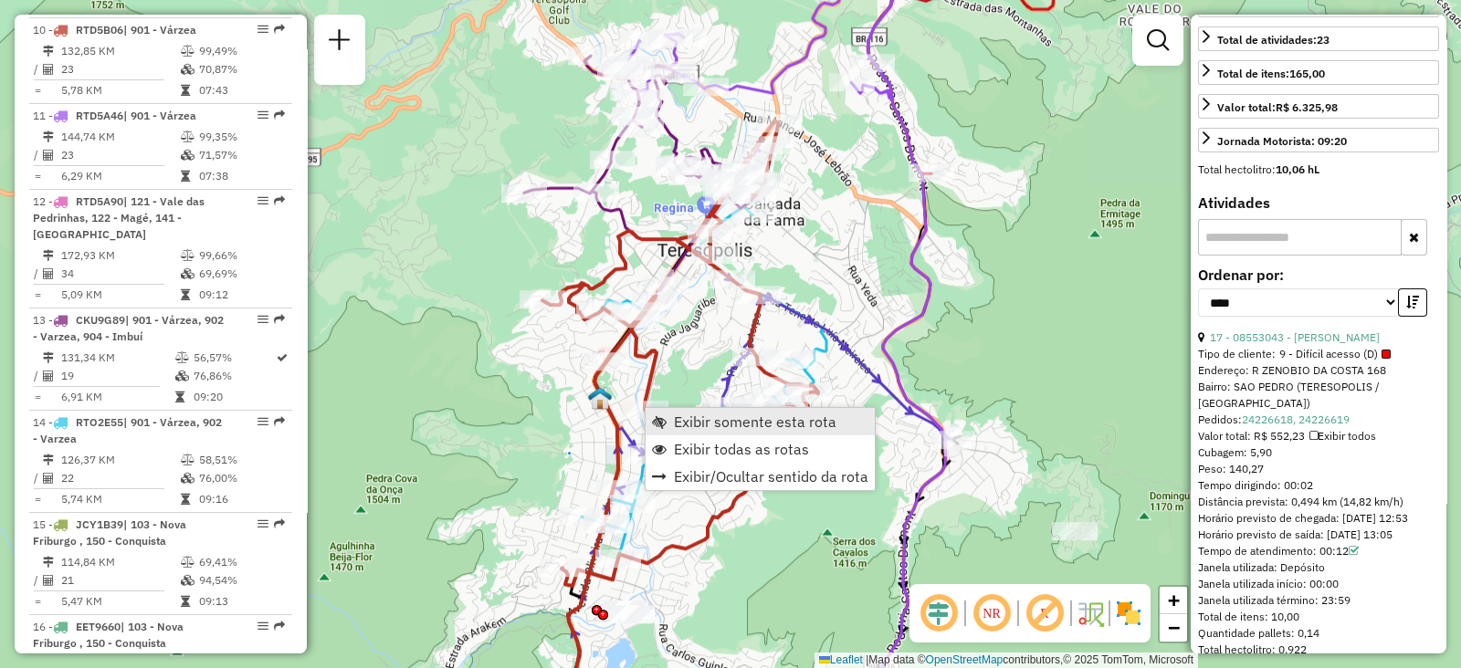
click at [667, 415] on link "Exibir somente esta rota" at bounding box center [760, 421] width 229 height 27
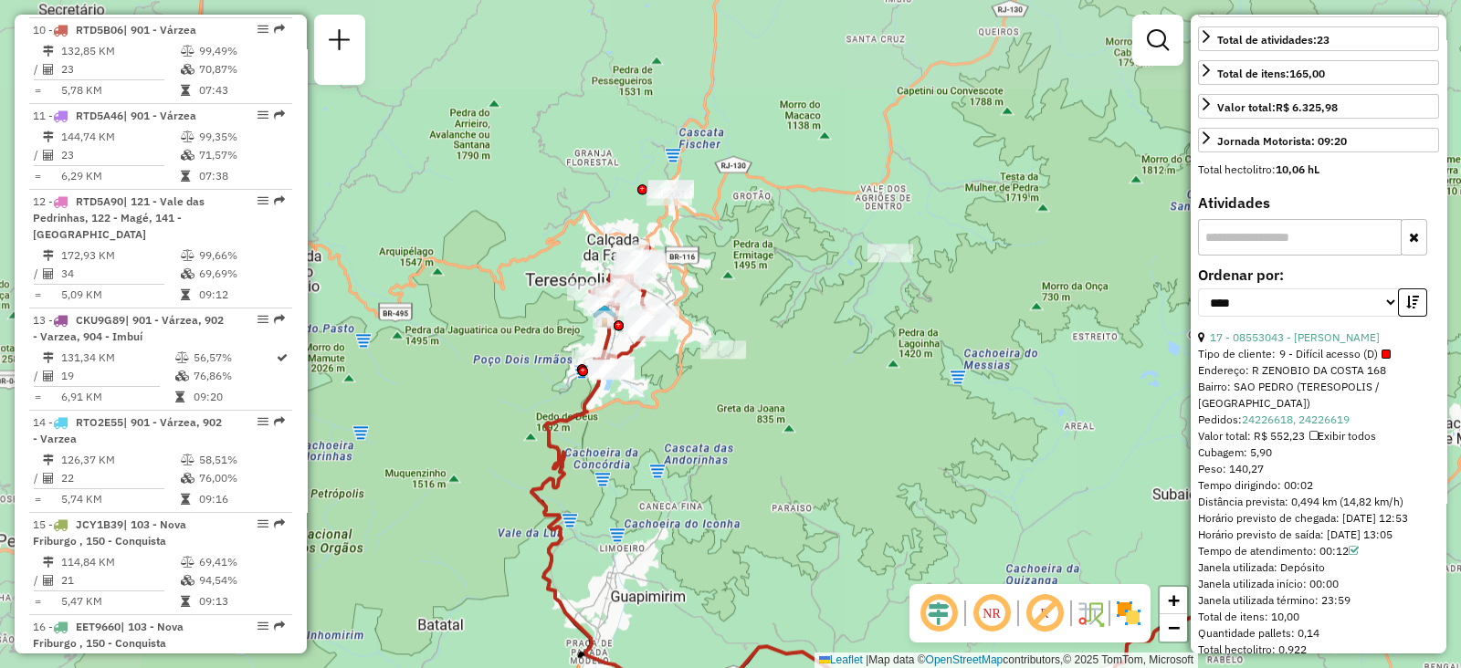
drag, startPoint x: 668, startPoint y: 372, endPoint x: 832, endPoint y: 487, distance: 199.9
click at [874, 495] on div "Janela de atendimento Grade de atendimento Capacidade Transportadoras Veículos …" at bounding box center [730, 334] width 1461 height 668
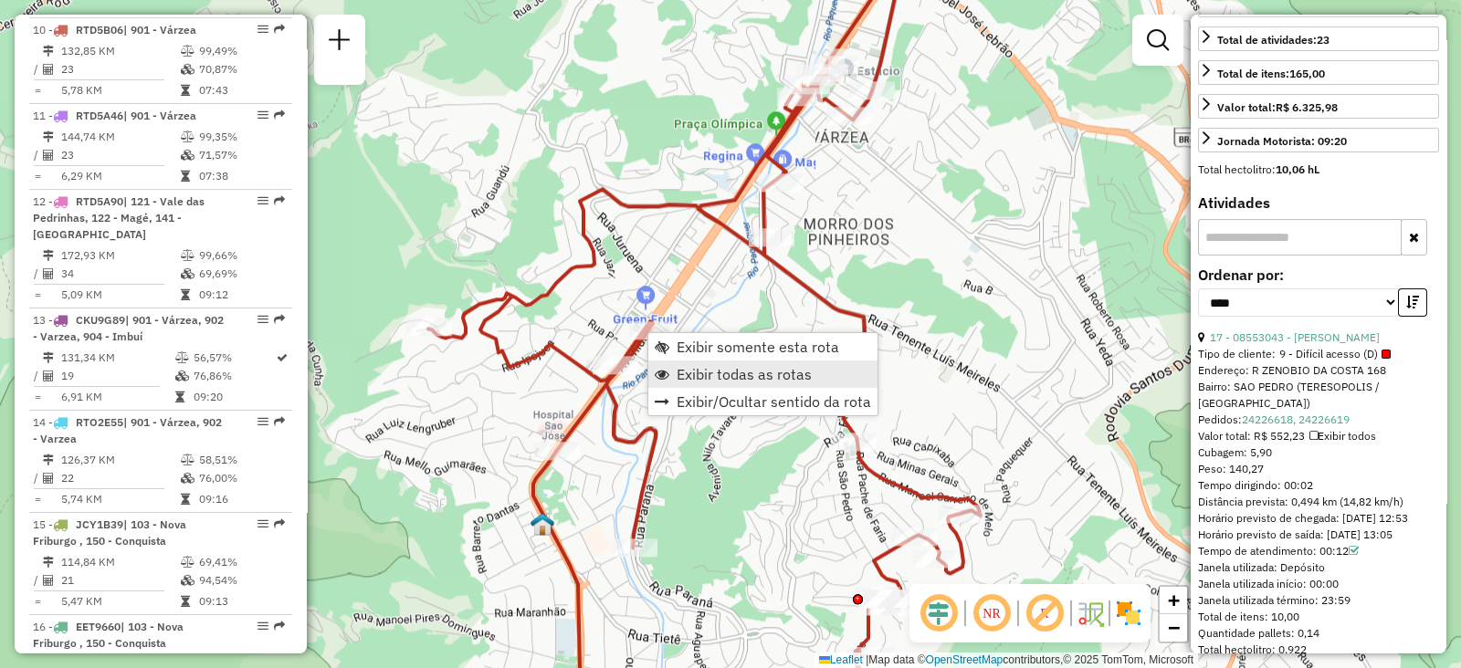
click at [691, 373] on span "Exibir todas as rotas" at bounding box center [744, 374] width 135 height 15
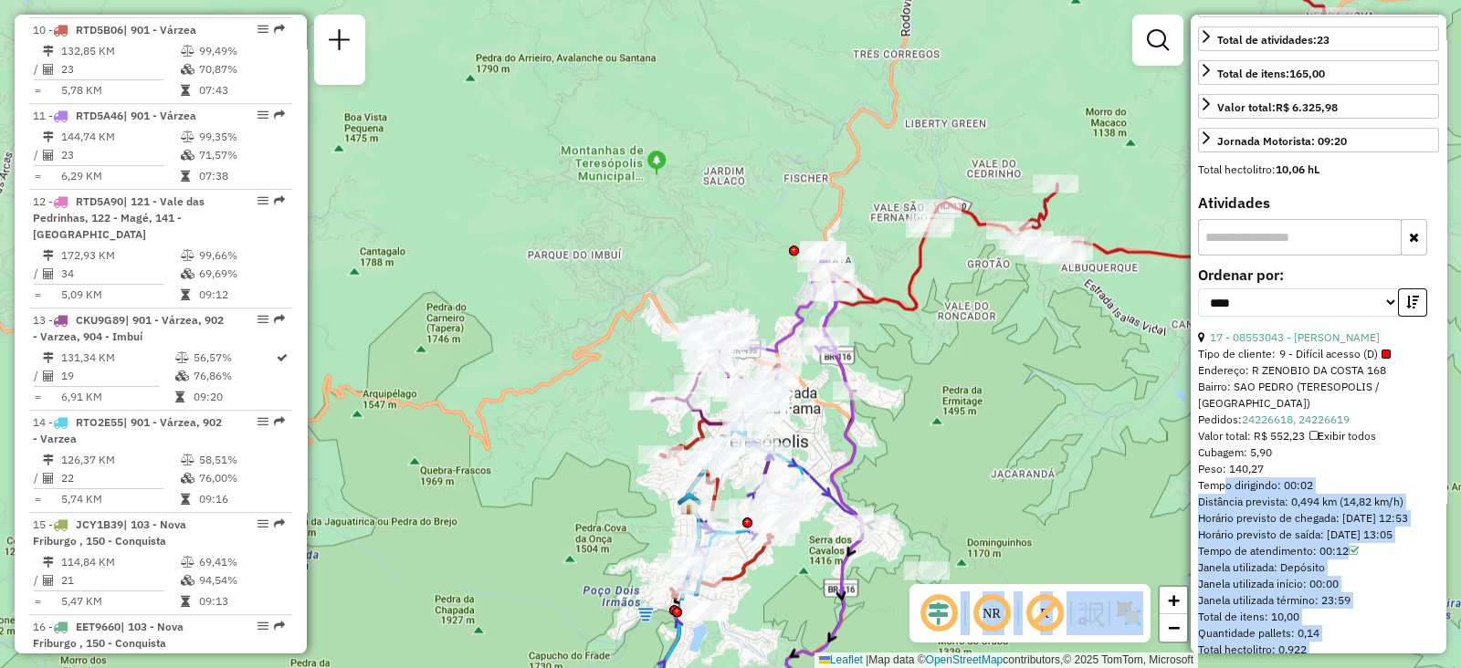
drag, startPoint x: 1231, startPoint y: 457, endPoint x: 1081, endPoint y: 333, distance: 194.5
click at [1123, 280] on hb-router-mapa "Informações da Sessão 1281874 - 24/09/2025 Criação: 23/09/2025 20:30 Depósito: …" at bounding box center [730, 334] width 1461 height 668
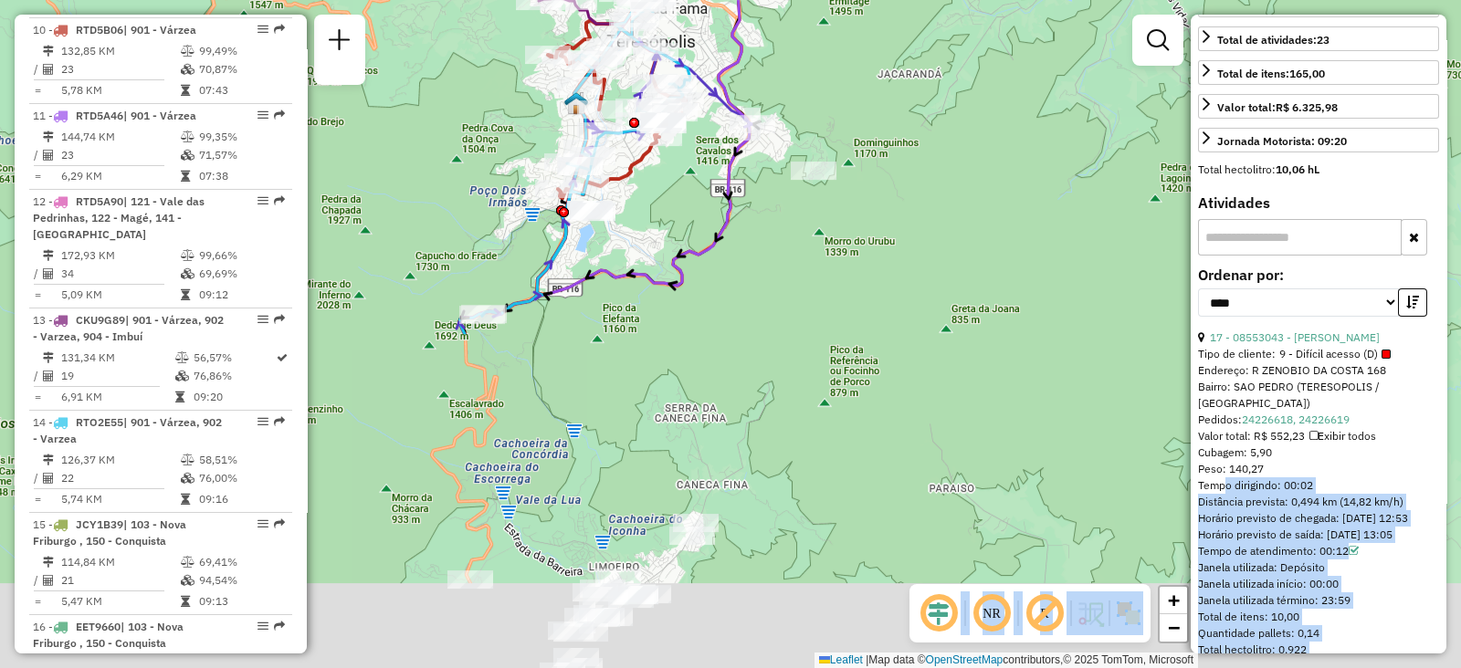
drag, startPoint x: 1020, startPoint y: 517, endPoint x: 895, endPoint y: 75, distance: 459.3
click at [895, 75] on div "Janela de atendimento Grade de atendimento Capacidade Transportadoras Veículos …" at bounding box center [730, 334] width 1461 height 668
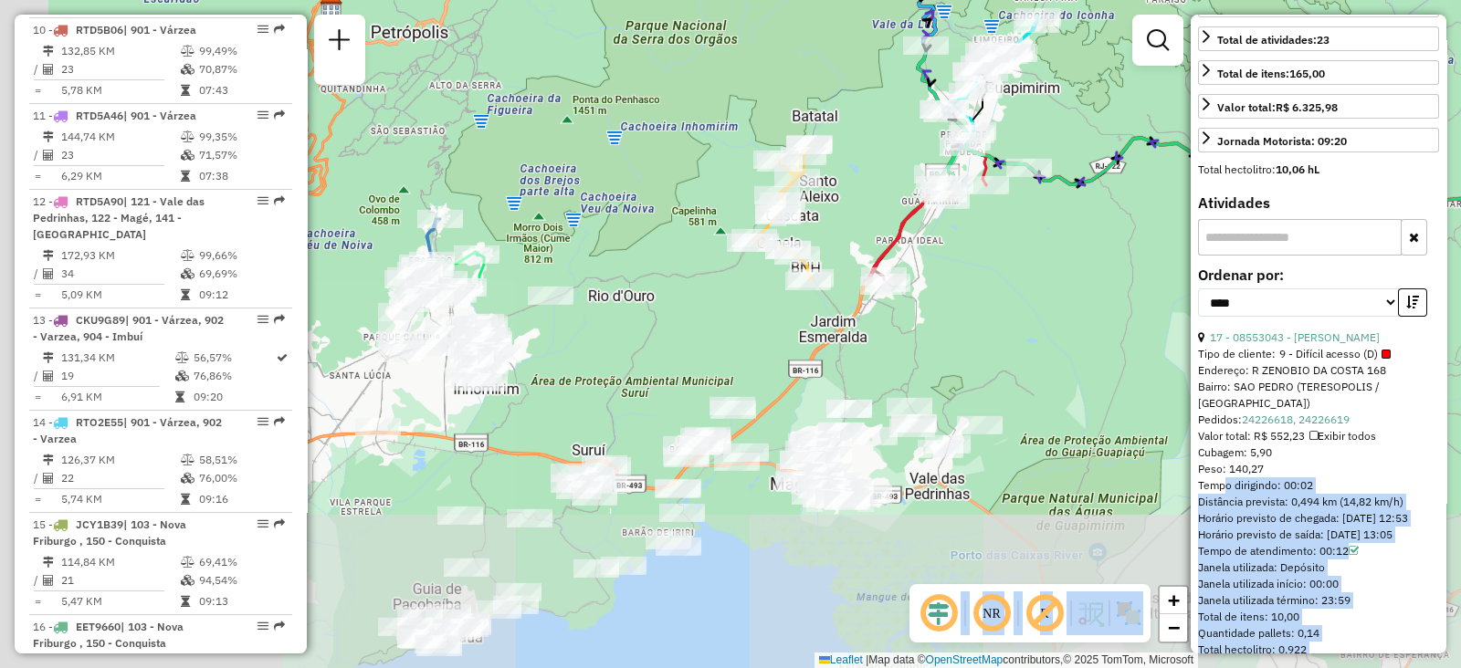
drag, startPoint x: 845, startPoint y: 541, endPoint x: 1137, endPoint y: 88, distance: 539.0
click at [1137, 88] on div "Janela de atendimento Grade de atendimento Capacidade Transportadoras Veículos …" at bounding box center [730, 334] width 1461 height 668
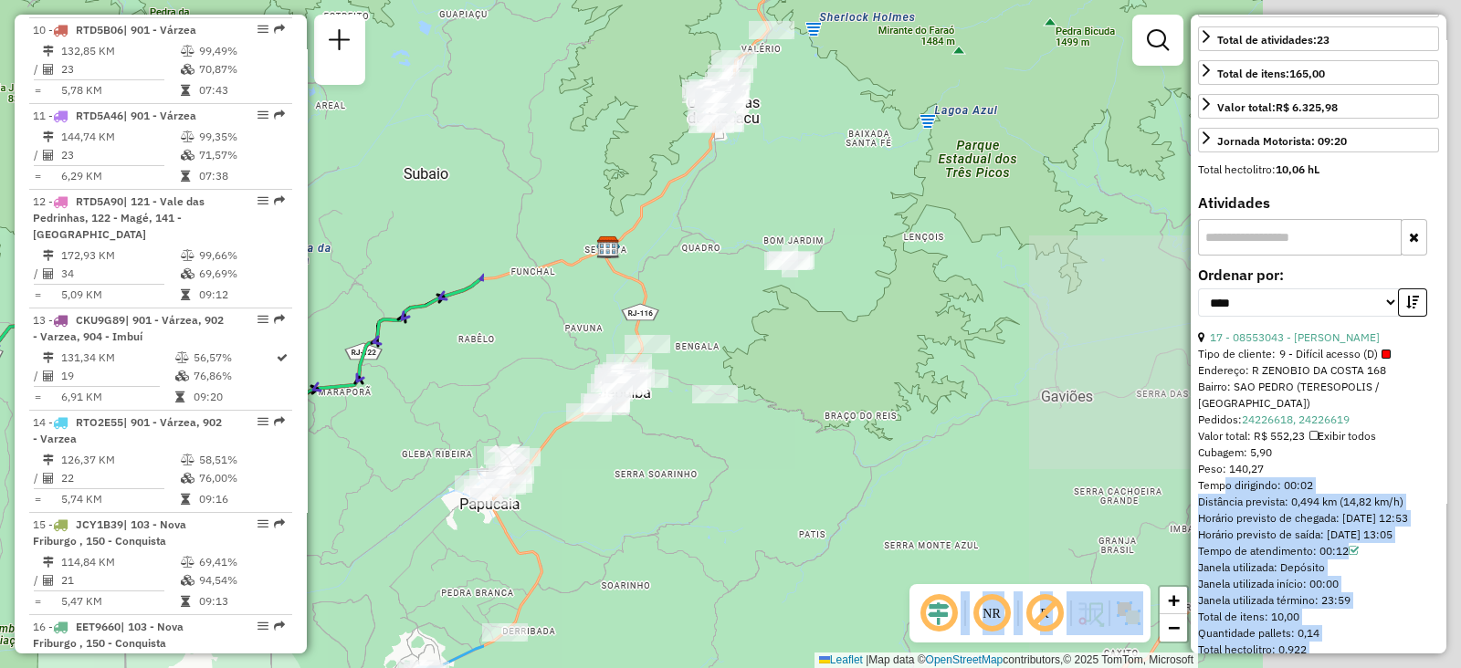
drag, startPoint x: 1123, startPoint y: 278, endPoint x: 0, endPoint y: 465, distance: 1138.4
click at [0, 465] on div "Janela de atendimento Grade de atendimento Capacidade Transportadoras Veículos …" at bounding box center [730, 334] width 1461 height 668
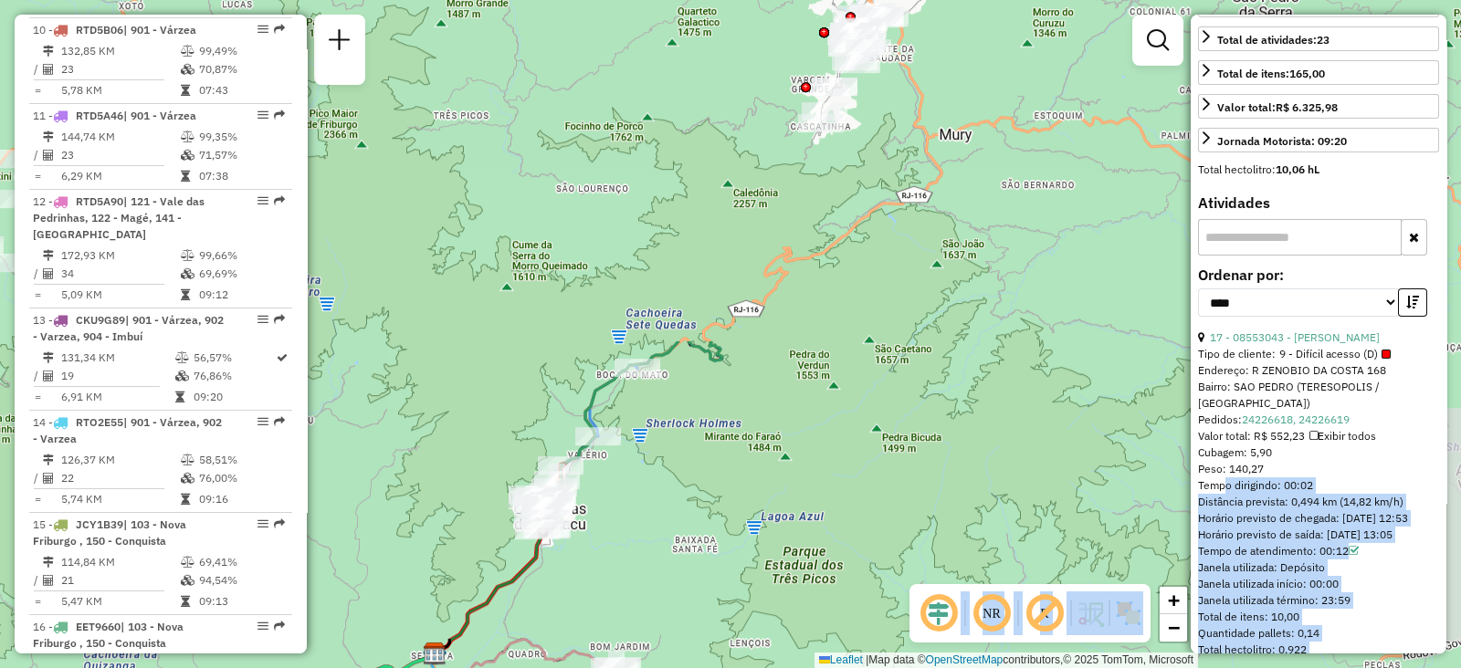
drag, startPoint x: 890, startPoint y: 285, endPoint x: 717, endPoint y: 693, distance: 443.5
click at [717, 667] on html "Aguarde... Pop-up bloqueado! Seu navegador bloqueou automáticamente a abertura …" at bounding box center [730, 334] width 1461 height 668
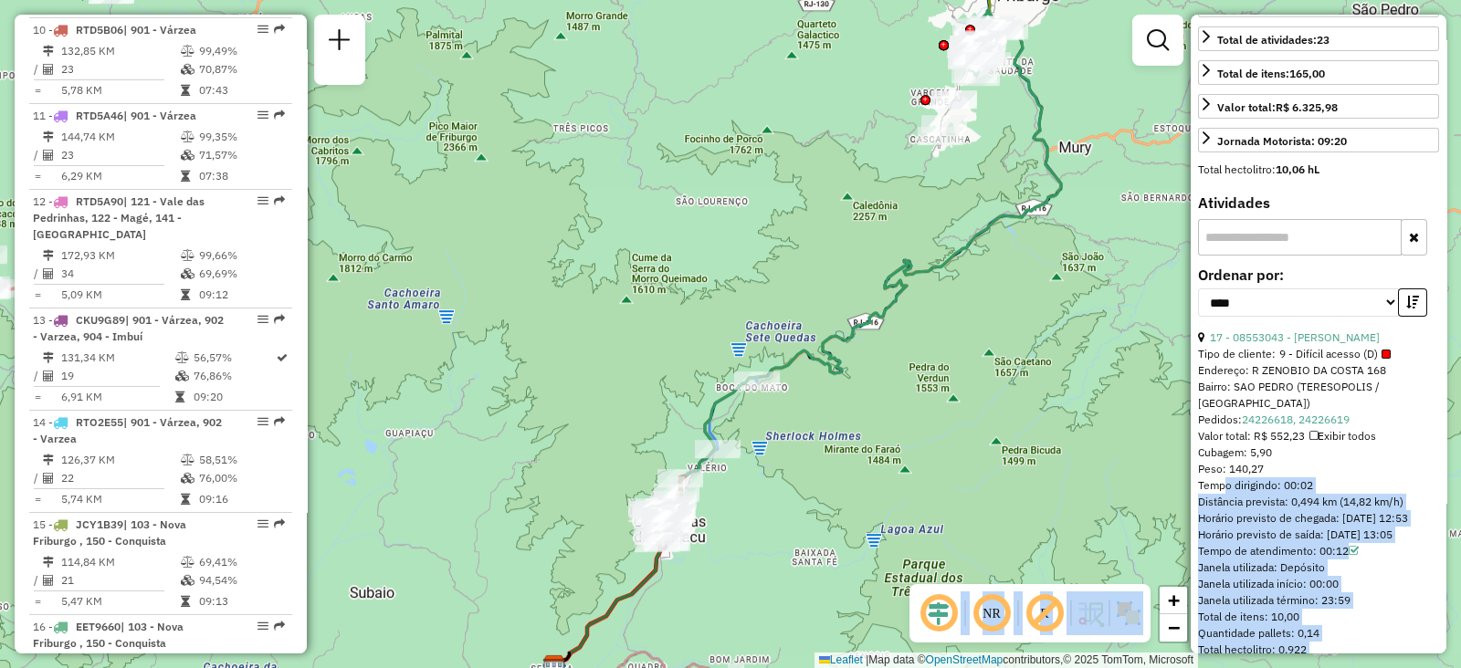
drag, startPoint x: 712, startPoint y: 436, endPoint x: 747, endPoint y: 440, distance: 34.9
click at [747, 440] on div "Janela de atendimento Grade de atendimento Capacidade Transportadoras Veículos …" at bounding box center [730, 334] width 1461 height 668
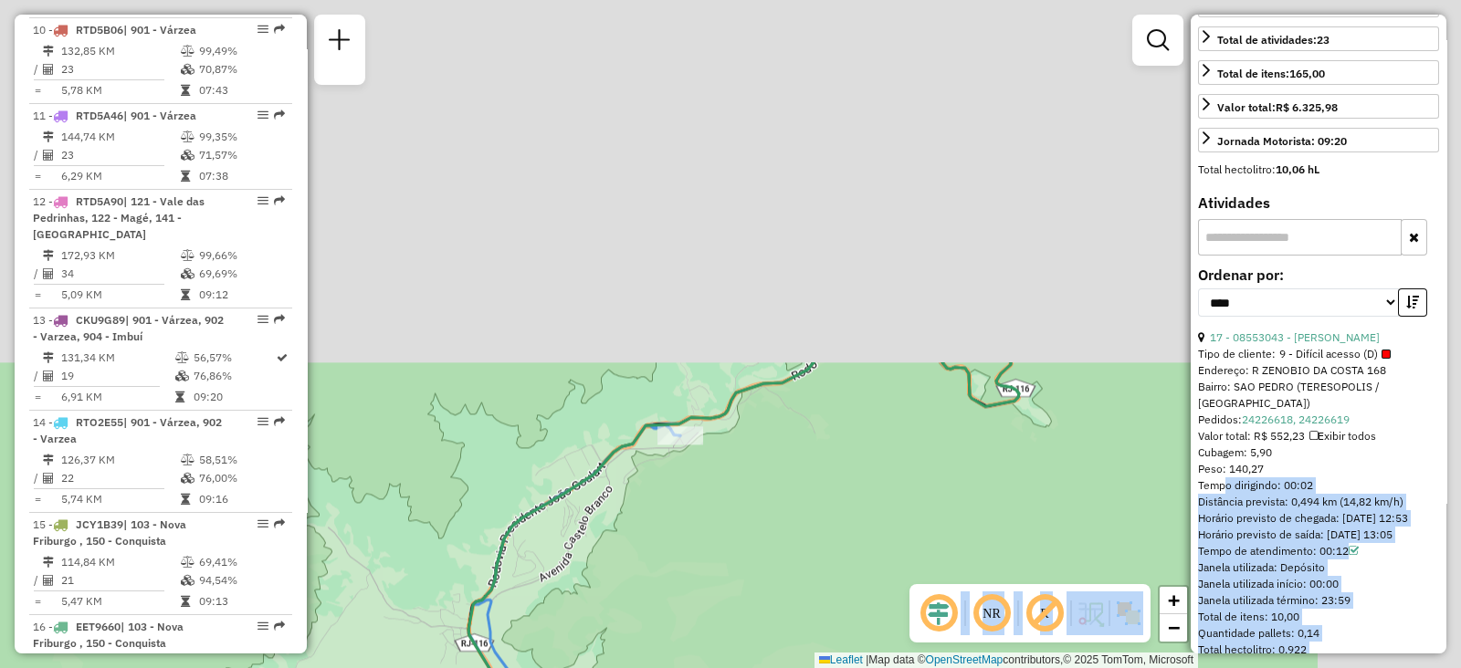
drag, startPoint x: 954, startPoint y: 279, endPoint x: 577, endPoint y: 590, distance: 488.4
click at [576, 618] on div "Janela de atendimento Grade de atendimento Capacidade Transportadoras Veículos …" at bounding box center [730, 334] width 1461 height 668
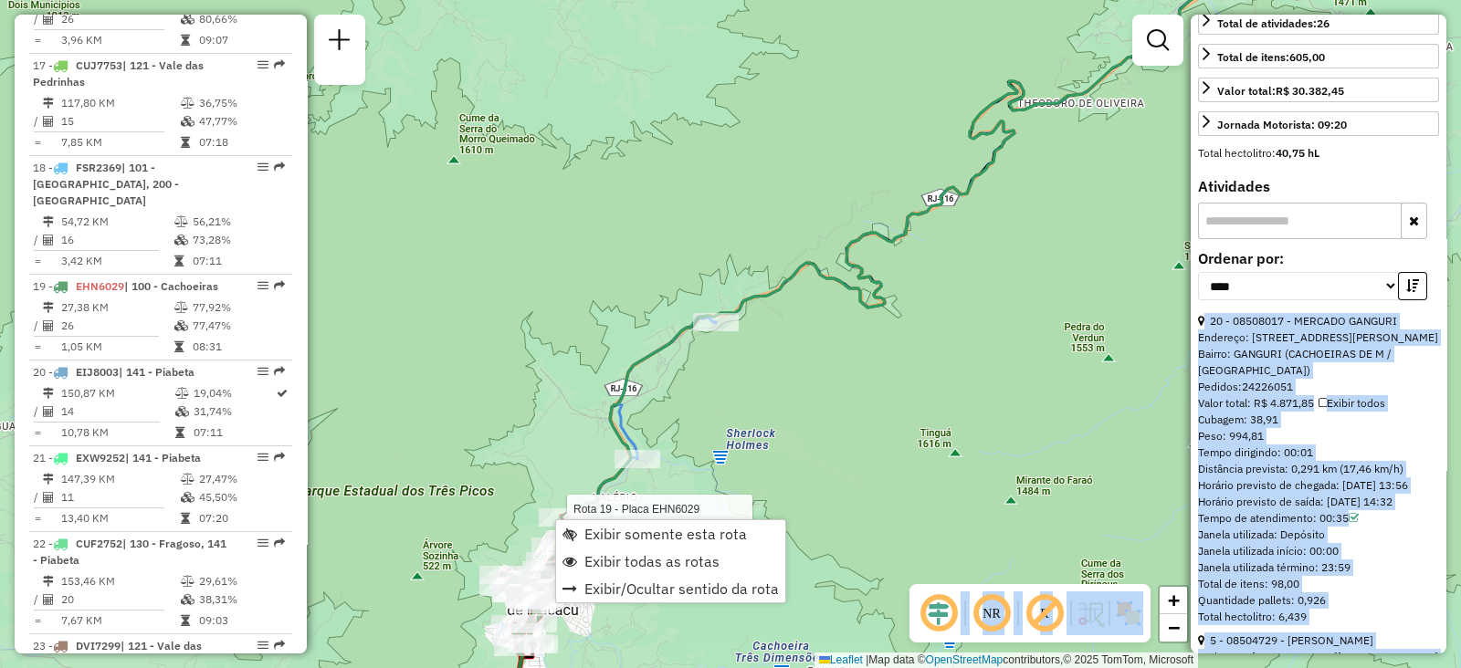
scroll to position [2475, 0]
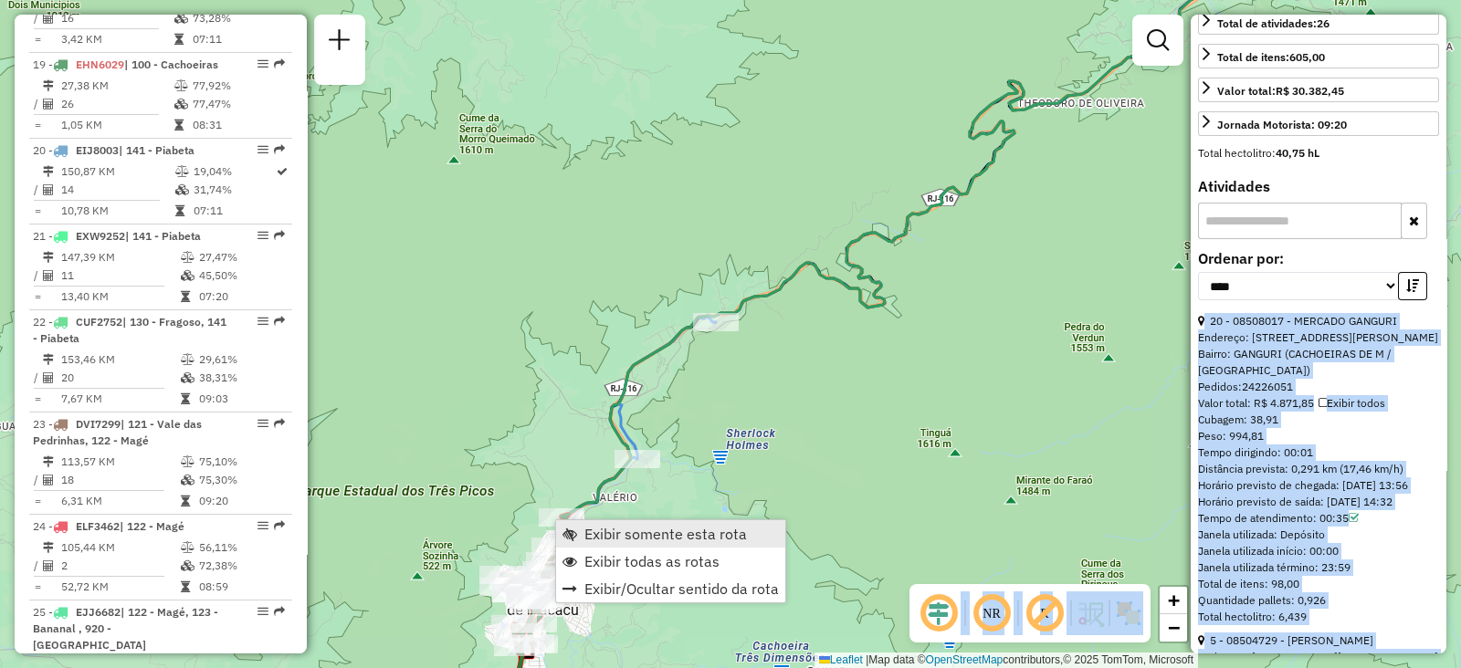
click at [575, 528] on span "Exibir somente esta rota" at bounding box center [569, 534] width 15 height 15
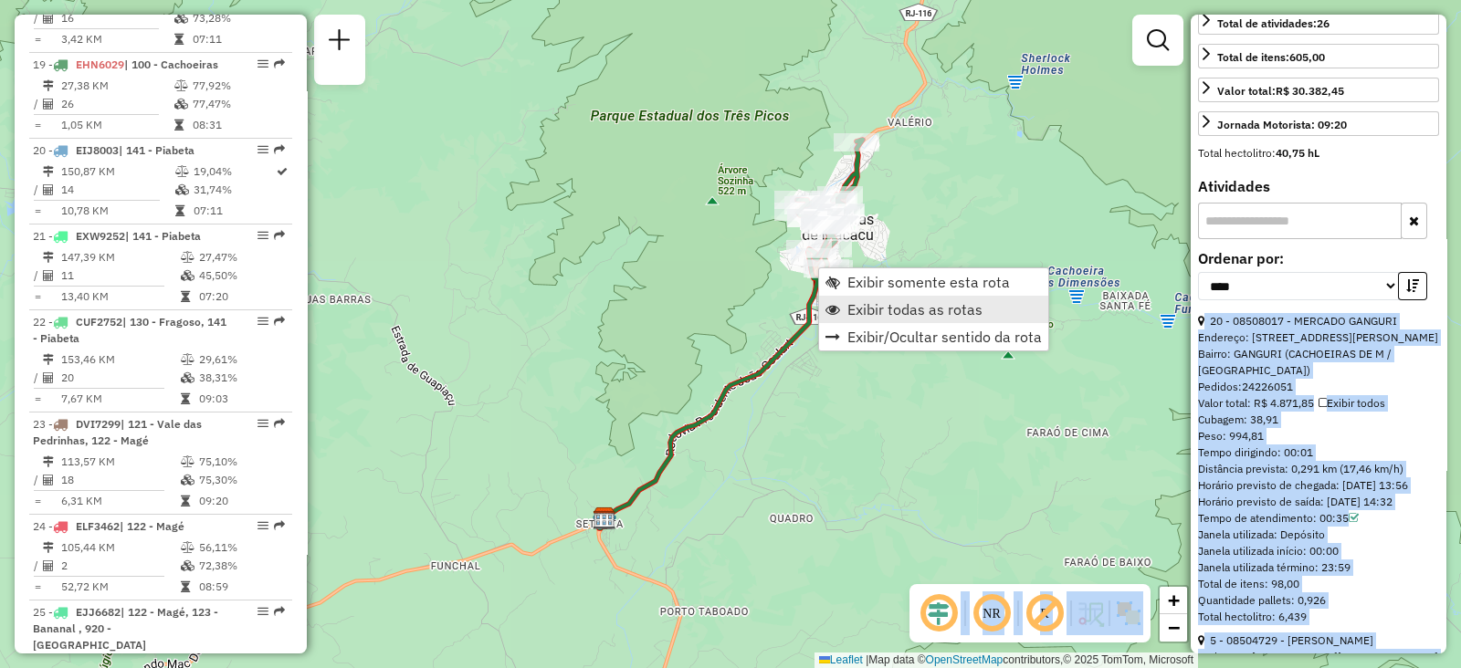
click at [857, 311] on span "Exibir todas as rotas" at bounding box center [914, 309] width 135 height 15
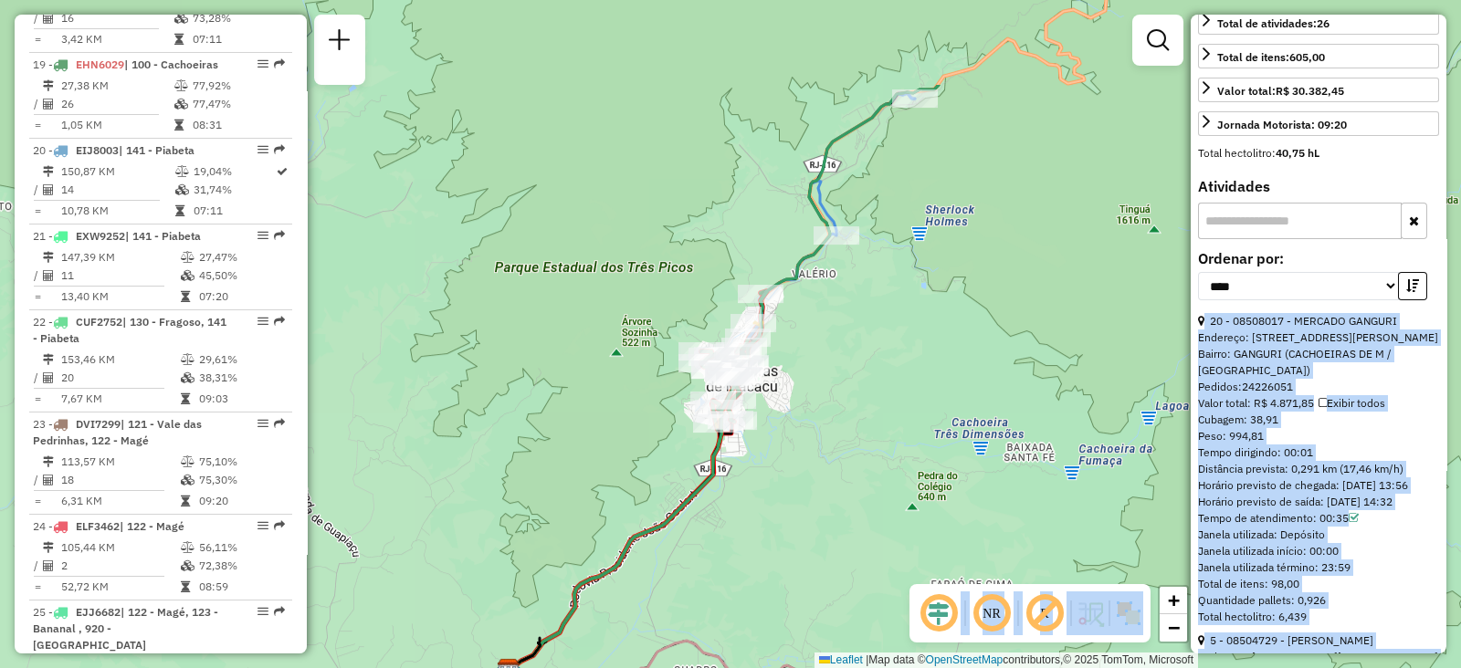
drag, startPoint x: 941, startPoint y: 246, endPoint x: 846, endPoint y: 348, distance: 139.6
click at [846, 396] on div "Janela de atendimento Grade de atendimento Capacidade Transportadoras Veículos …" at bounding box center [730, 334] width 1461 height 668
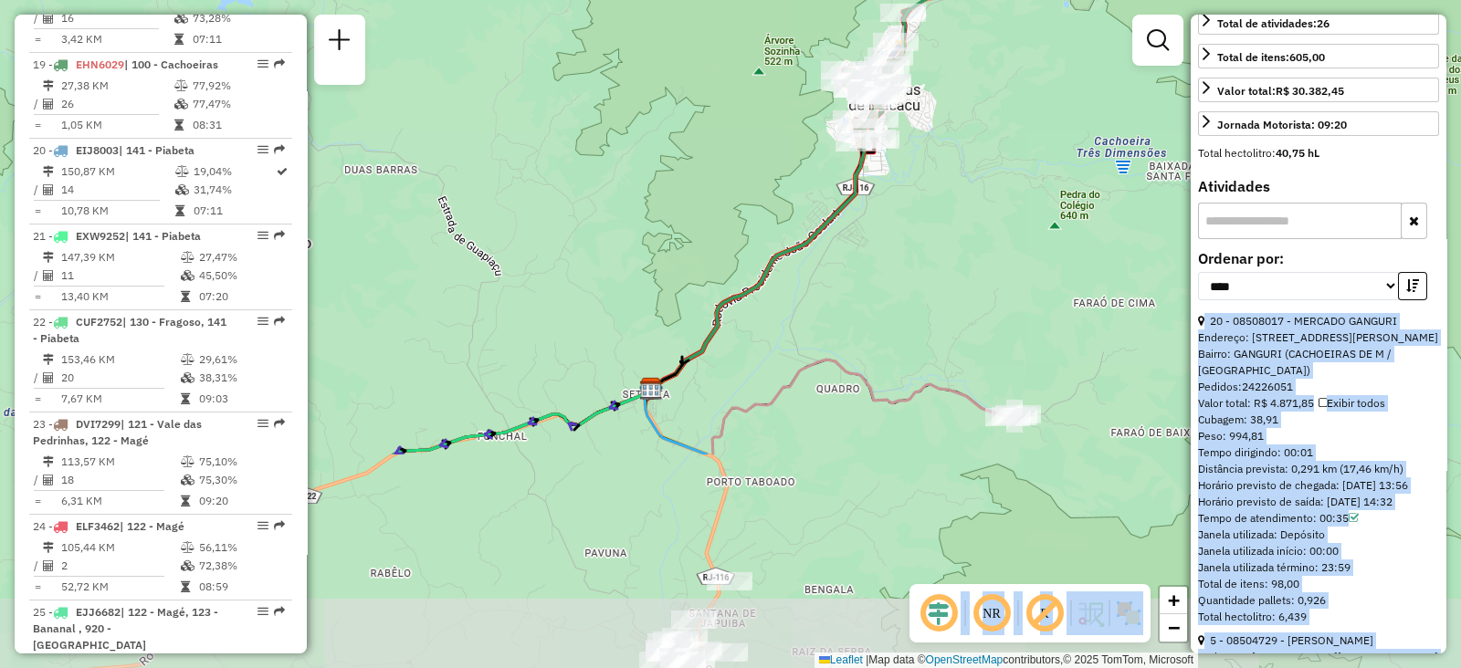
drag, startPoint x: 802, startPoint y: 399, endPoint x: 897, endPoint y: 199, distance: 221.4
click at [897, 199] on div "Janela de atendimento Grade de atendimento Capacidade Transportadoras Veículos …" at bounding box center [730, 334] width 1461 height 668
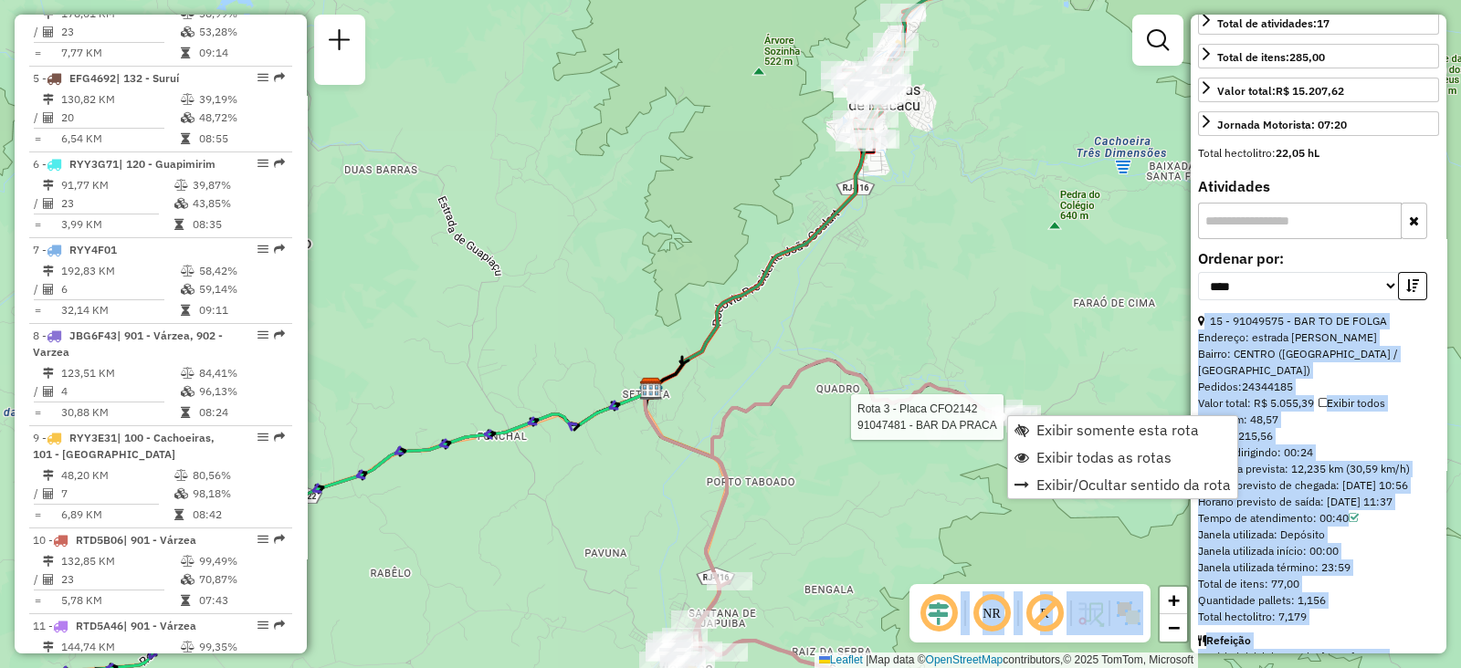
scroll to position [925, 0]
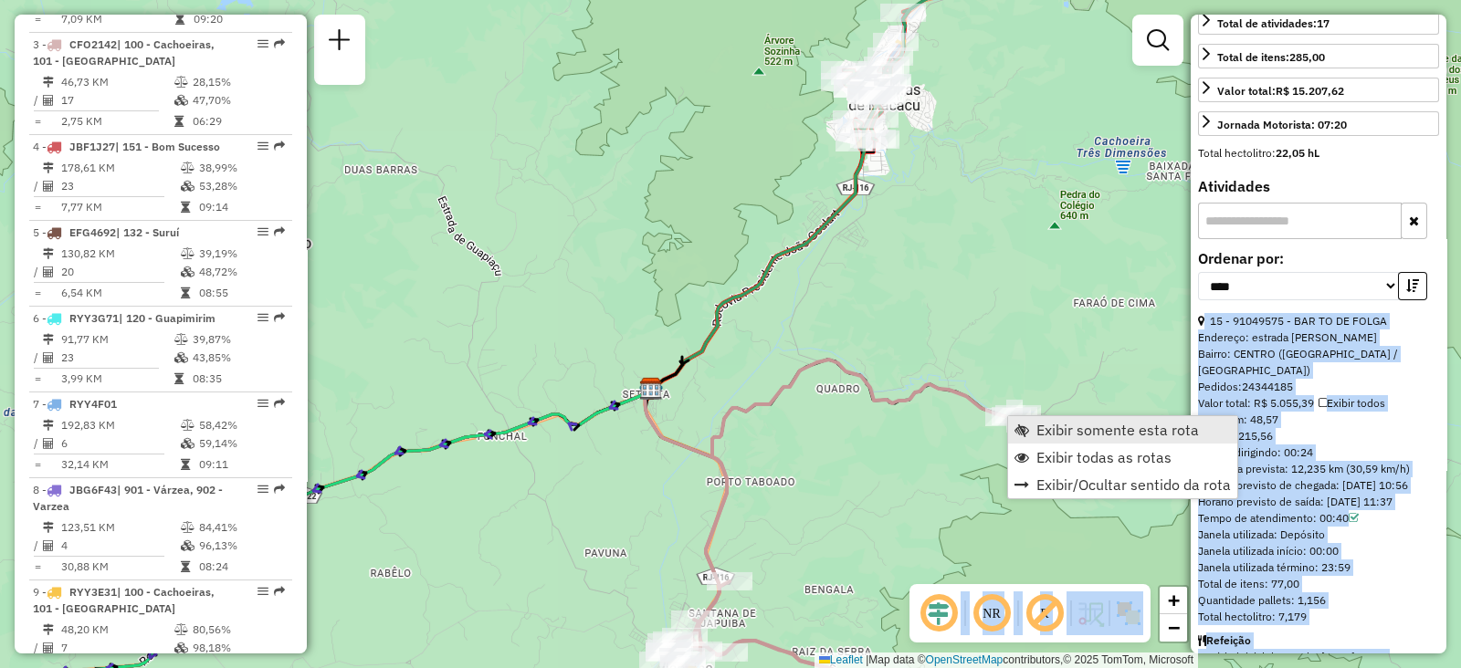
click at [1041, 426] on span "Exibir somente esta rota" at bounding box center [1117, 430] width 163 height 15
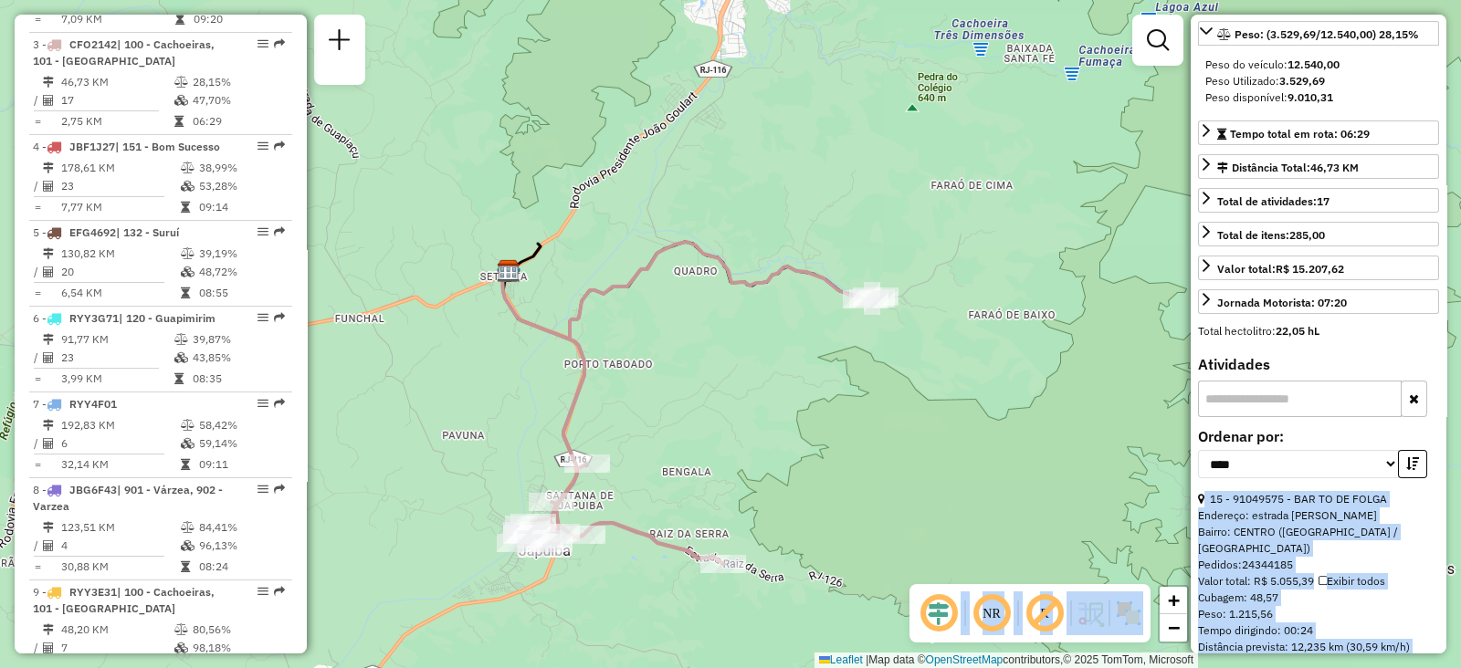
scroll to position [244, 0]
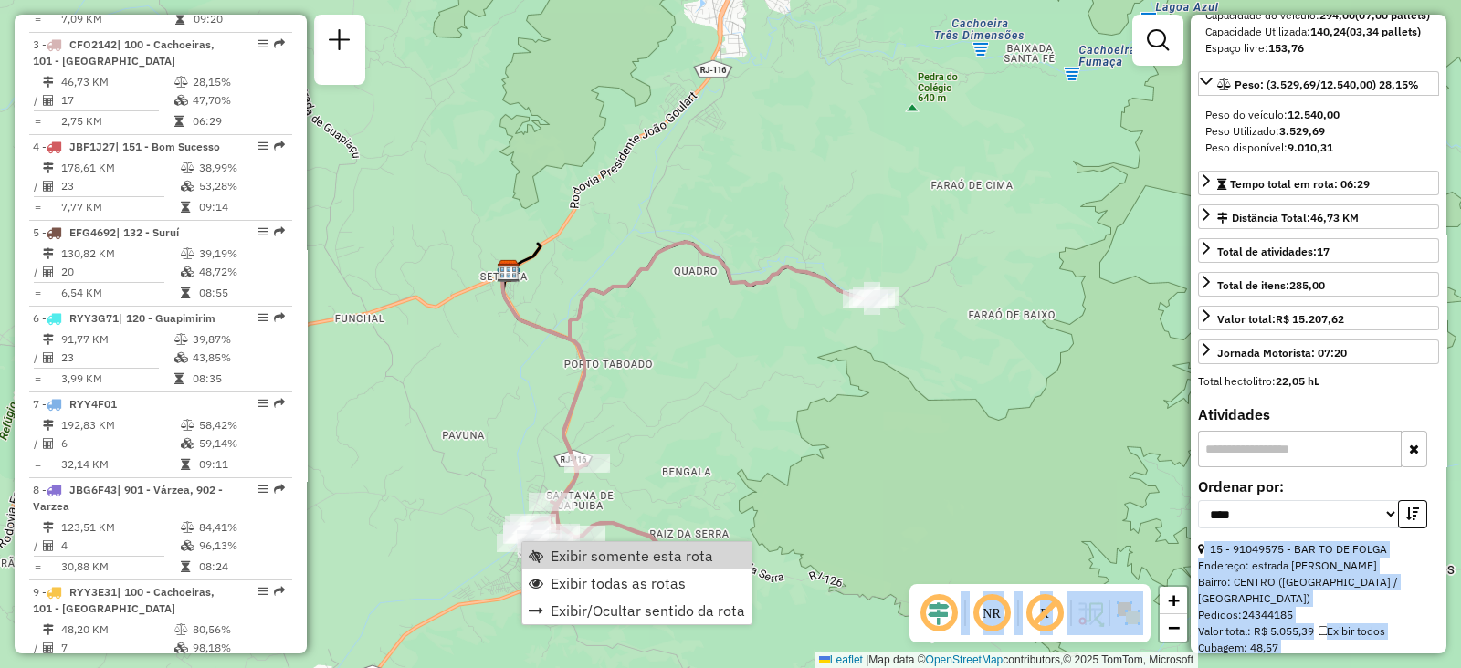
click at [705, 477] on div "Janela de atendimento Grade de atendimento Capacidade Transportadoras Veículos …" at bounding box center [730, 334] width 1461 height 668
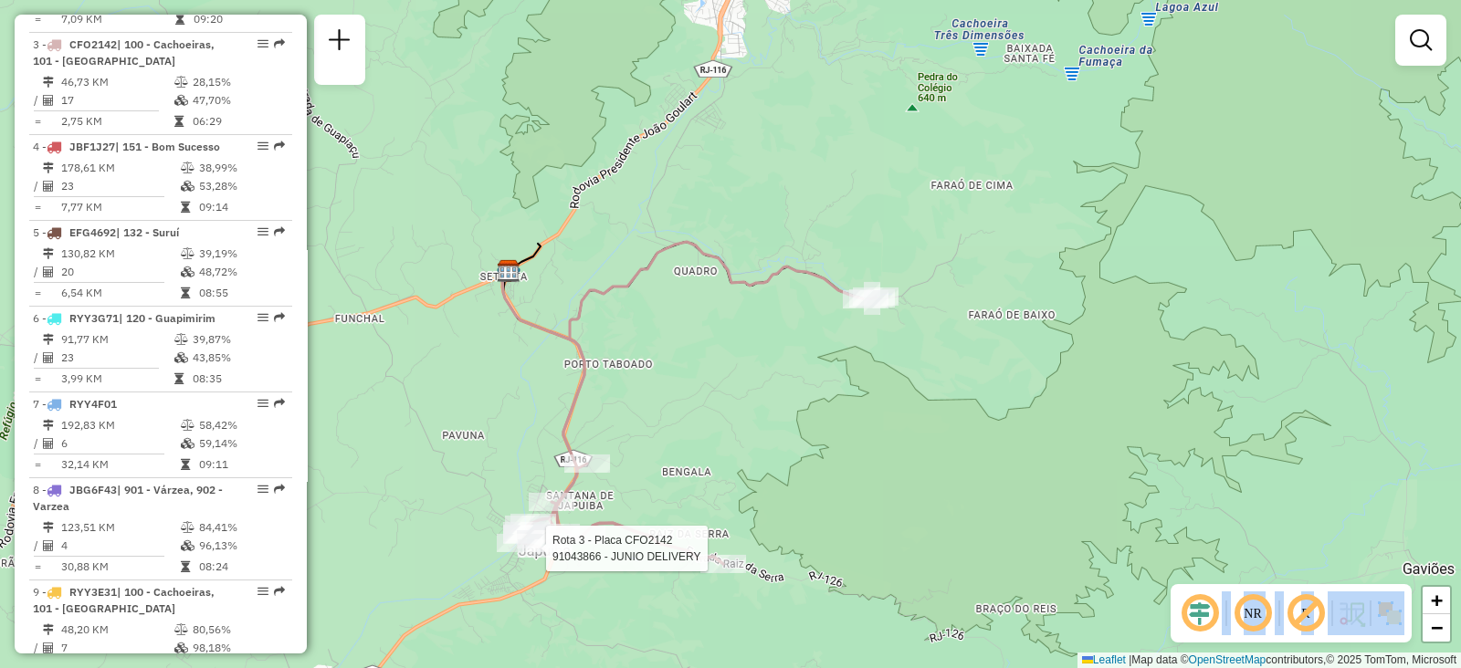
select select "*********"
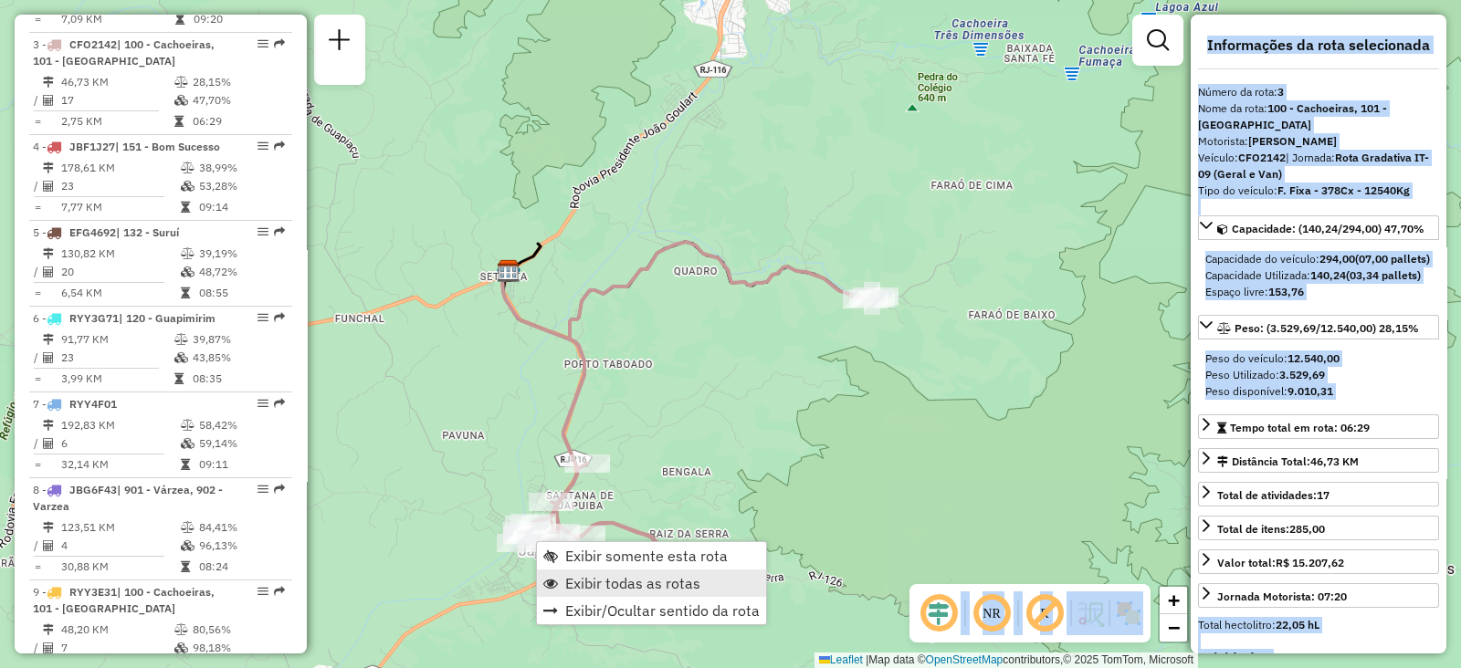
click at [598, 591] on span "Exibir todas as rotas" at bounding box center [632, 583] width 135 height 15
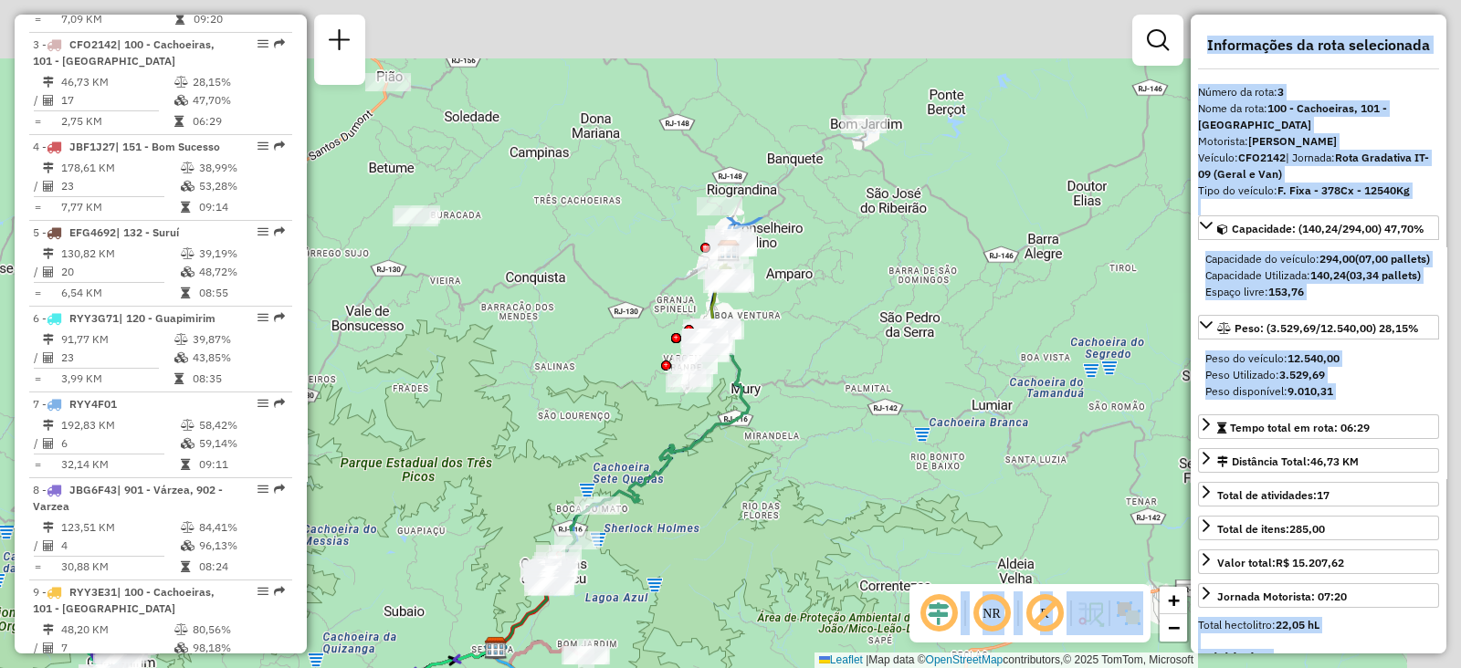
drag, startPoint x: 941, startPoint y: 363, endPoint x: 660, endPoint y: 597, distance: 365.7
click at [661, 596] on div "Janela de atendimento Grade de atendimento Capacidade Transportadoras Veículos …" at bounding box center [730, 334] width 1461 height 668
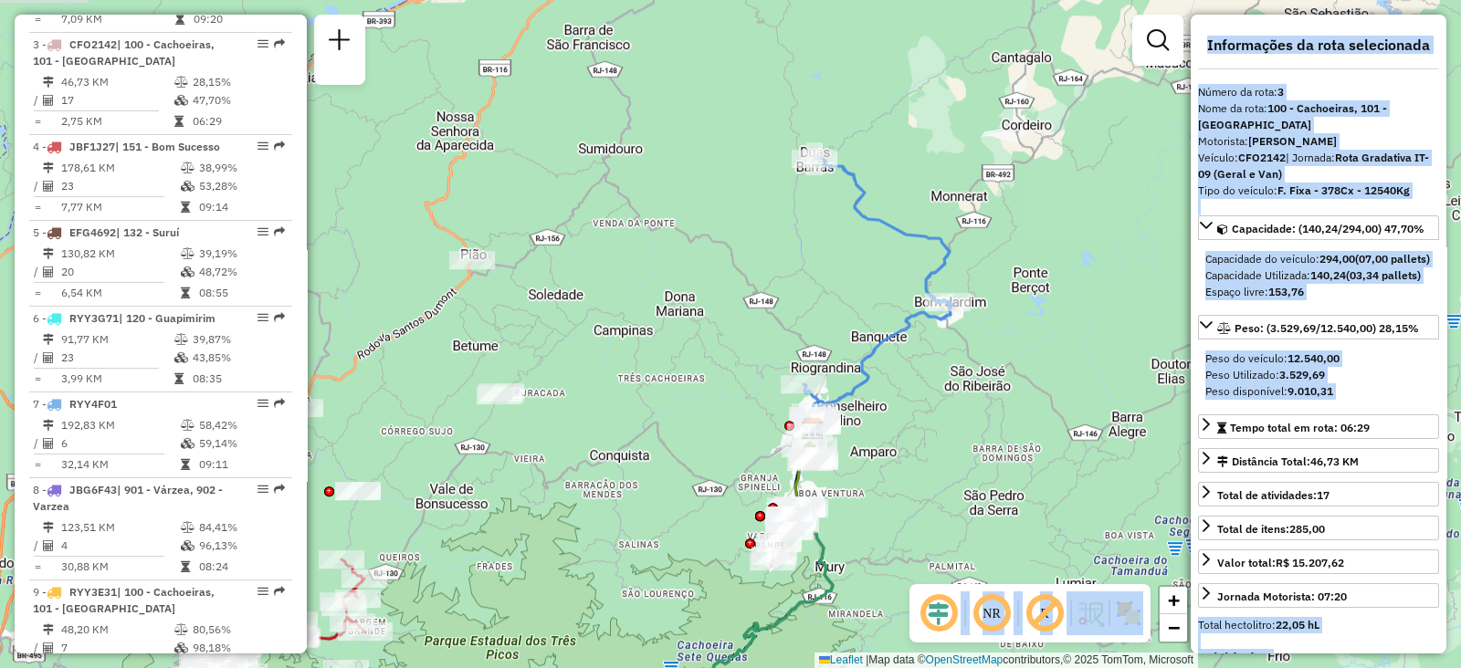
drag, startPoint x: 845, startPoint y: 226, endPoint x: 934, endPoint y: 390, distance: 186.3
click at [939, 390] on div "Janela de atendimento Grade de atendimento Capacidade Transportadoras Veículos …" at bounding box center [730, 334] width 1461 height 668
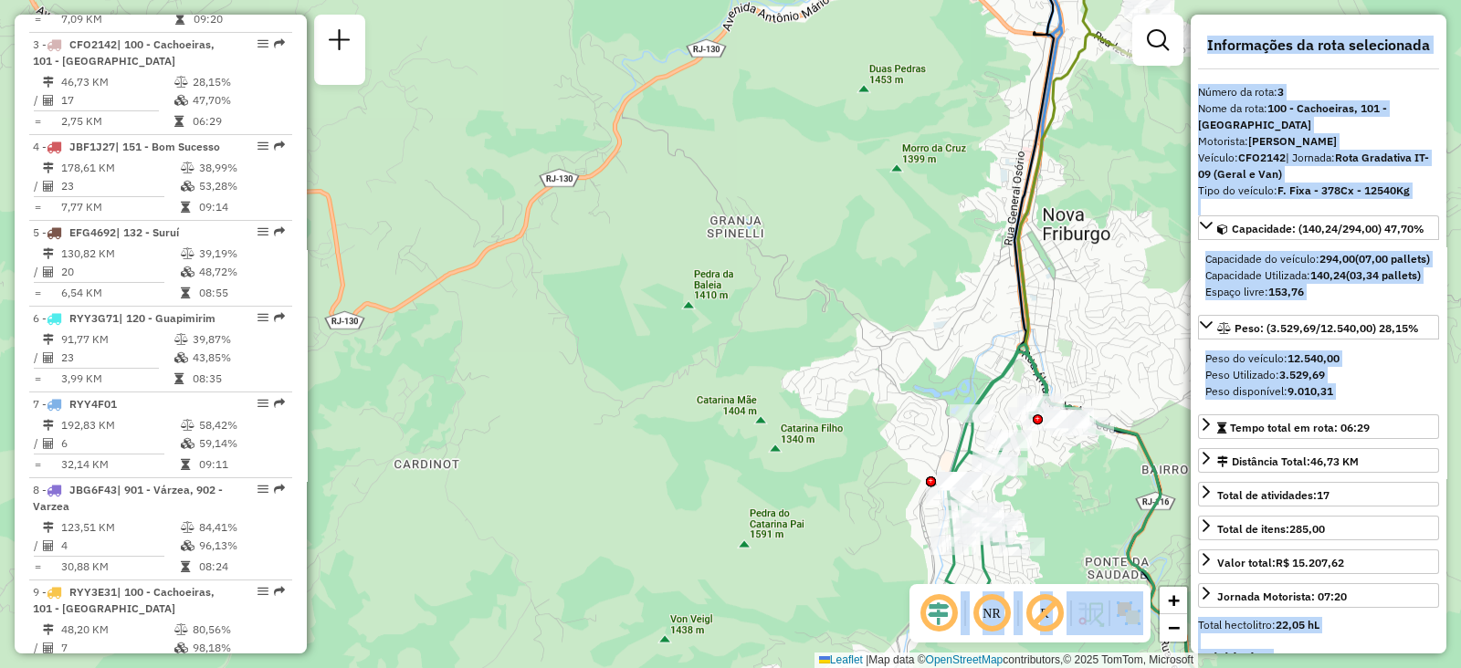
drag, startPoint x: 1016, startPoint y: 242, endPoint x: 1085, endPoint y: 296, distance: 87.1
click at [1180, 275] on div "Janela de atendimento Grade de atendimento Capacidade Transportadoras Veículos …" at bounding box center [730, 334] width 1461 height 668
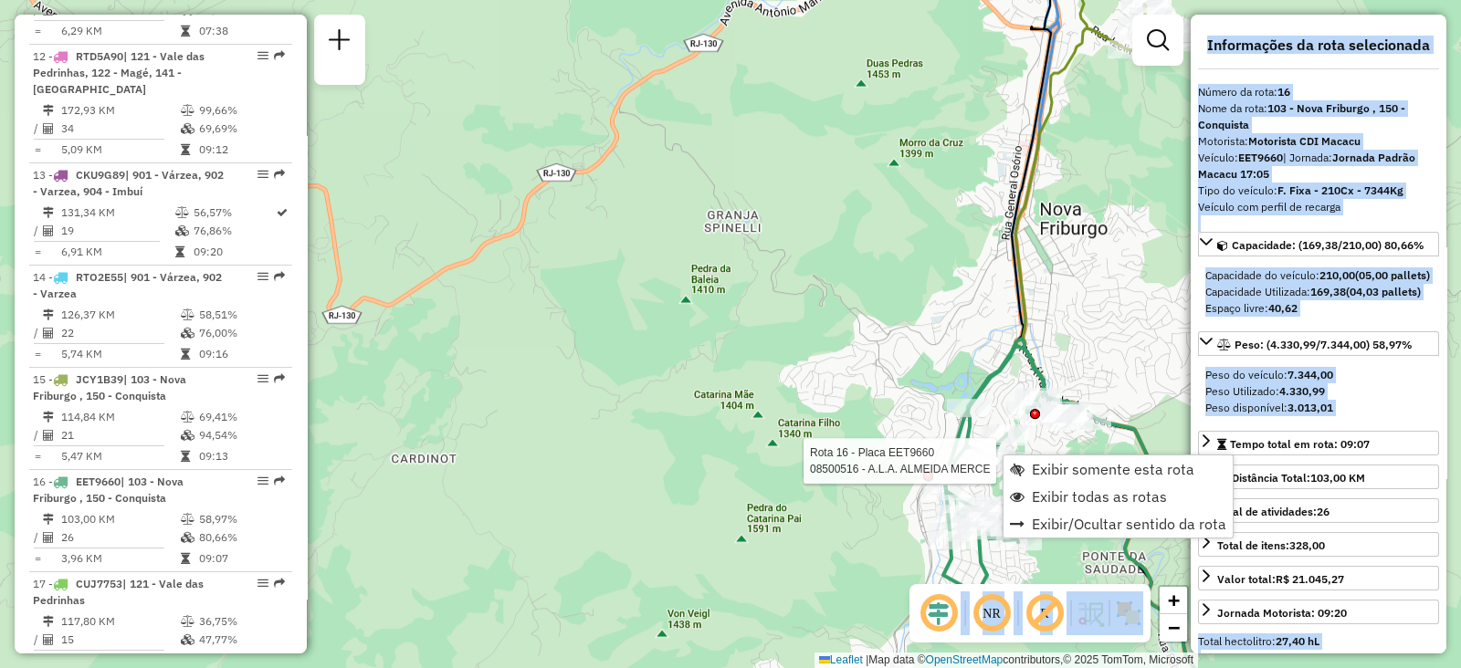
scroll to position [2169, 0]
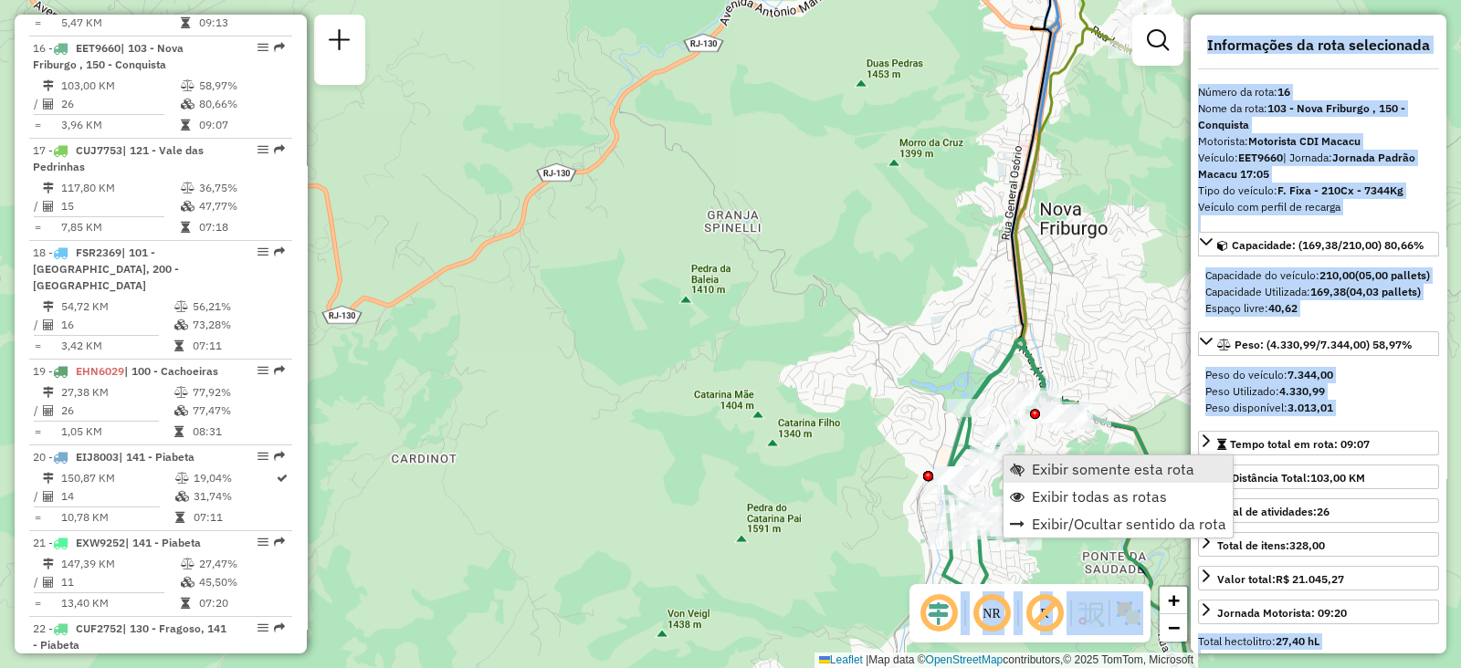
click at [1044, 457] on link "Exibir somente esta rota" at bounding box center [1117, 469] width 229 height 27
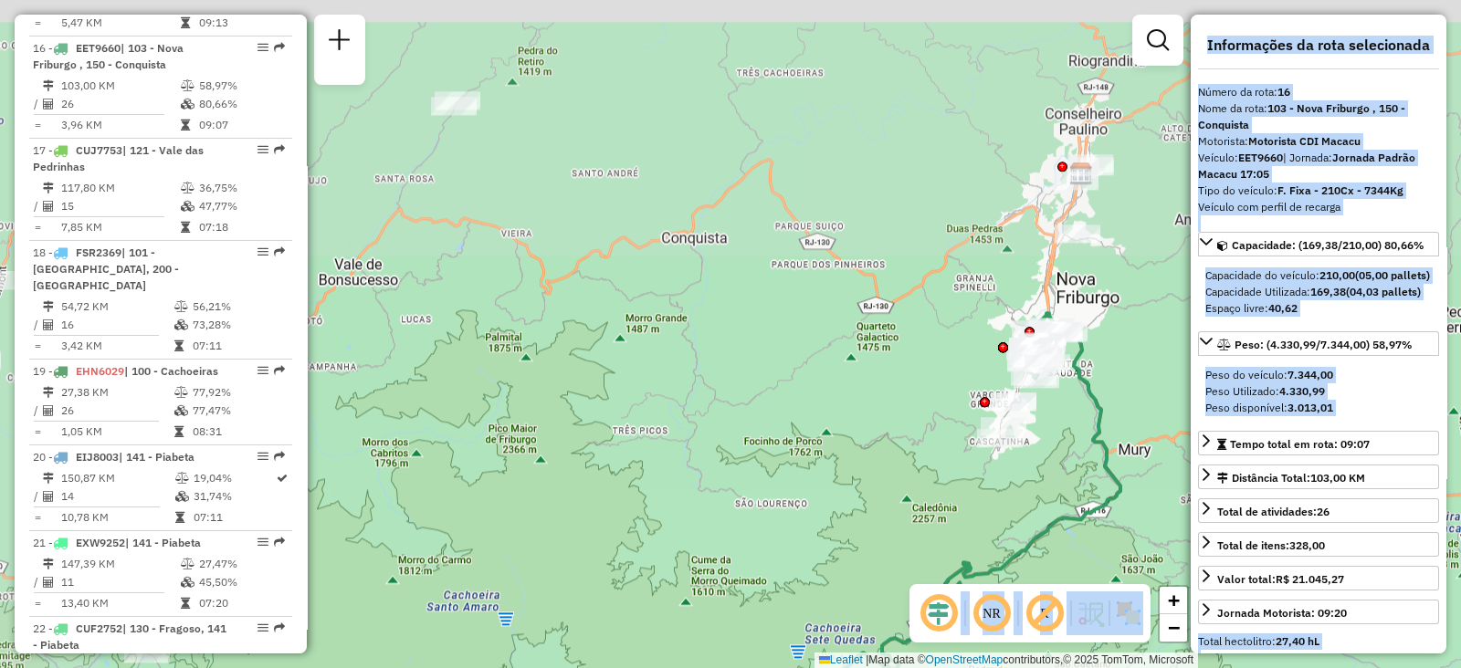
drag, startPoint x: 990, startPoint y: 69, endPoint x: 1063, endPoint y: 435, distance: 372.5
click at [1122, 399] on div "Janela de atendimento Grade de atendimento Capacidade Transportadoras Veículos …" at bounding box center [730, 334] width 1461 height 668
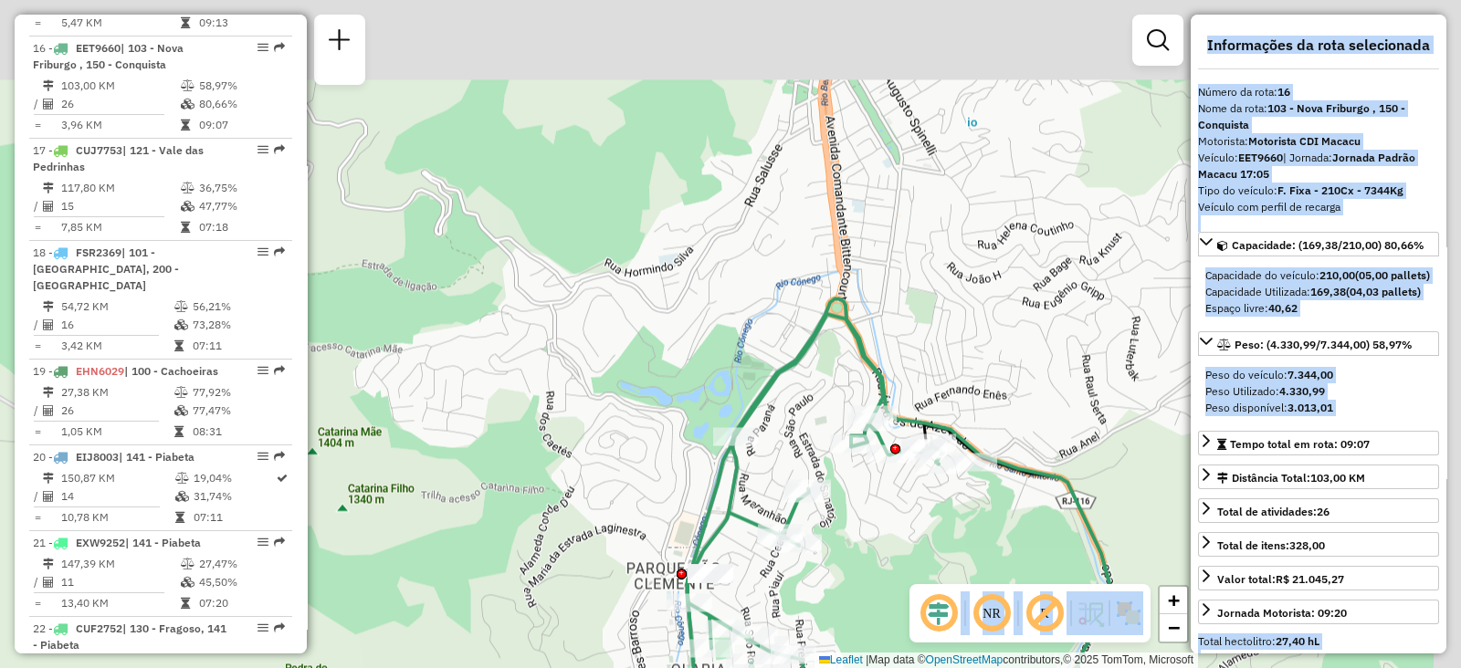
drag, startPoint x: 1100, startPoint y: 332, endPoint x: 803, endPoint y: 588, distance: 391.7
click at [808, 589] on div "Janela de atendimento Grade de atendimento Capacidade Transportadoras Veículos …" at bounding box center [730, 334] width 1461 height 668
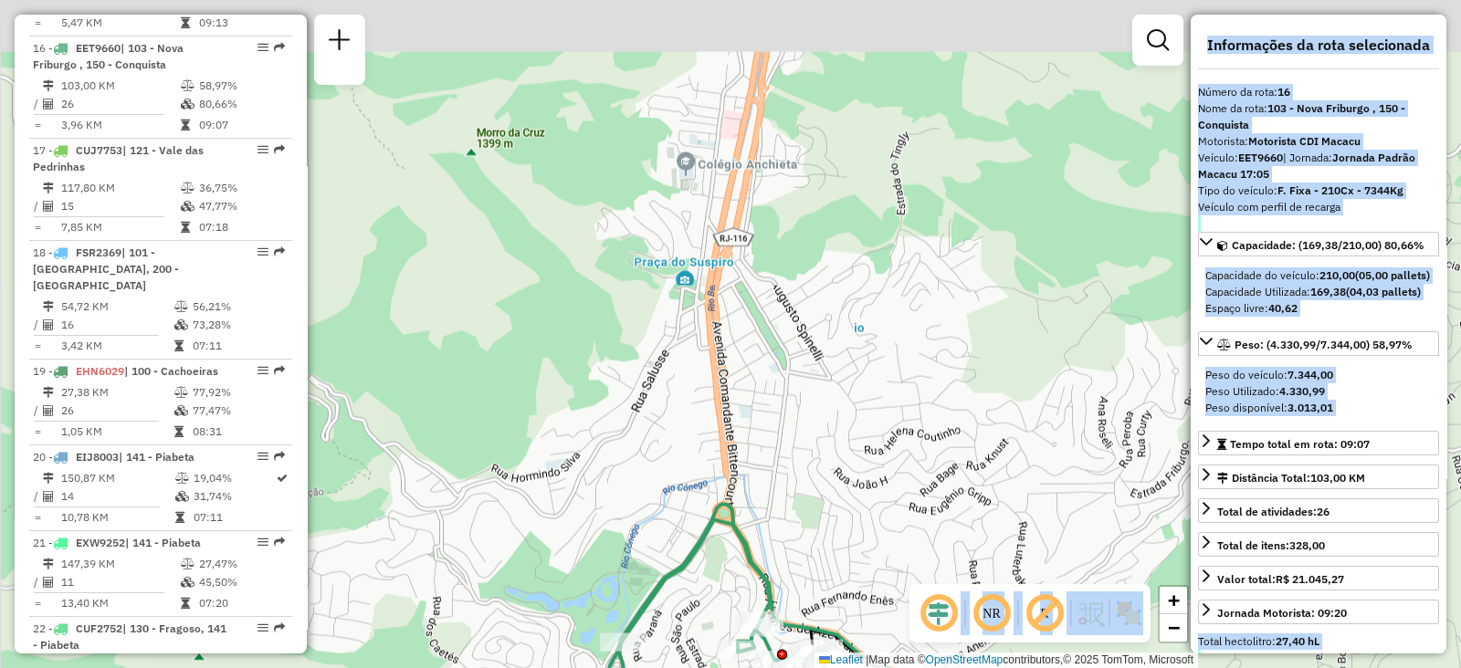
drag, startPoint x: 954, startPoint y: 268, endPoint x: 822, endPoint y: 502, distance: 269.4
click at [825, 500] on div "Rota 16 - Placa EET9660 08582461 - LANCHONETE CLAUDINHA Rota 16 - Placa EET9660…" at bounding box center [730, 334] width 1461 height 668
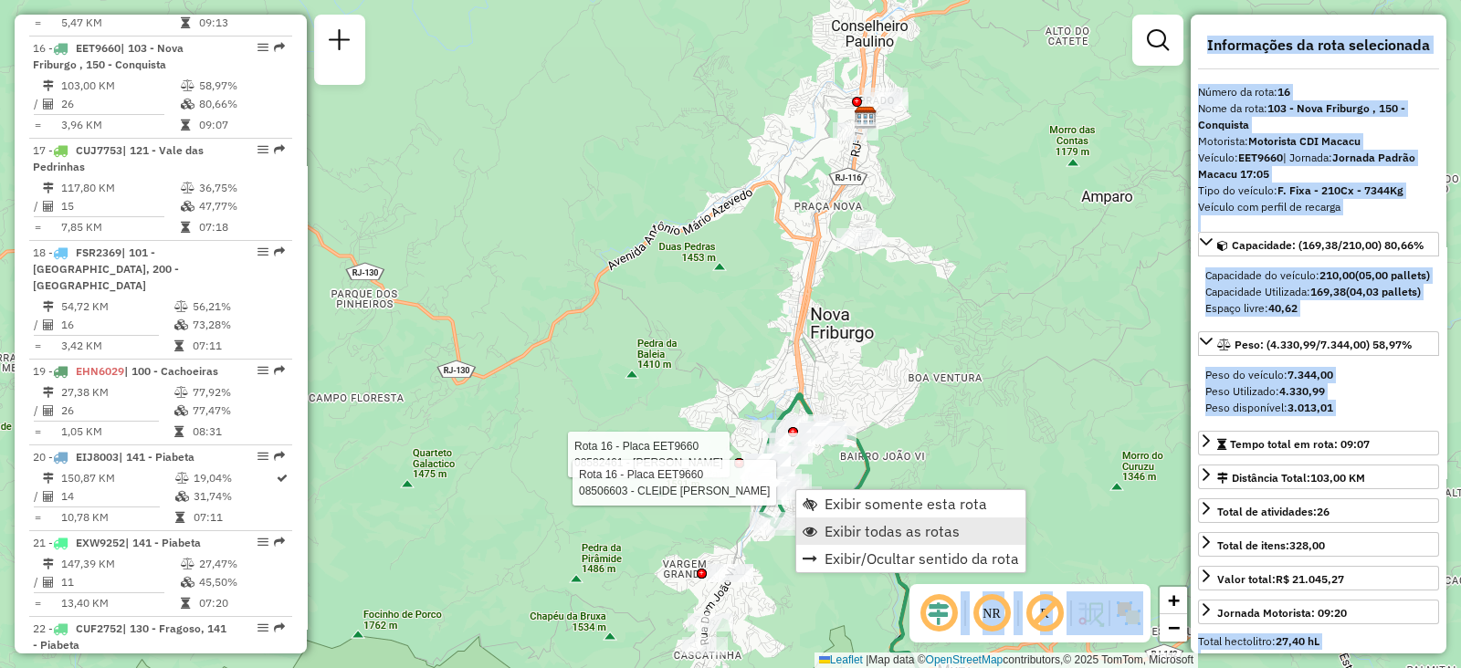
click at [820, 527] on link "Exibir todas as rotas" at bounding box center [910, 531] width 229 height 27
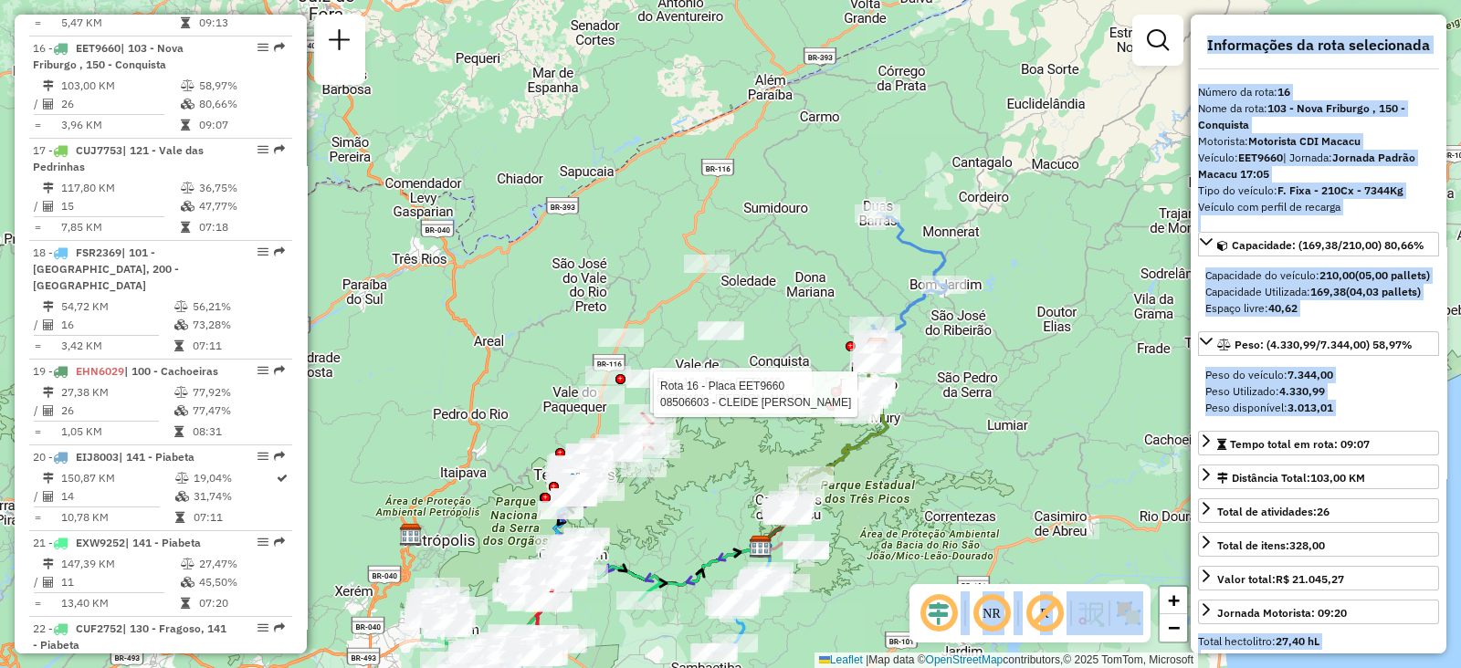
click at [707, 518] on div "Rota 16 - Placa EET9660 08582461 - LANCHONETE CLAUDINHA Rota 16 - Placa EET9660…" at bounding box center [730, 334] width 1461 height 668
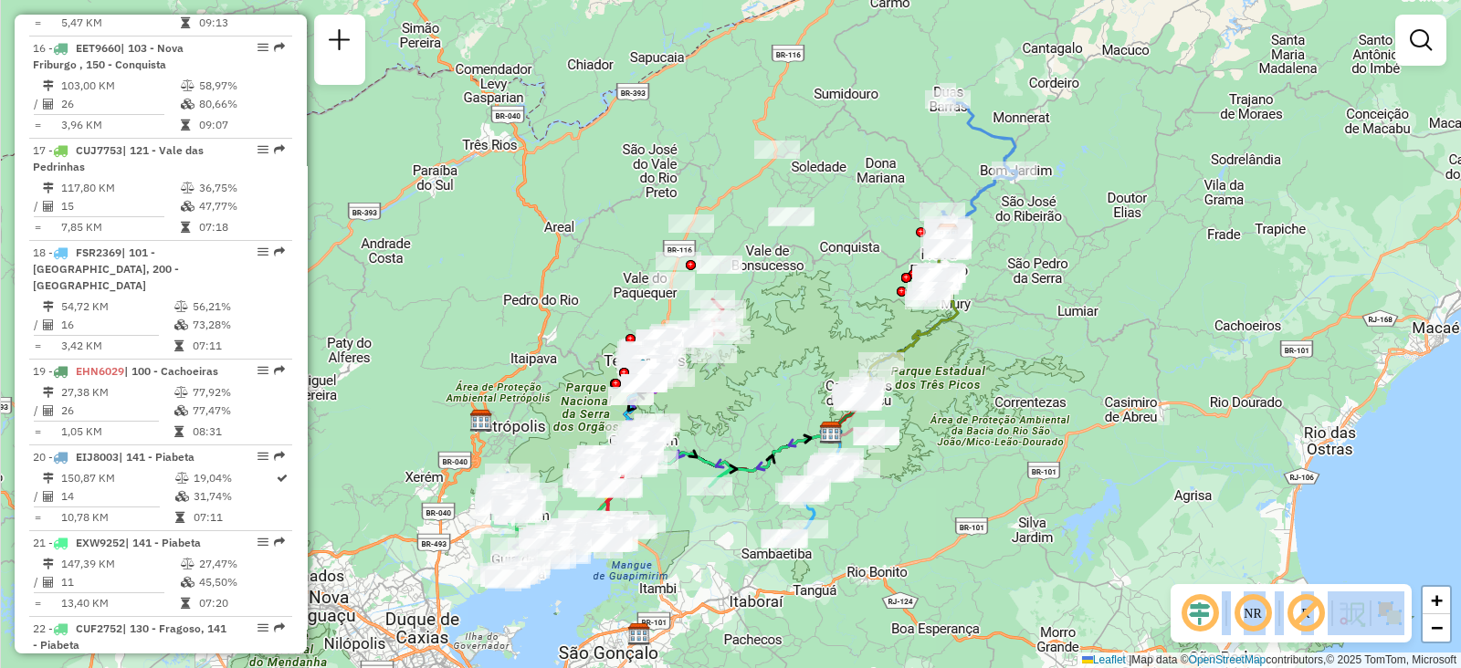
drag, startPoint x: 703, startPoint y: 528, endPoint x: 773, endPoint y: 419, distance: 129.4
click at [773, 419] on div "Janela de atendimento Grade de atendimento Capacidade Transportadoras Veículos …" at bounding box center [730, 334] width 1461 height 668
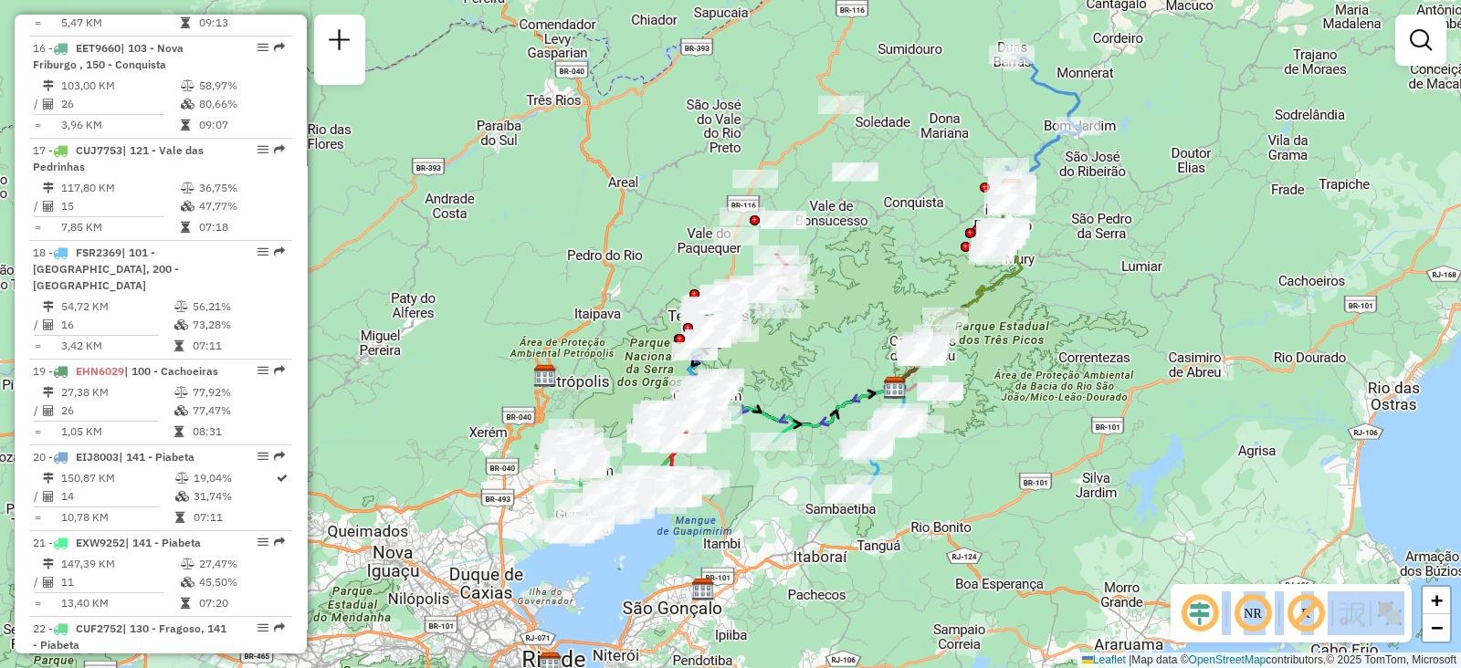
drag, startPoint x: 749, startPoint y: 440, endPoint x: 815, endPoint y: 394, distance: 81.3
click at [815, 394] on div "Janela de atendimento Grade de atendimento Capacidade Transportadoras Veículos …" at bounding box center [730, 334] width 1461 height 668
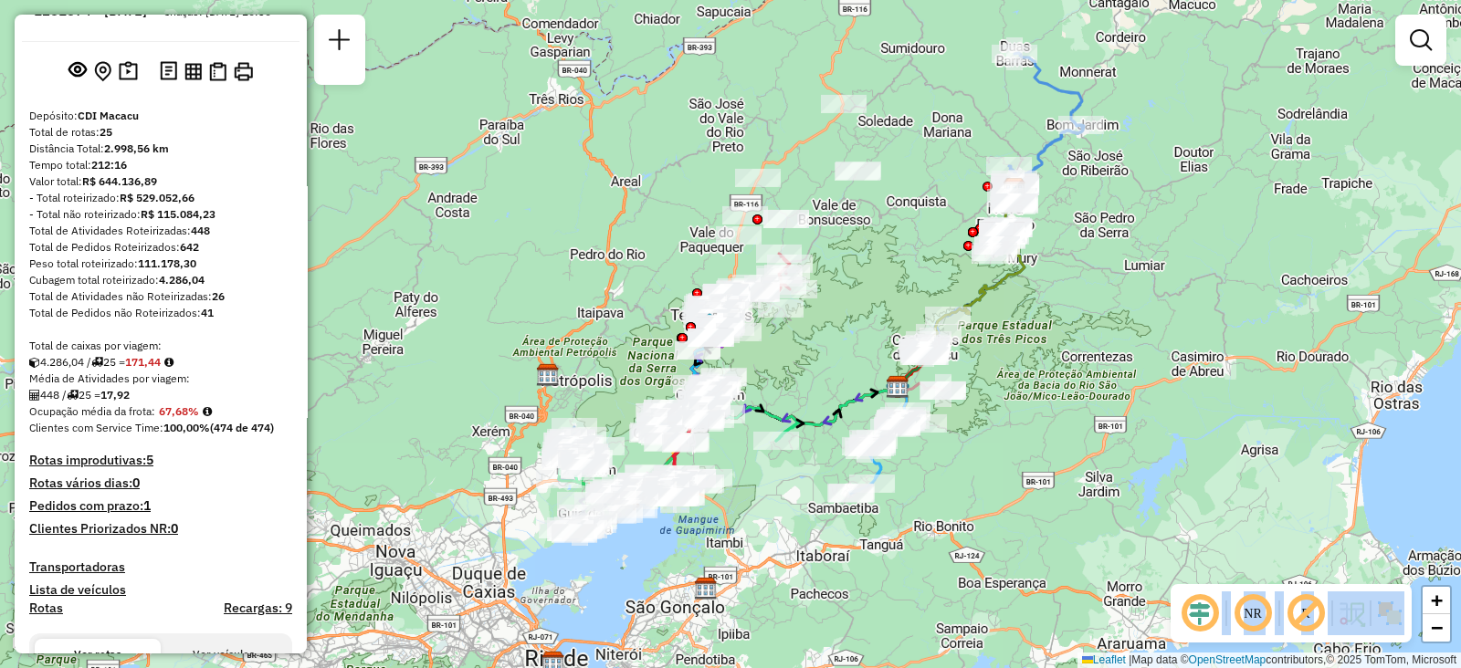
scroll to position [0, 0]
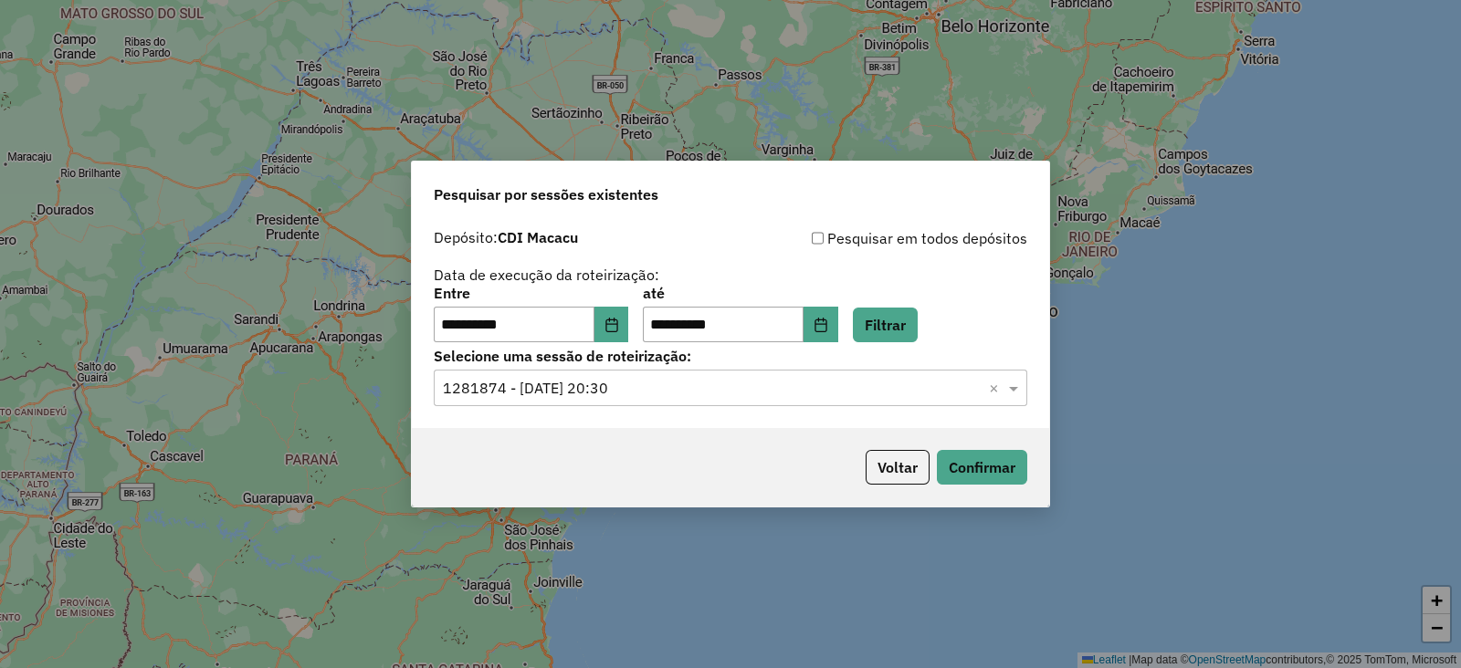
click at [508, 373] on div "Selecione uma sessão × 1281874 - [DATE] 20:30 ×" at bounding box center [730, 388] width 593 height 37
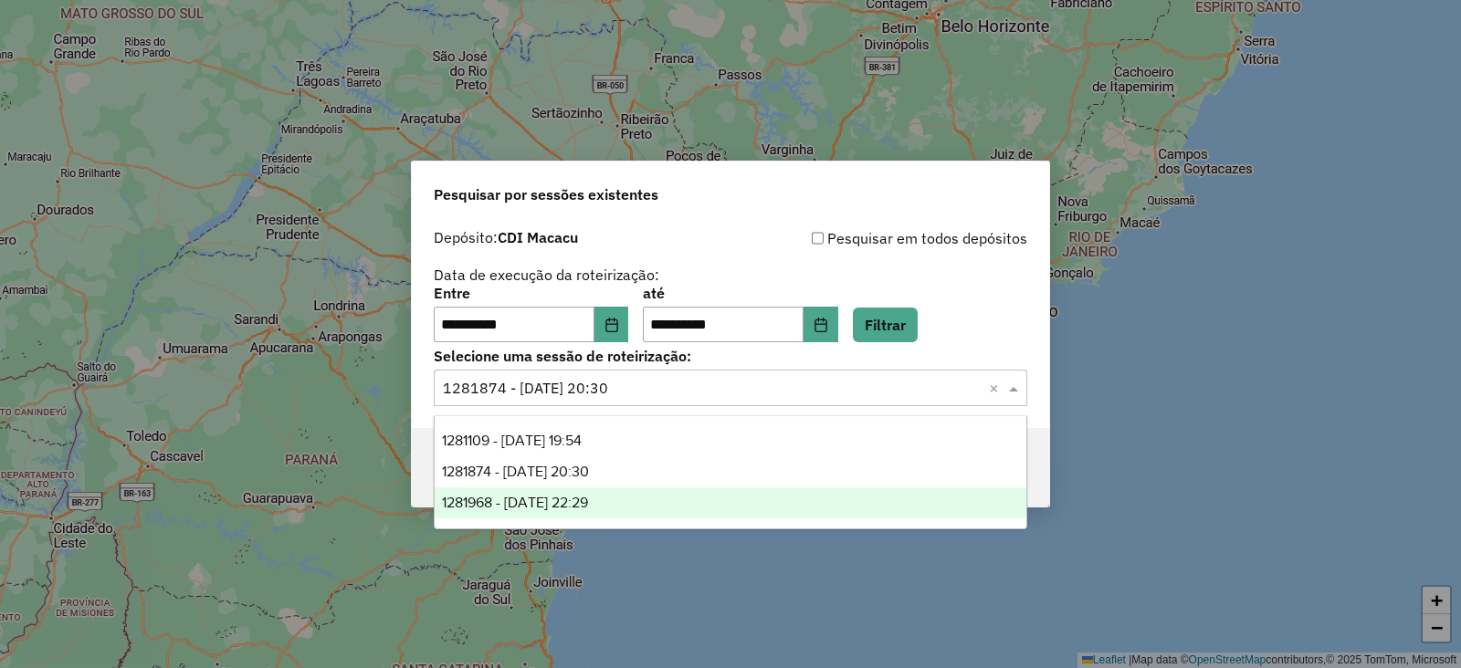
click at [526, 506] on span "1281968 - [DATE] 22:29" at bounding box center [515, 503] width 146 height 16
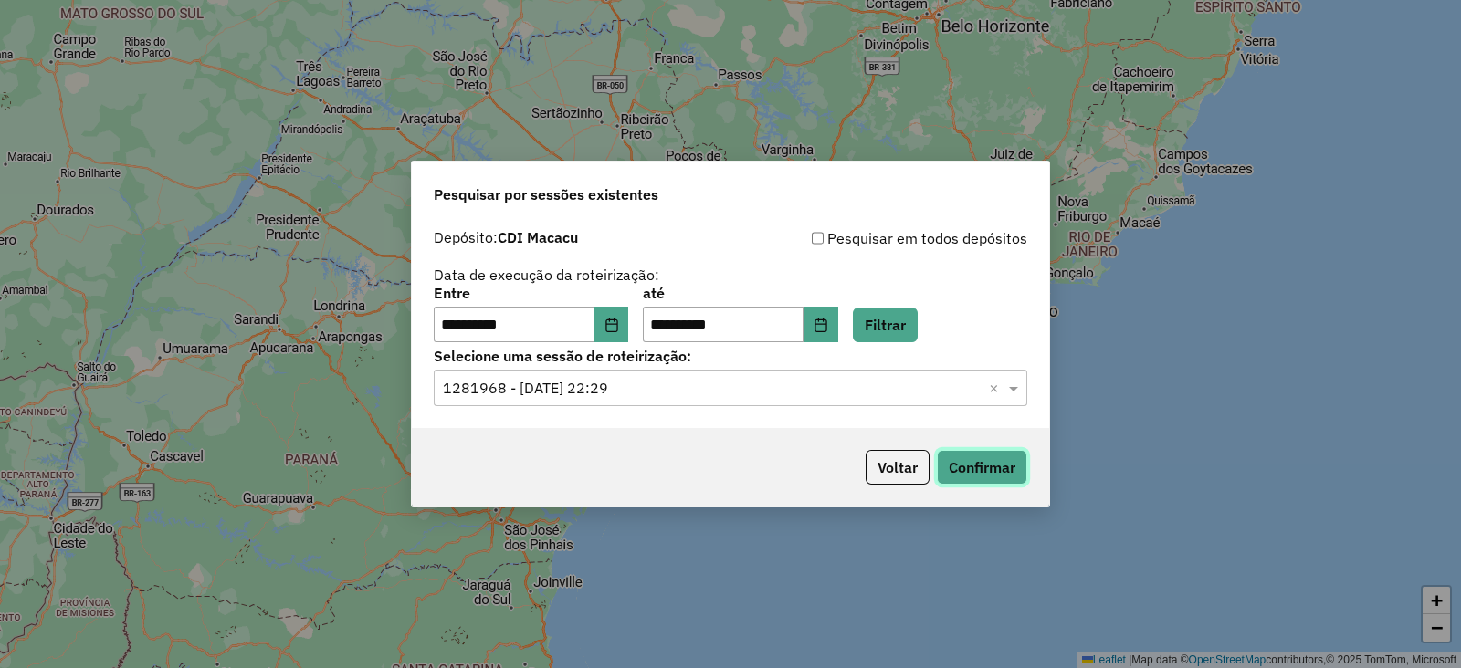
click at [969, 466] on button "Confirmar" at bounding box center [982, 467] width 90 height 35
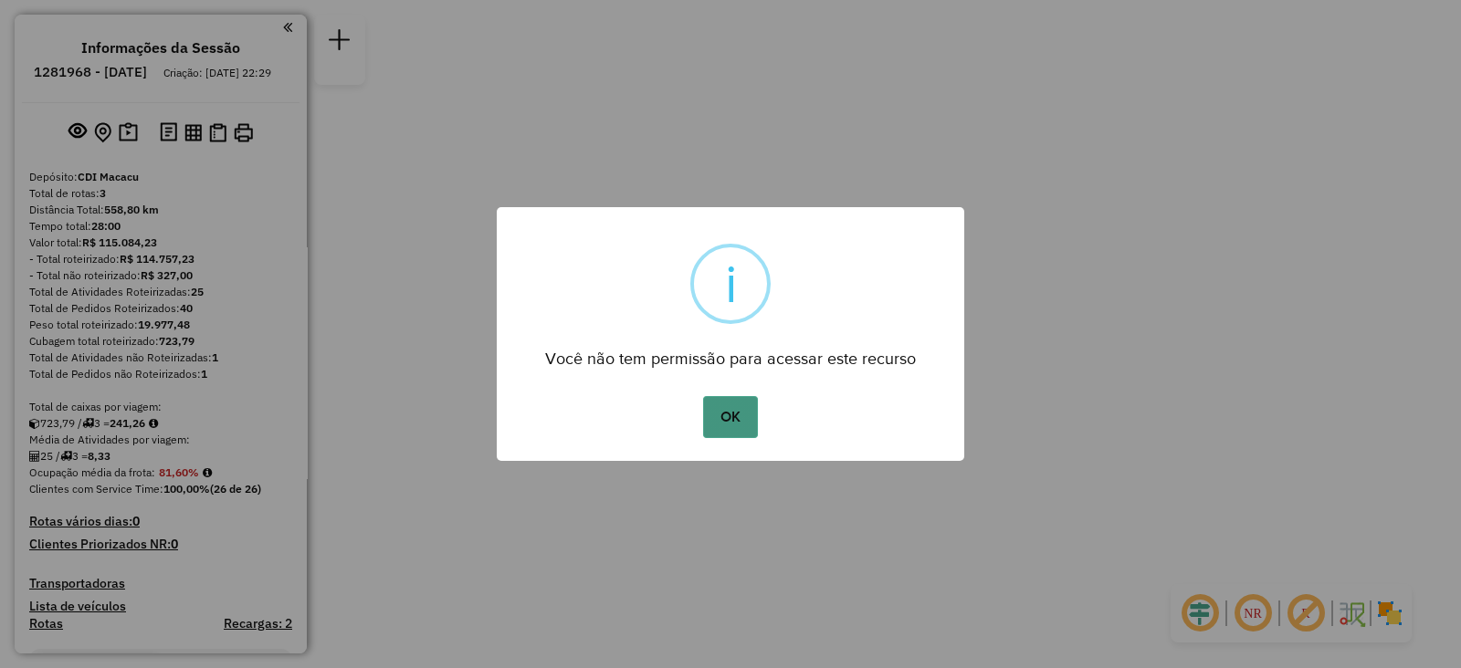
click at [735, 408] on button "OK" at bounding box center [730, 417] width 54 height 42
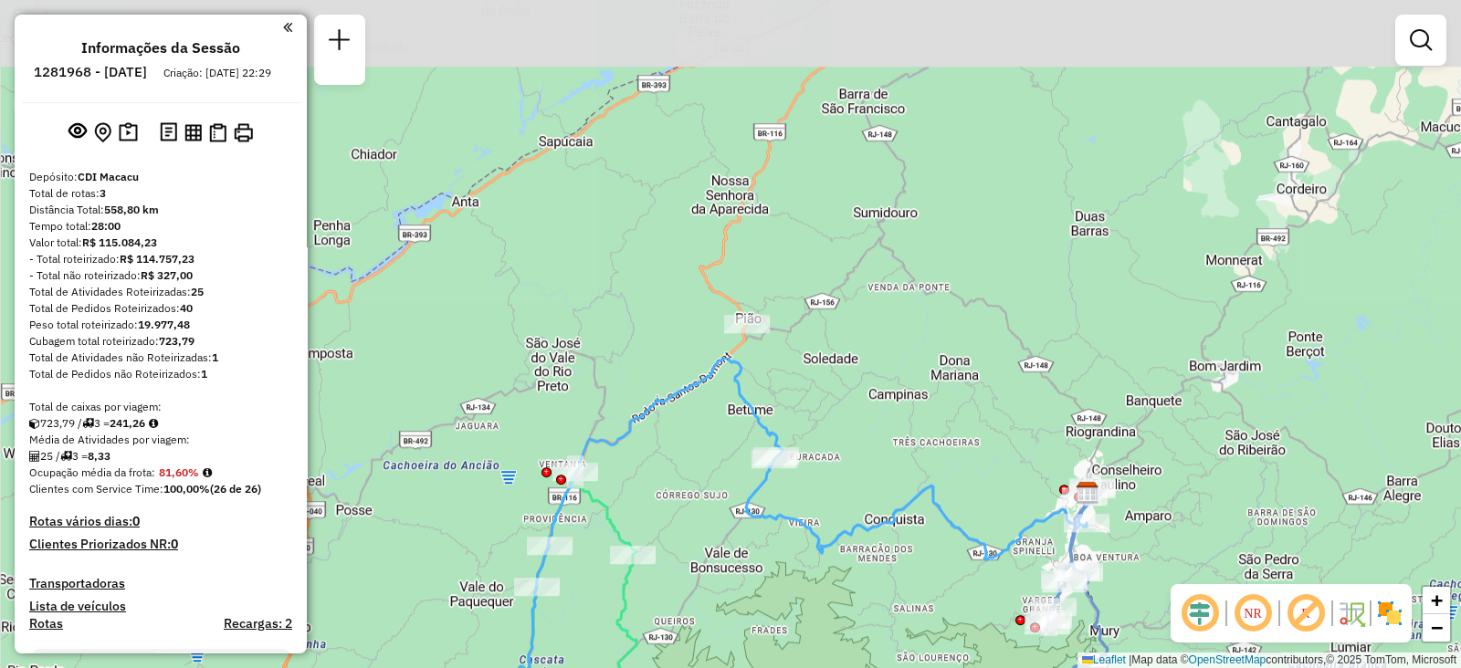
drag, startPoint x: 562, startPoint y: 157, endPoint x: 818, endPoint y: 672, distance: 575.3
click at [818, 667] on html "Aguarde... Pop-up bloqueado! Seu navegador bloqueou automáticamente a abertura …" at bounding box center [730, 334] width 1461 height 668
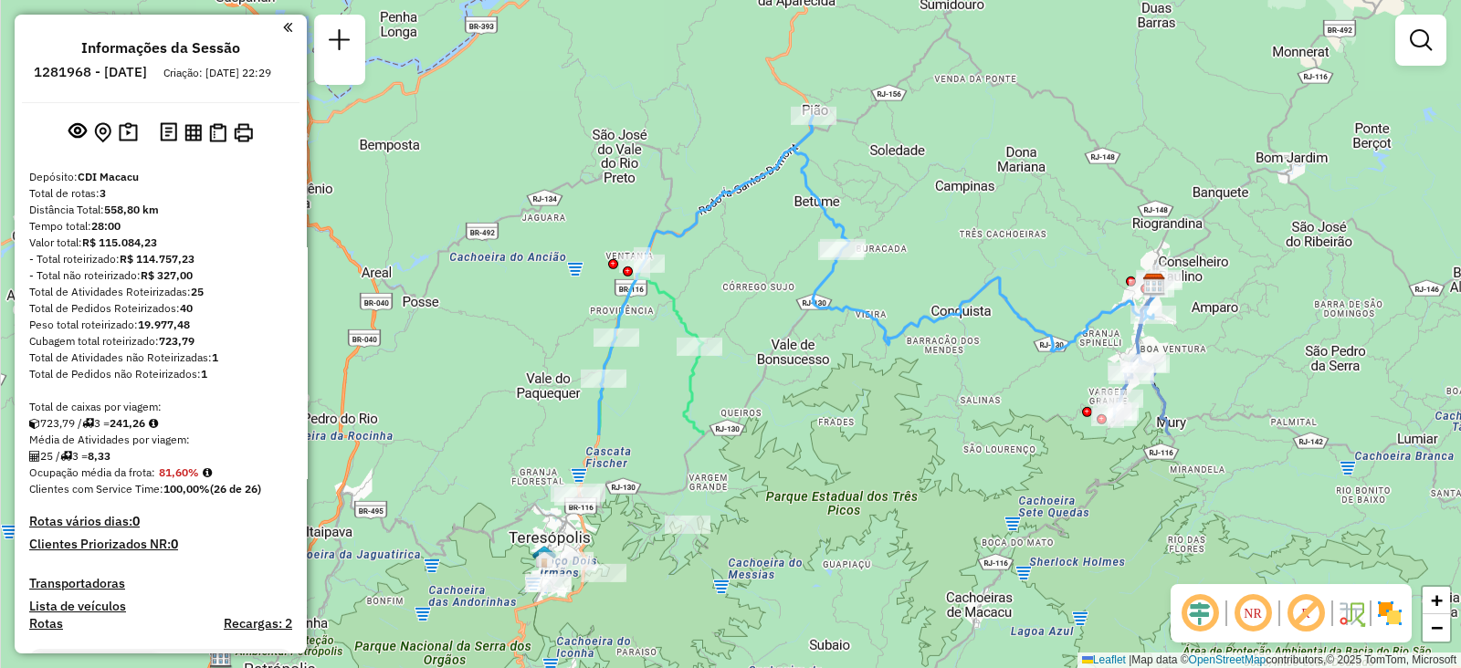
drag, startPoint x: 889, startPoint y: 496, endPoint x: 918, endPoint y: 196, distance: 300.8
click at [918, 196] on div "Janela de atendimento Grade de atendimento Capacidade Transportadoras Veículos …" at bounding box center [730, 334] width 1461 height 668
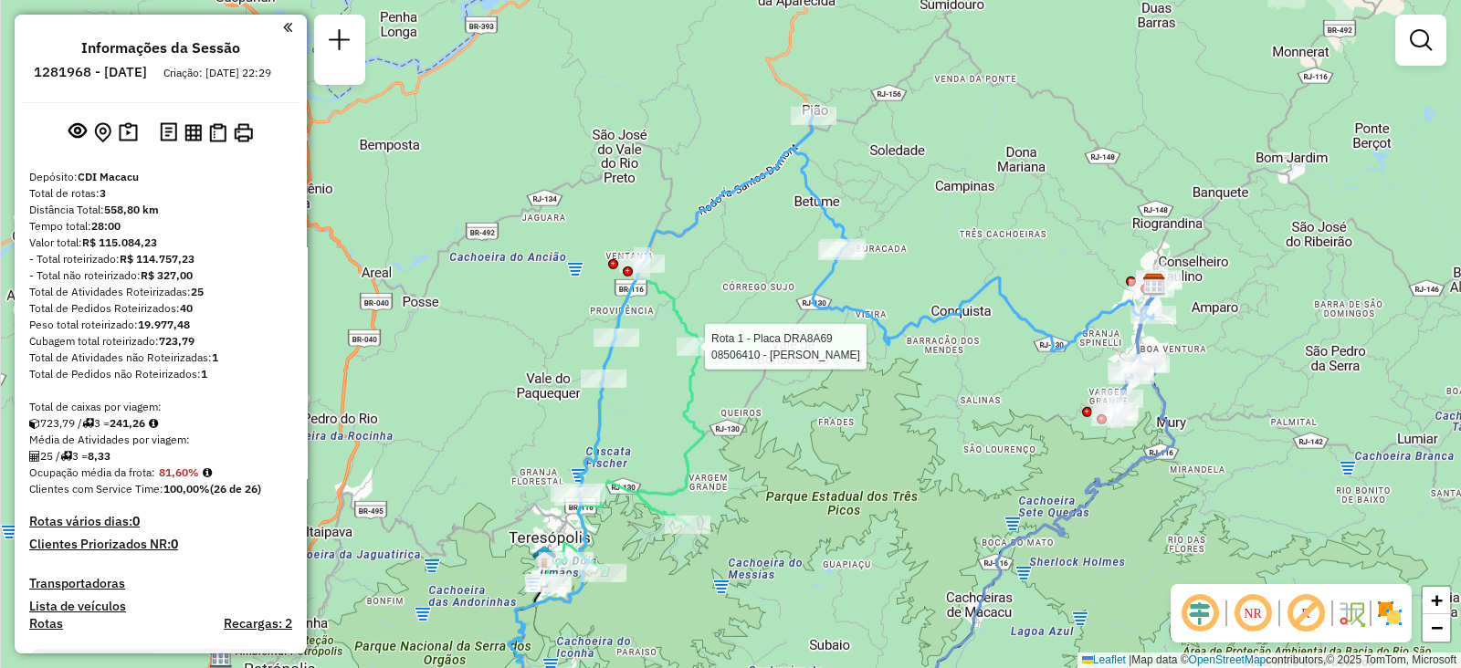
select select "**********"
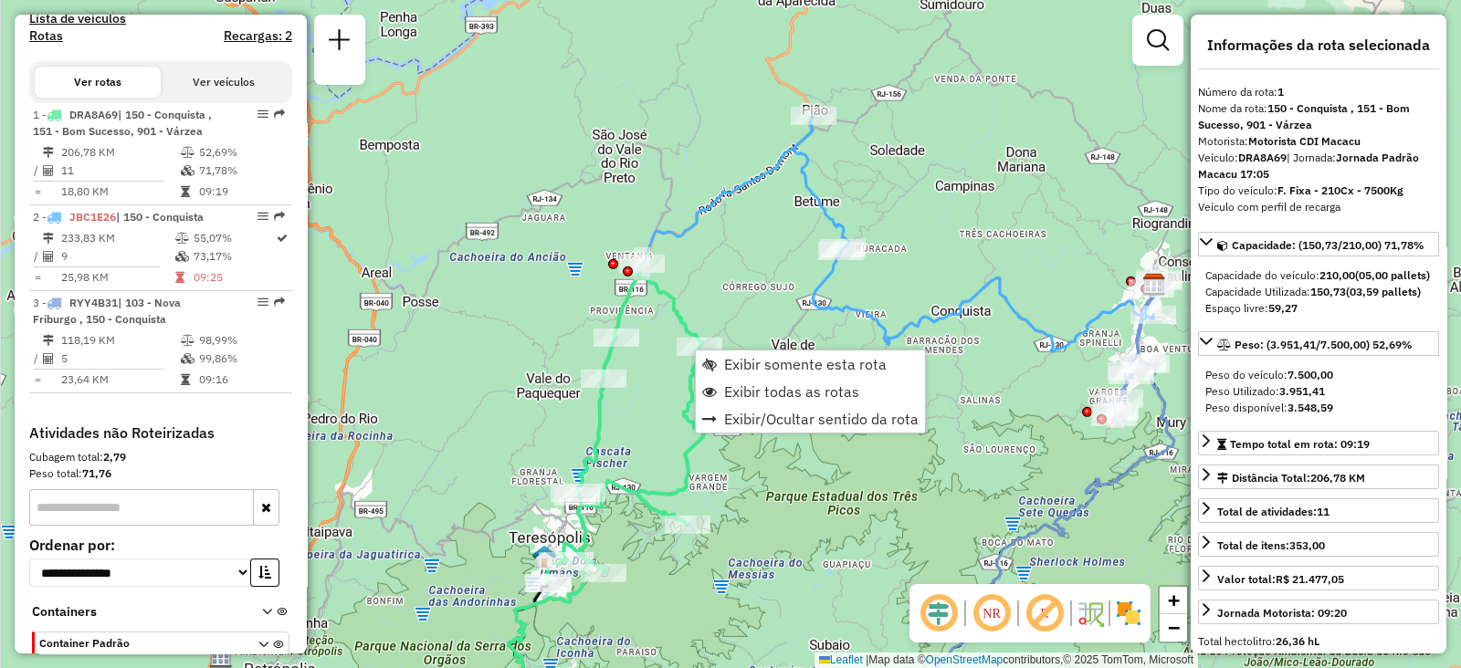
scroll to position [660, 0]
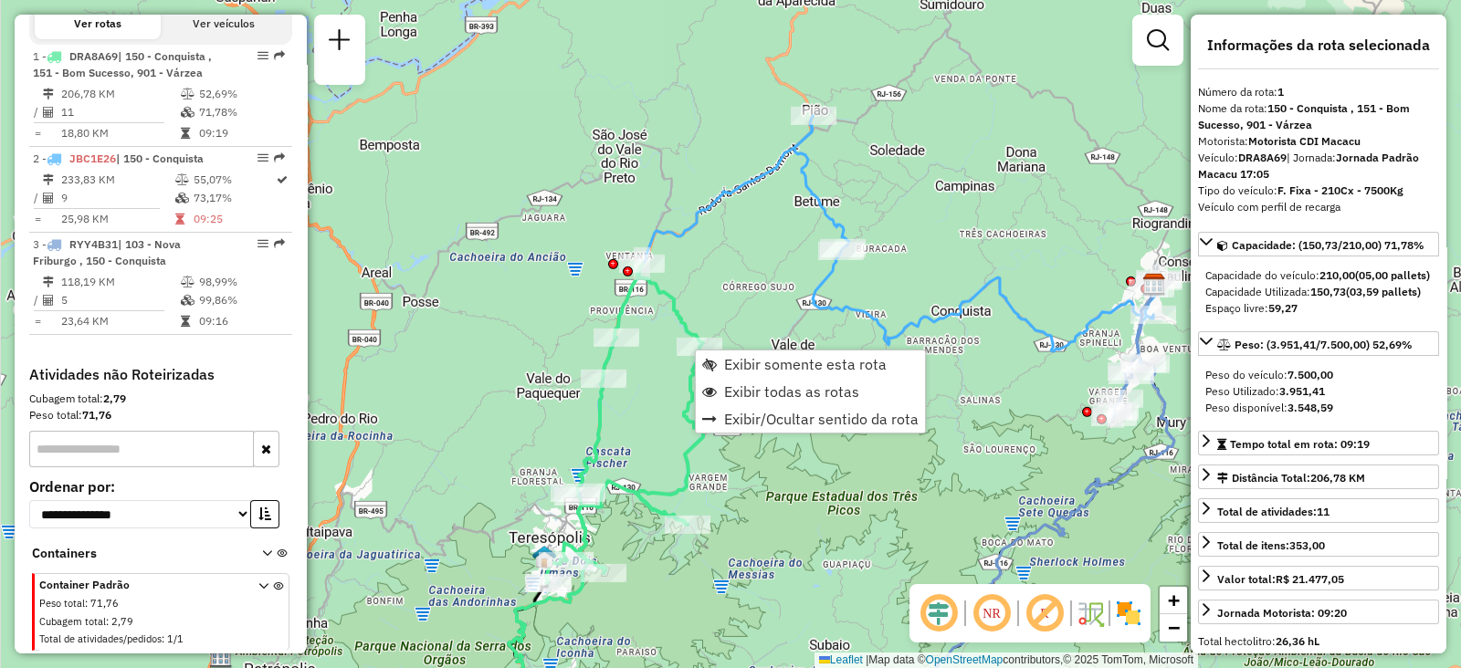
click at [732, 300] on div "Janela de atendimento Grade de atendimento Capacidade Transportadoras Veículos …" at bounding box center [730, 334] width 1461 height 668
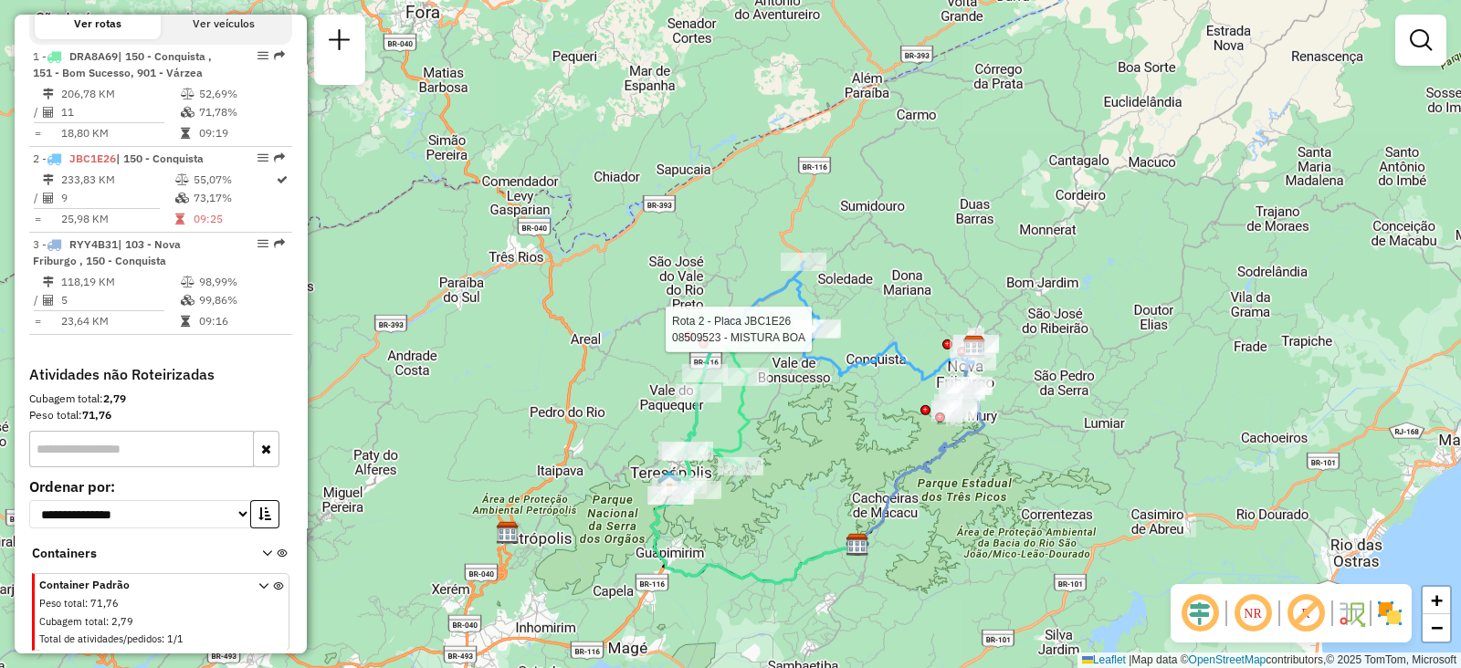
select select "**********"
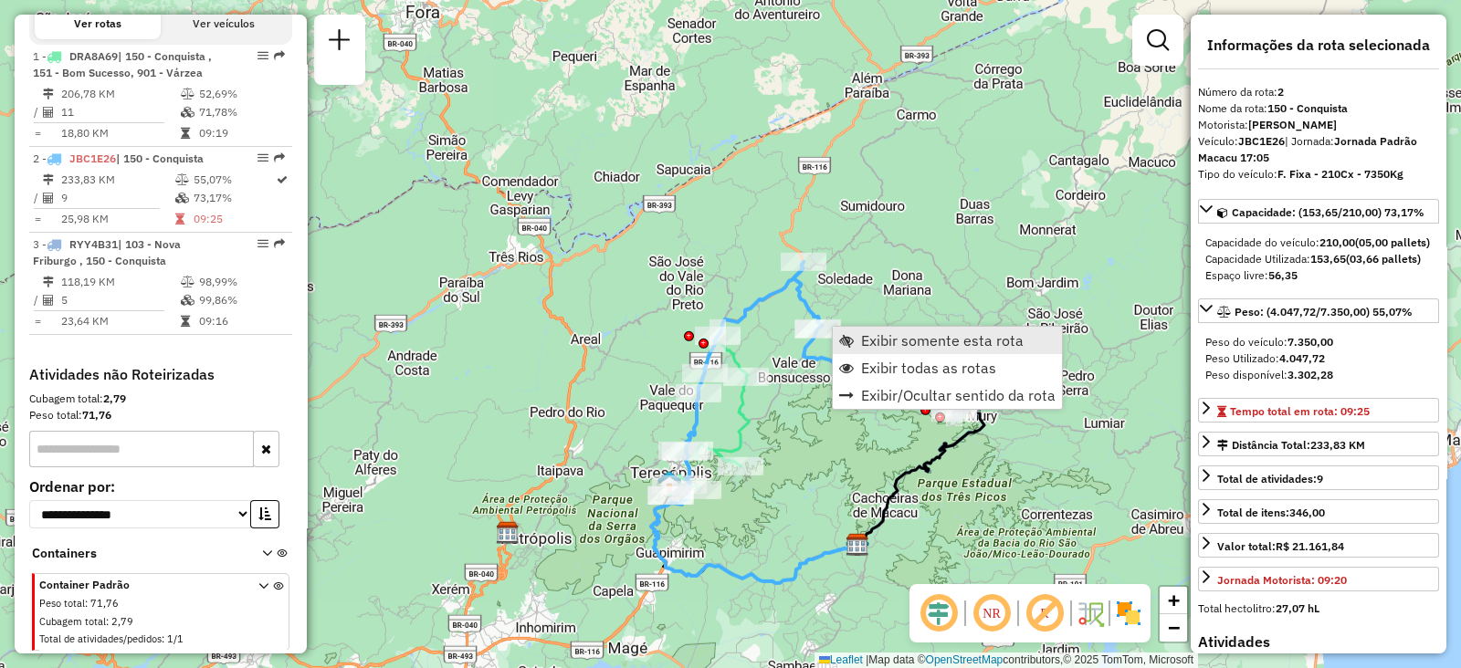
click at [843, 328] on link "Exibir somente esta rota" at bounding box center [947, 340] width 229 height 27
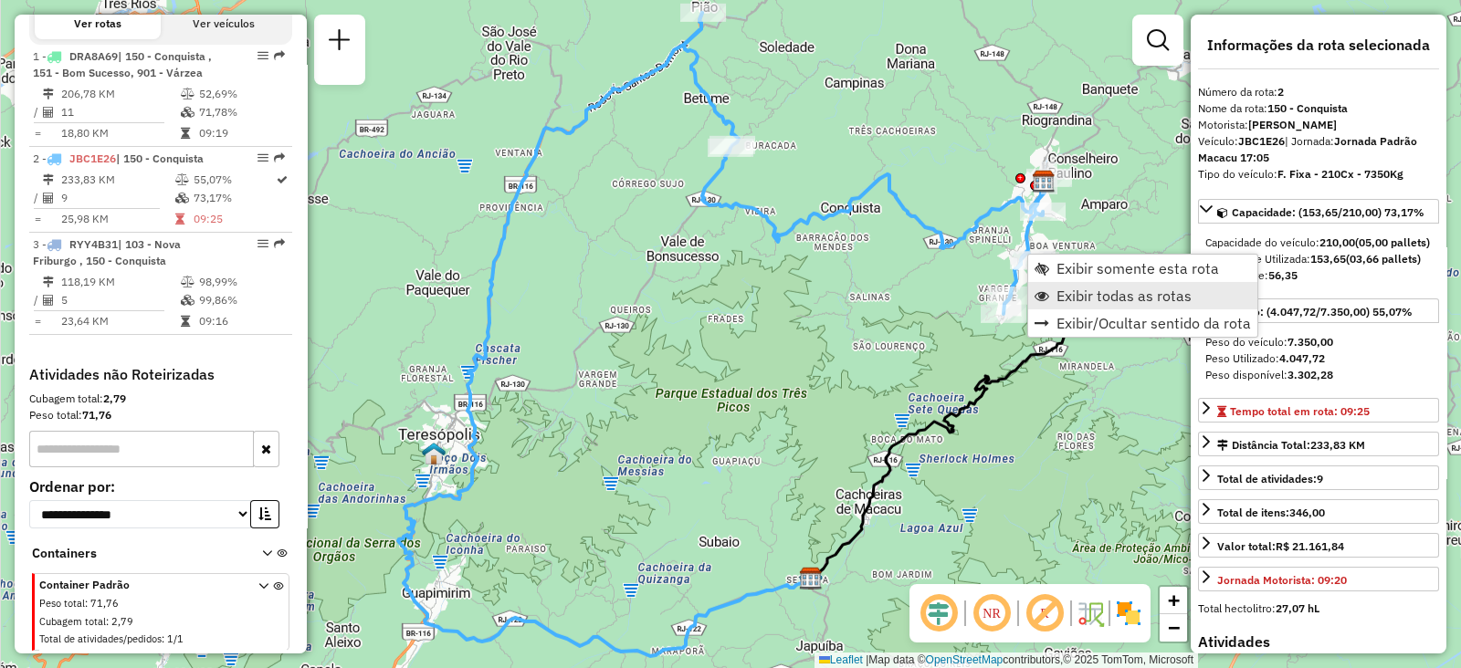
click at [1090, 294] on span "Exibir todas as rotas" at bounding box center [1123, 296] width 135 height 15
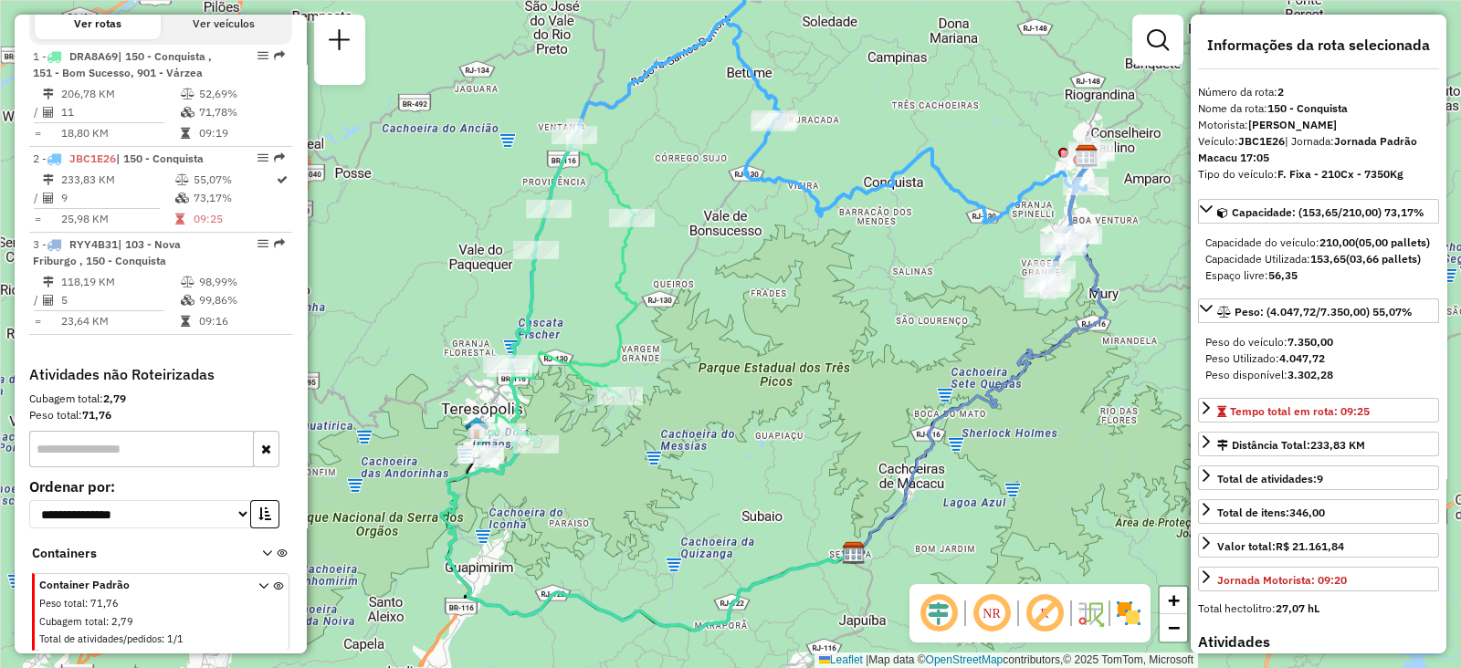
drag, startPoint x: 887, startPoint y: 418, endPoint x: 930, endPoint y: 393, distance: 50.0
click at [930, 393] on div "Janela de atendimento Grade de atendimento Capacidade Transportadoras Veículos …" at bounding box center [730, 334] width 1461 height 668
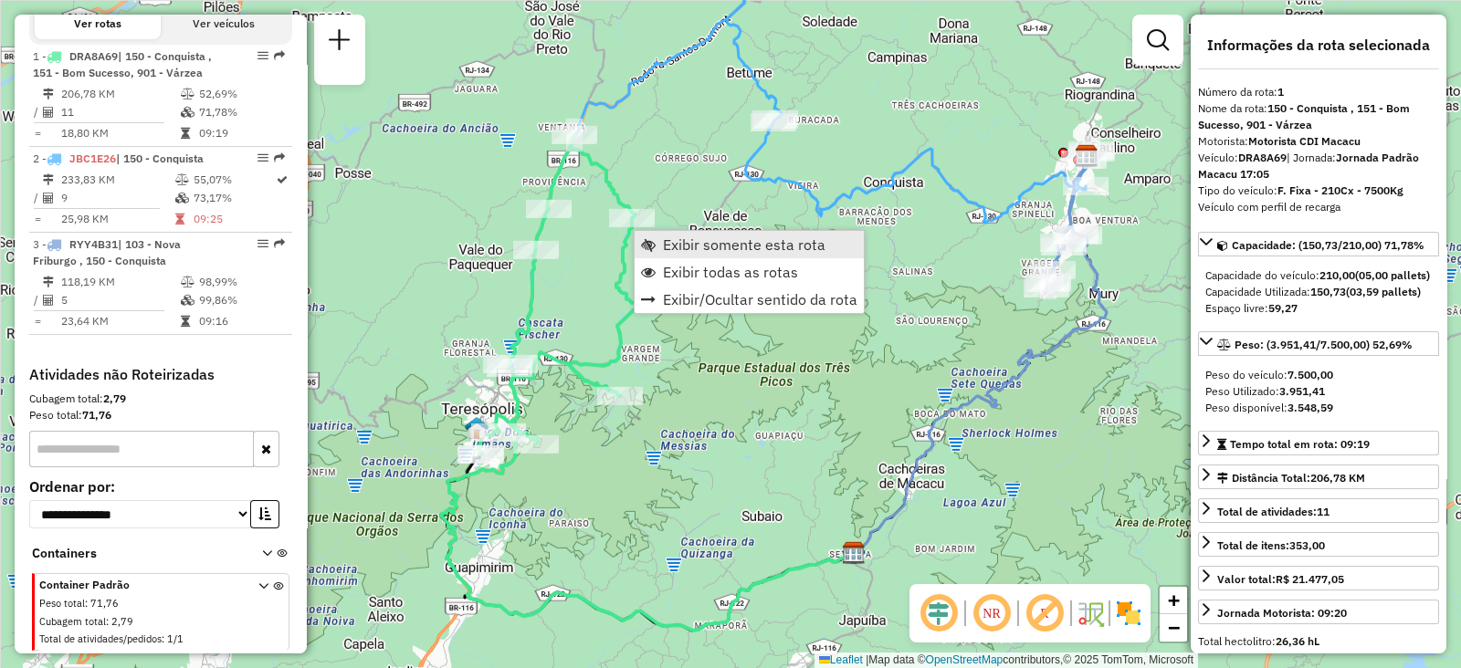
click at [670, 249] on span "Exibir somente esta rota" at bounding box center [744, 244] width 163 height 15
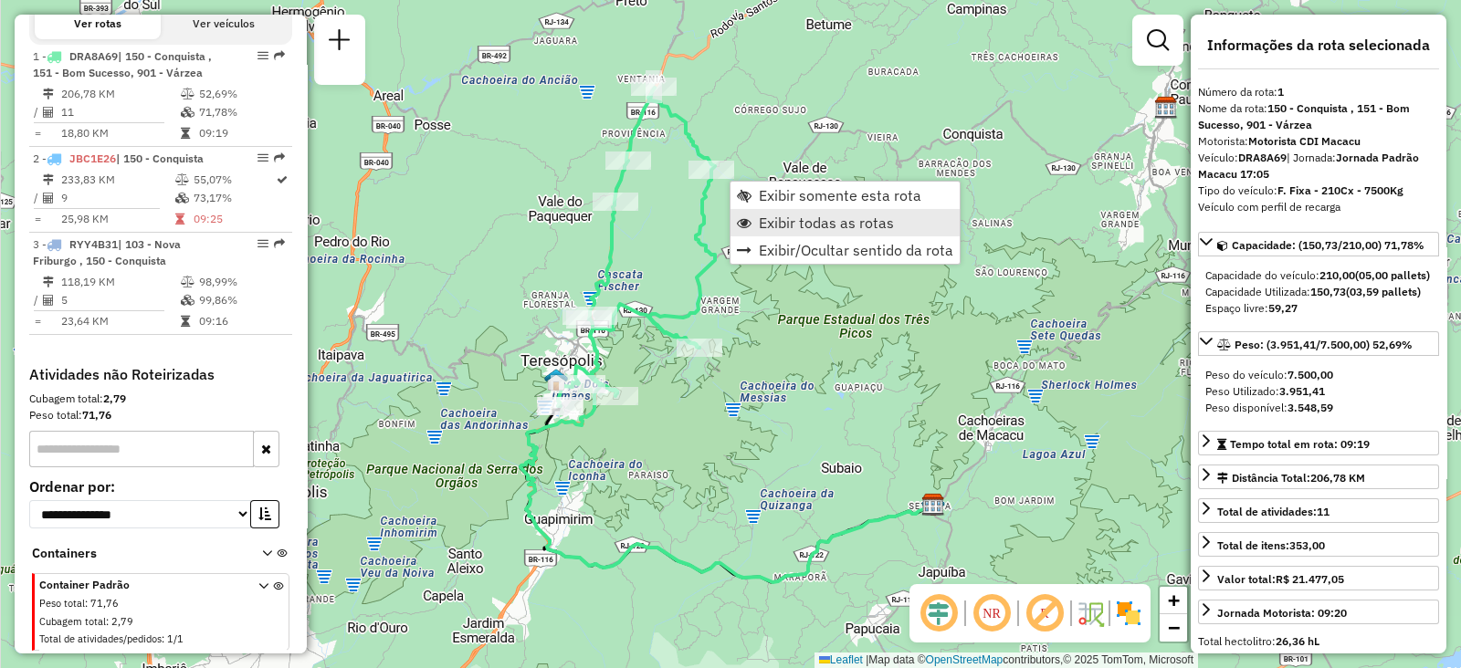
click at [760, 218] on span "Exibir todas as rotas" at bounding box center [826, 222] width 135 height 15
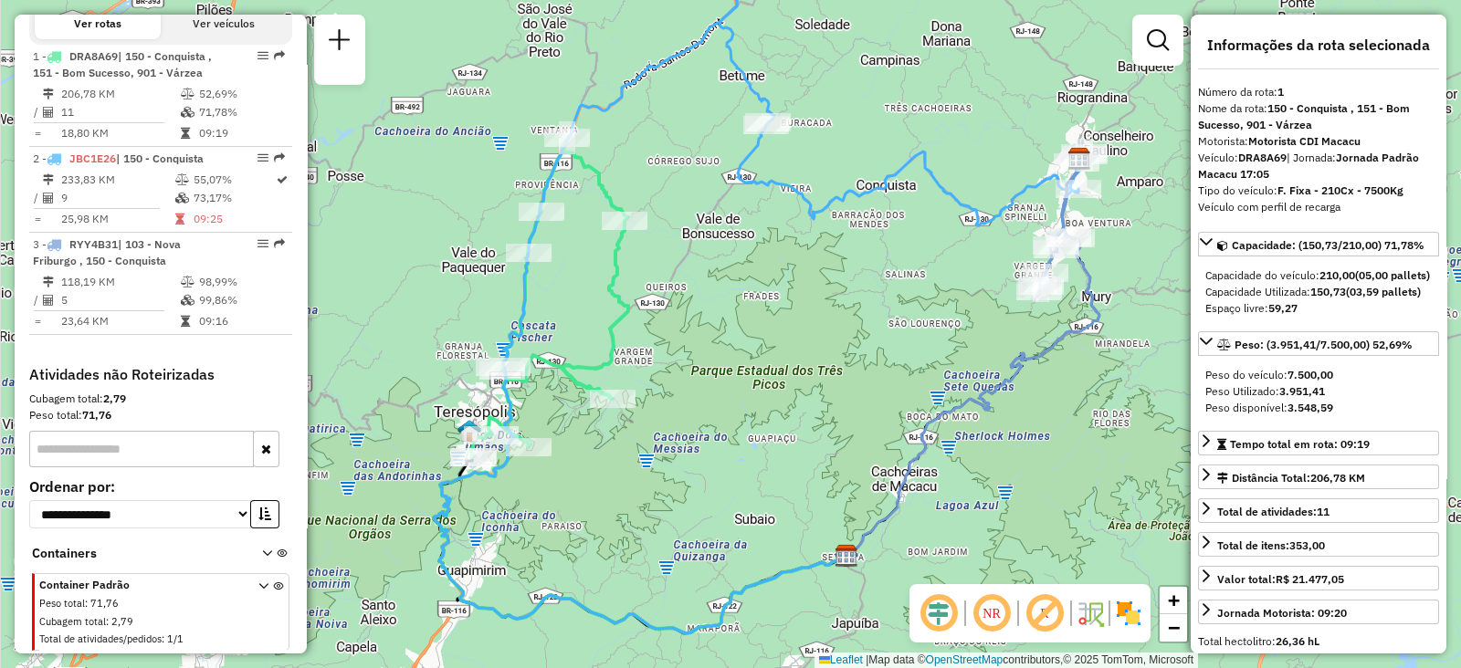
drag, startPoint x: 849, startPoint y: 211, endPoint x: 762, endPoint y: 262, distance: 100.7
click at [762, 262] on div "Janela de atendimento Grade de atendimento Capacidade Transportadoras Veículos …" at bounding box center [730, 334] width 1461 height 668
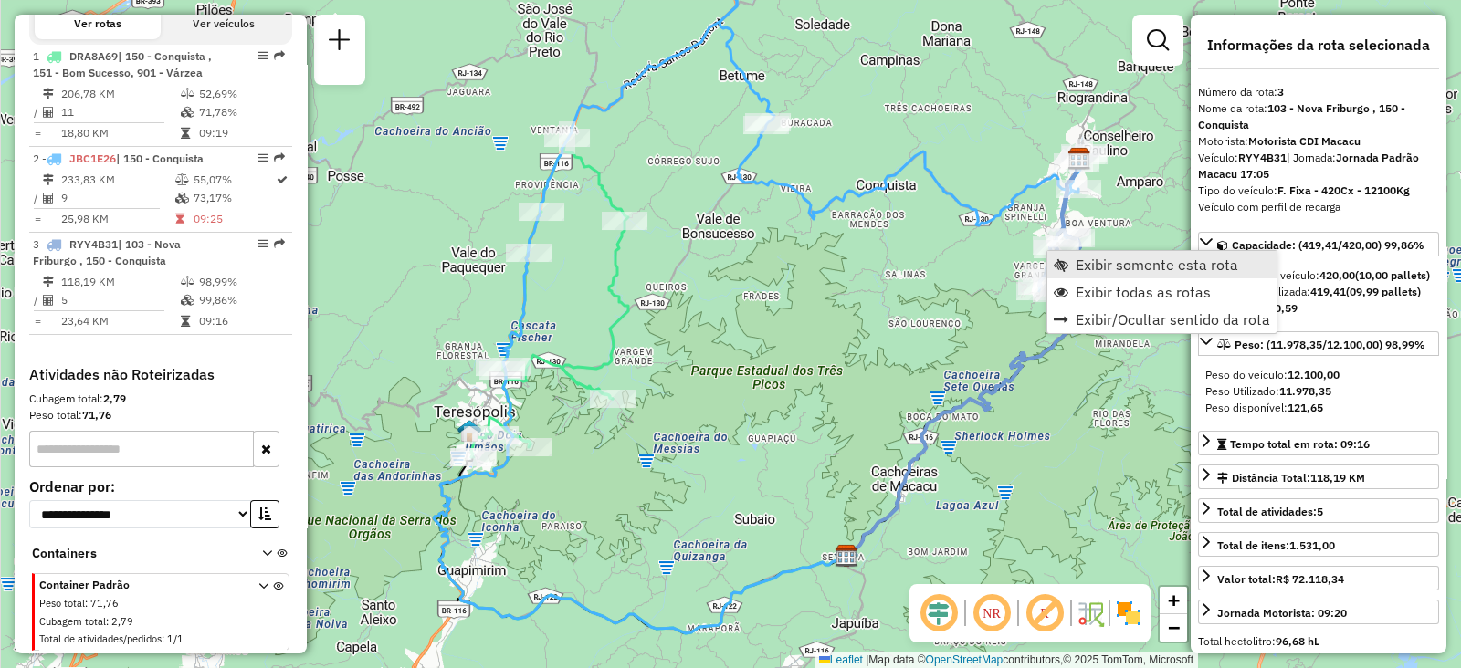
click at [1074, 258] on link "Exibir somente esta rota" at bounding box center [1161, 264] width 229 height 27
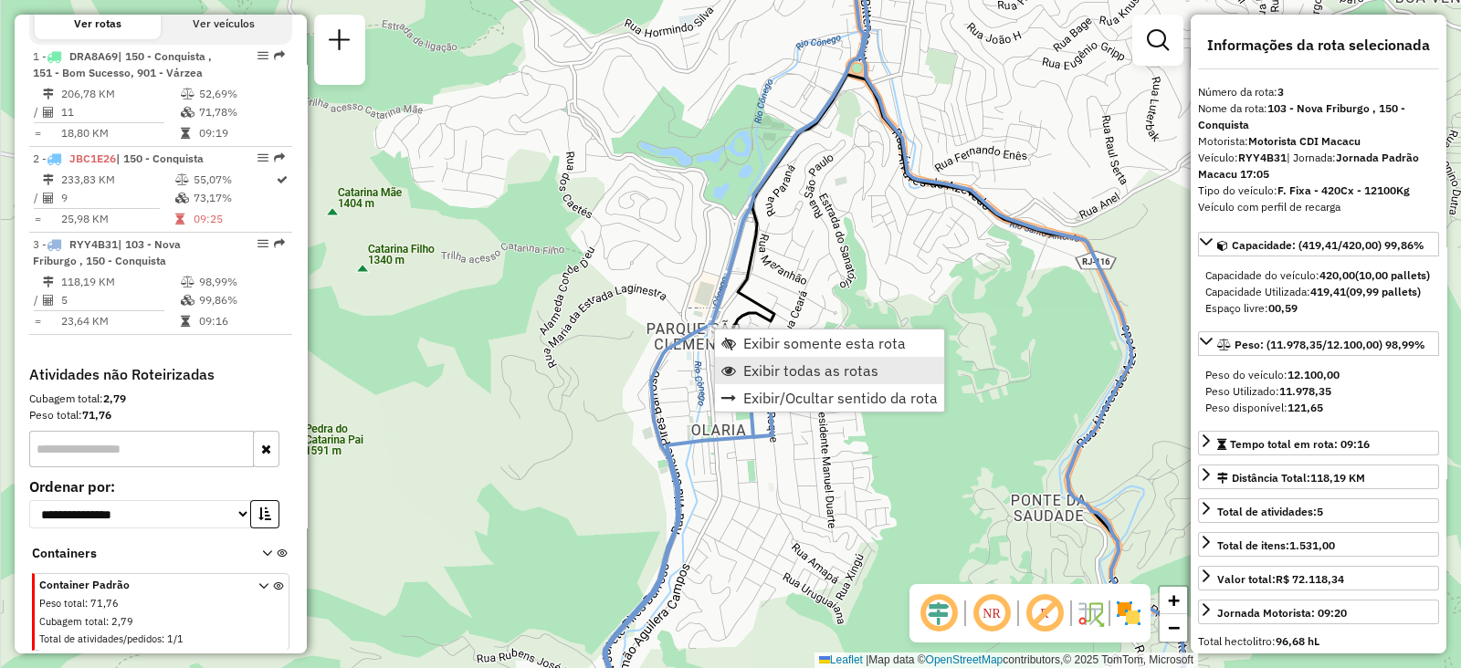
click at [767, 363] on span "Exibir todas as rotas" at bounding box center [810, 370] width 135 height 15
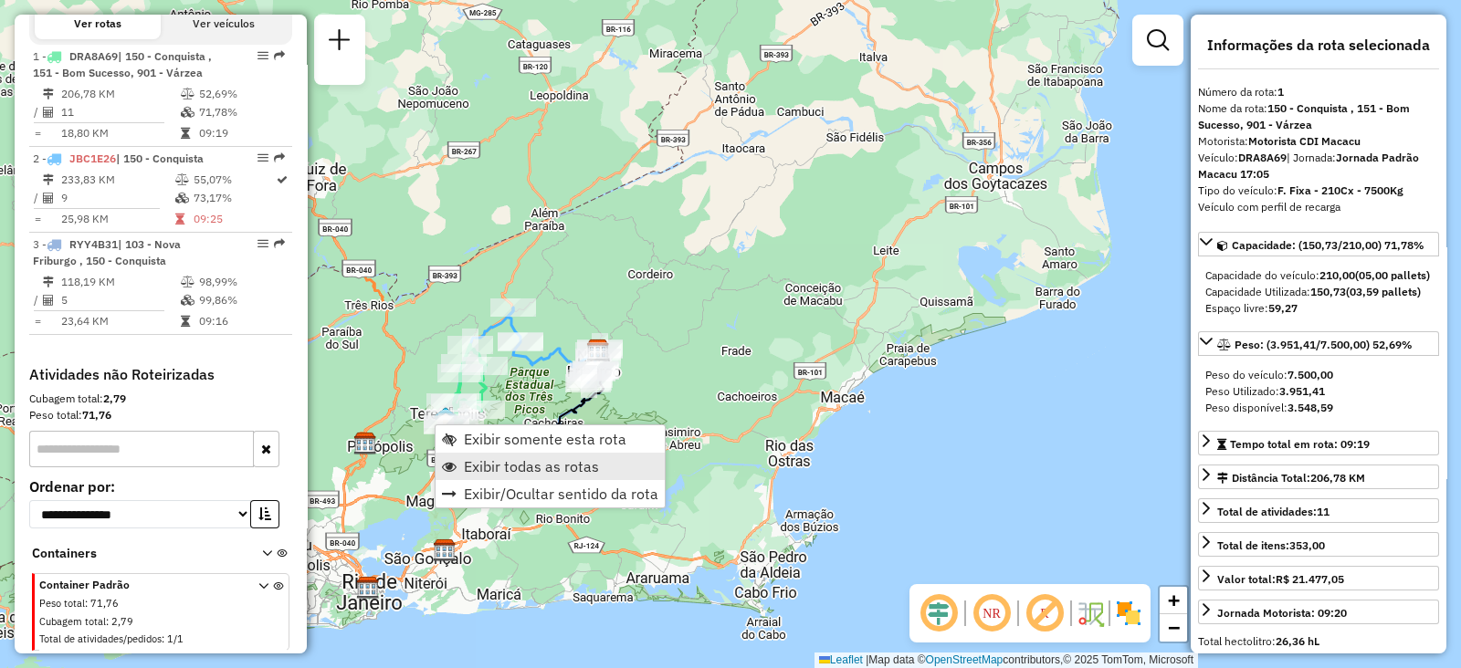
click at [488, 472] on span "Exibir todas as rotas" at bounding box center [531, 466] width 135 height 15
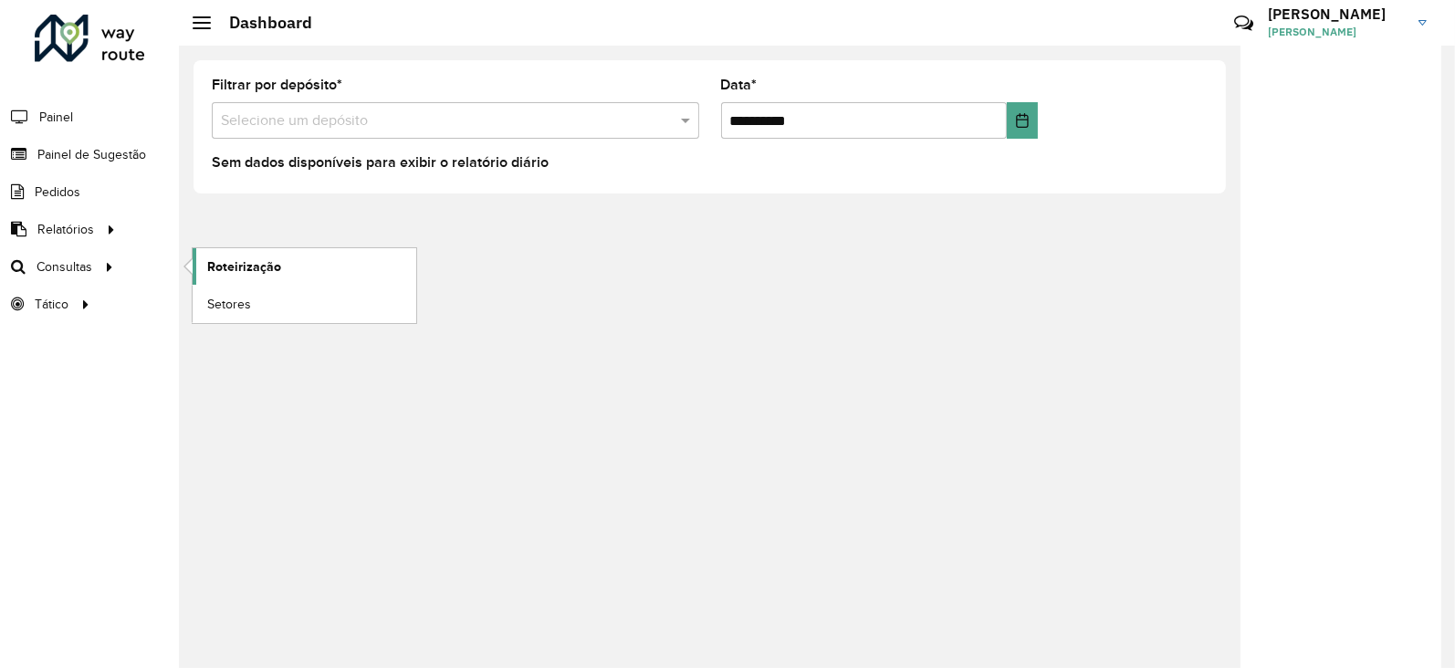
click at [242, 267] on span "Roteirização" at bounding box center [244, 266] width 74 height 19
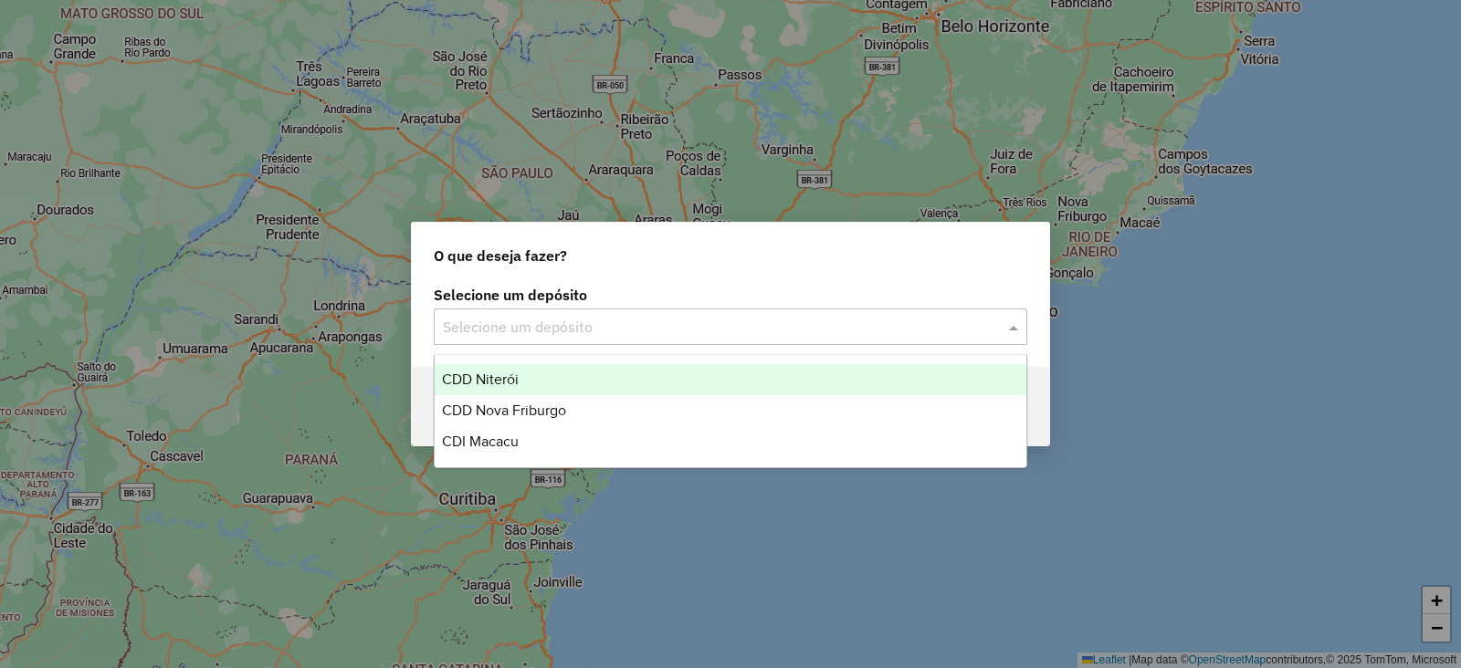
click at [493, 331] on input "text" at bounding box center [712, 328] width 539 height 22
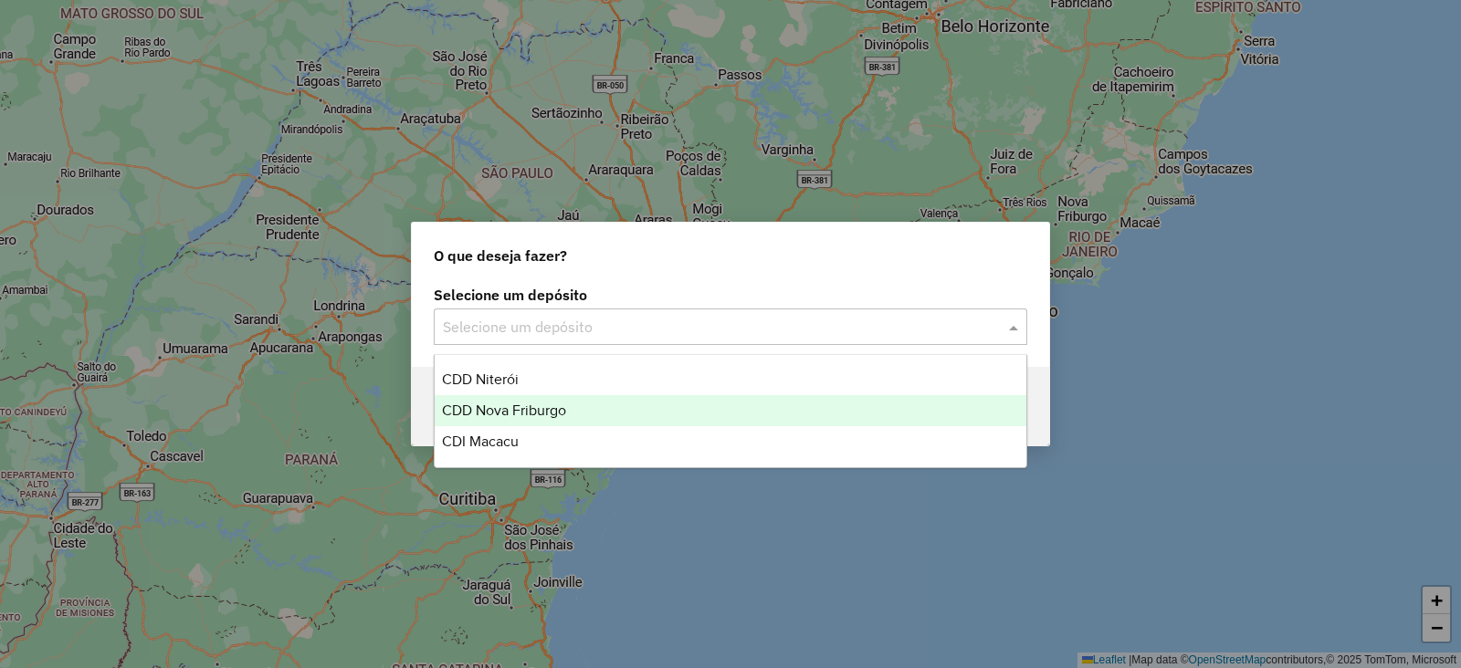
click at [515, 413] on span "CDD Nova Friburgo" at bounding box center [504, 411] width 124 height 16
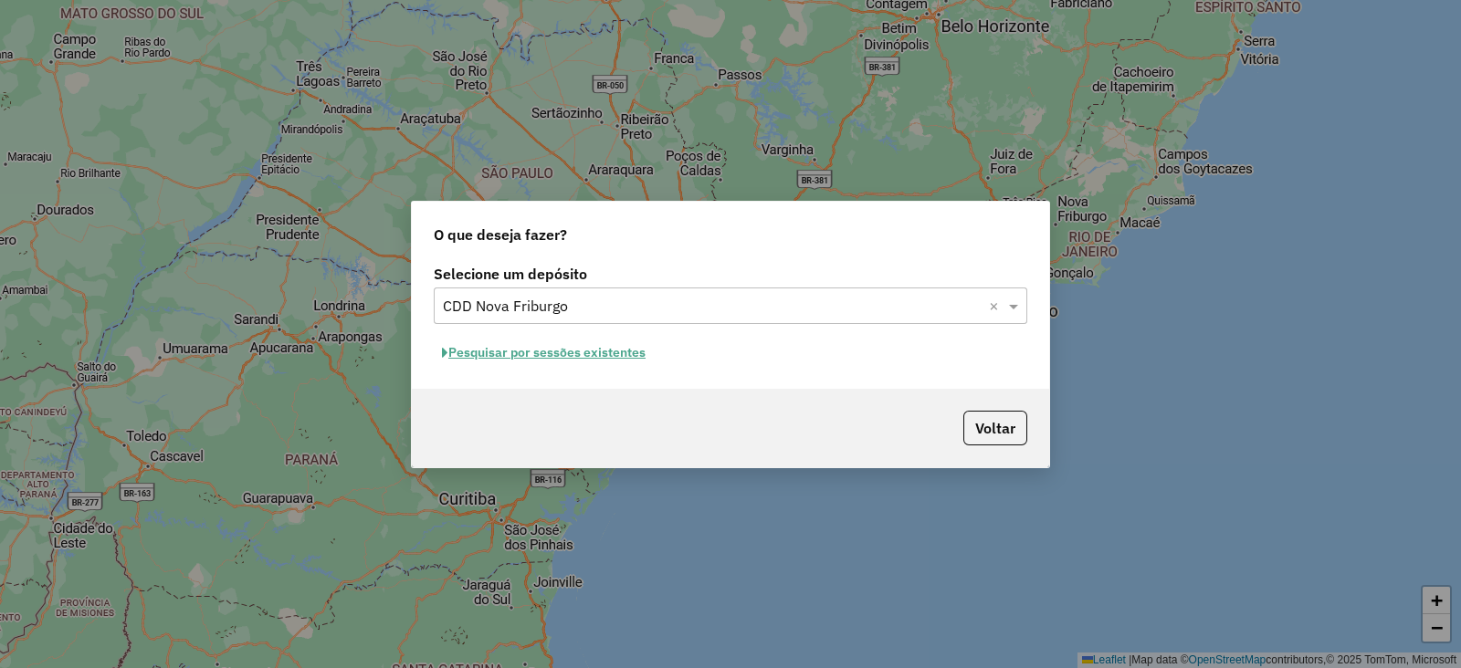
click at [529, 359] on button "Pesquisar por sessões existentes" at bounding box center [544, 353] width 220 height 28
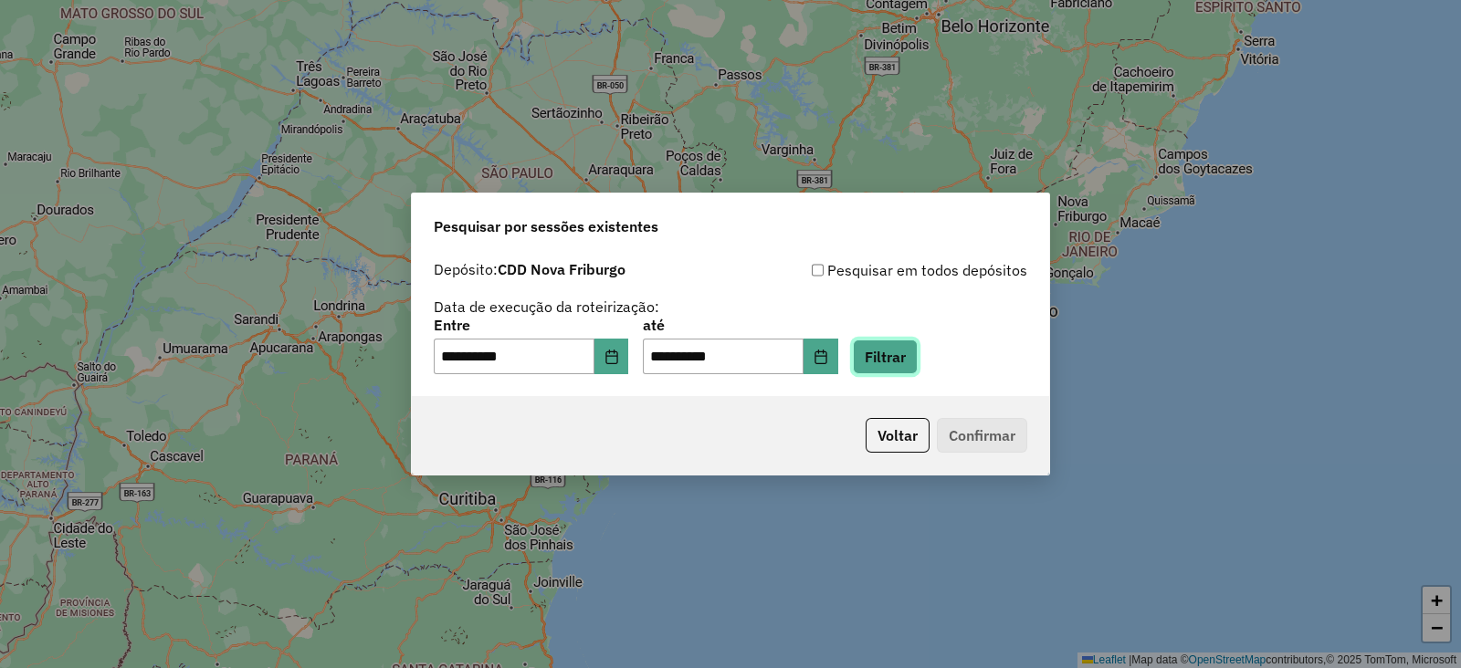
click at [913, 353] on button "Filtrar" at bounding box center [885, 357] width 65 height 35
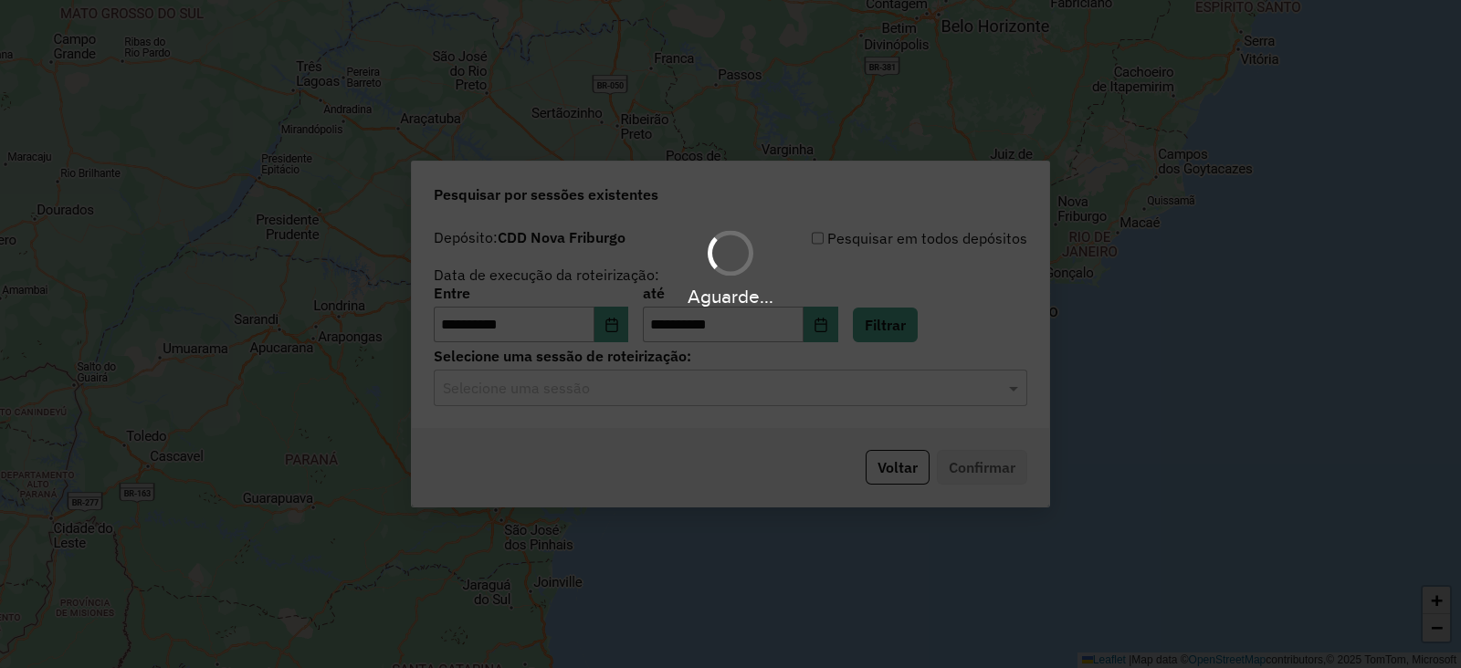
click at [660, 394] on input "text" at bounding box center [712, 389] width 539 height 22
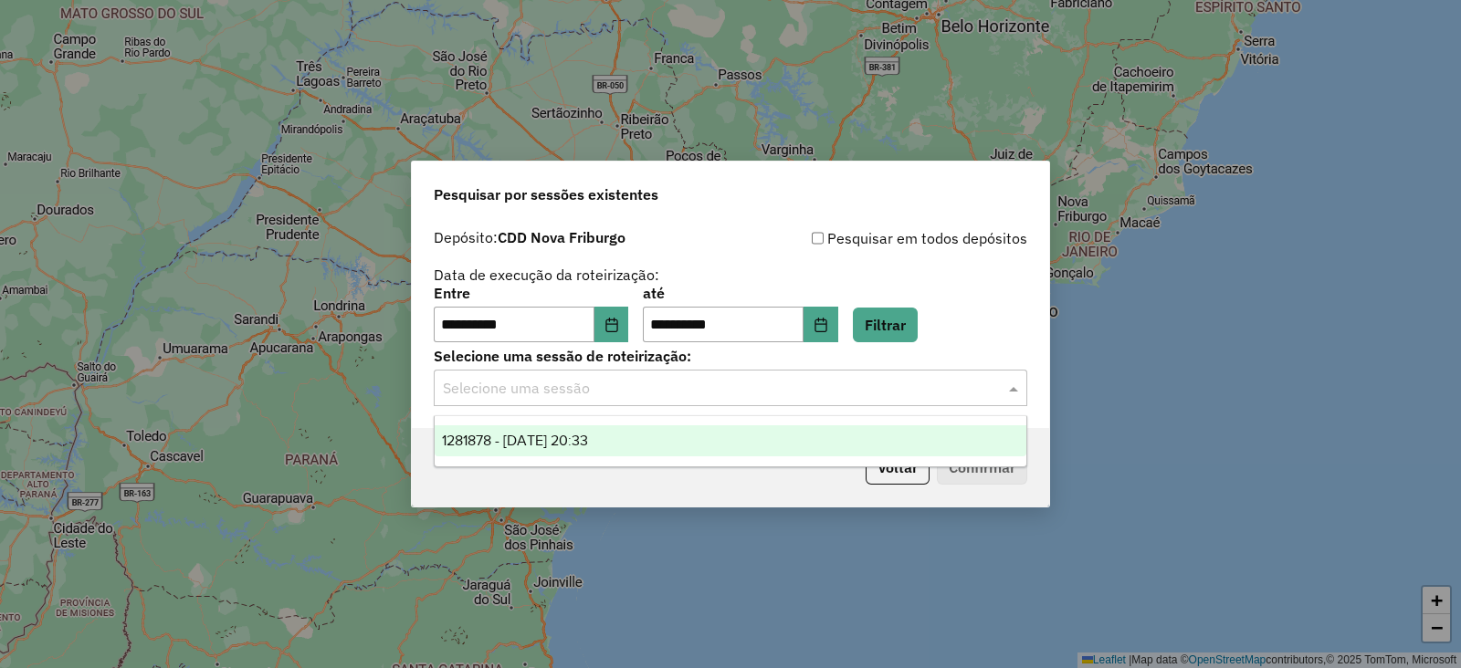
click at [624, 440] on div "1281878 - [DATE] 20:33" at bounding box center [731, 440] width 592 height 31
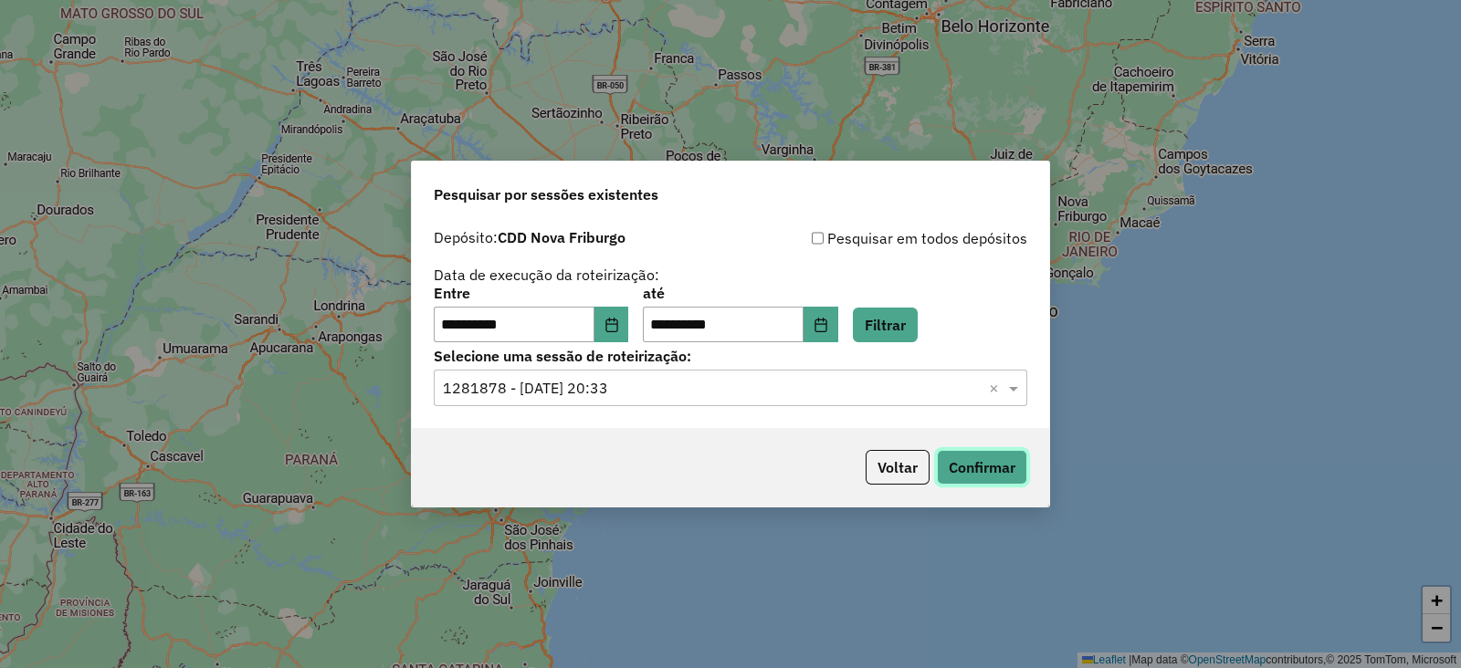
click at [967, 462] on button "Confirmar" at bounding box center [982, 467] width 90 height 35
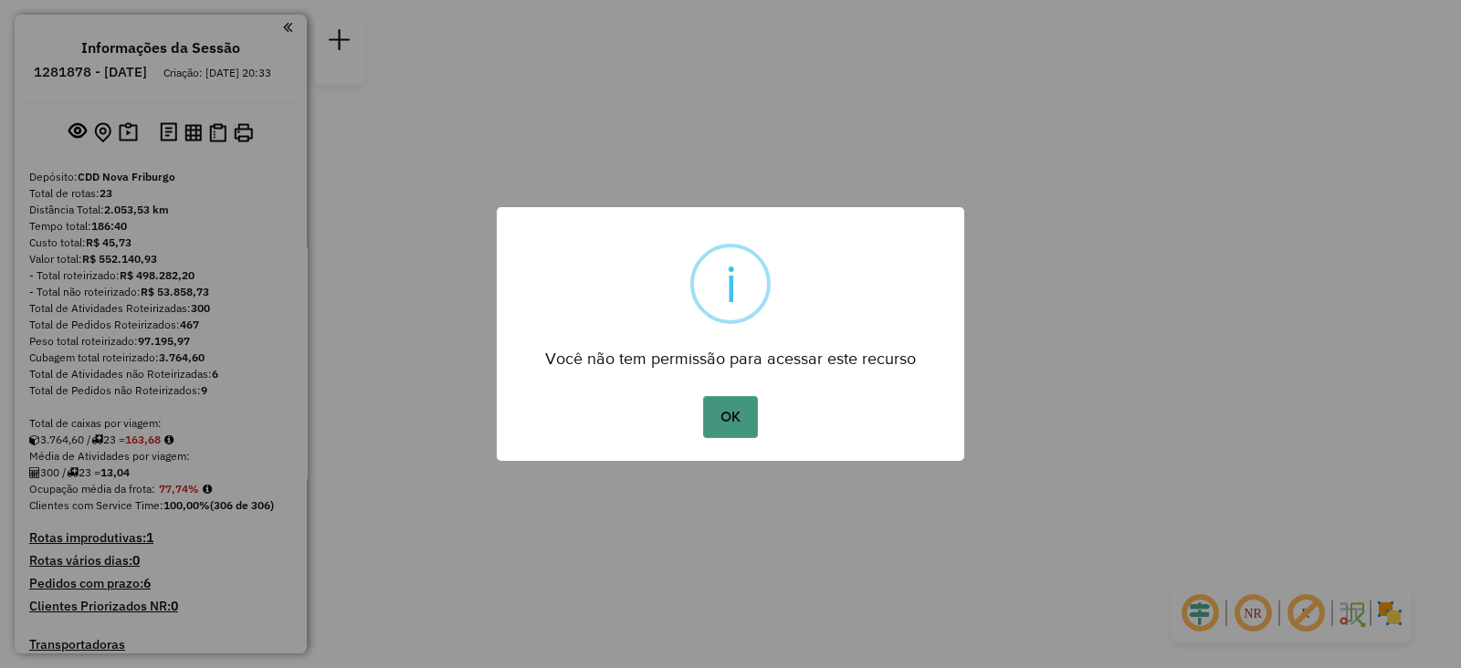
click at [736, 420] on button "OK" at bounding box center [730, 417] width 54 height 42
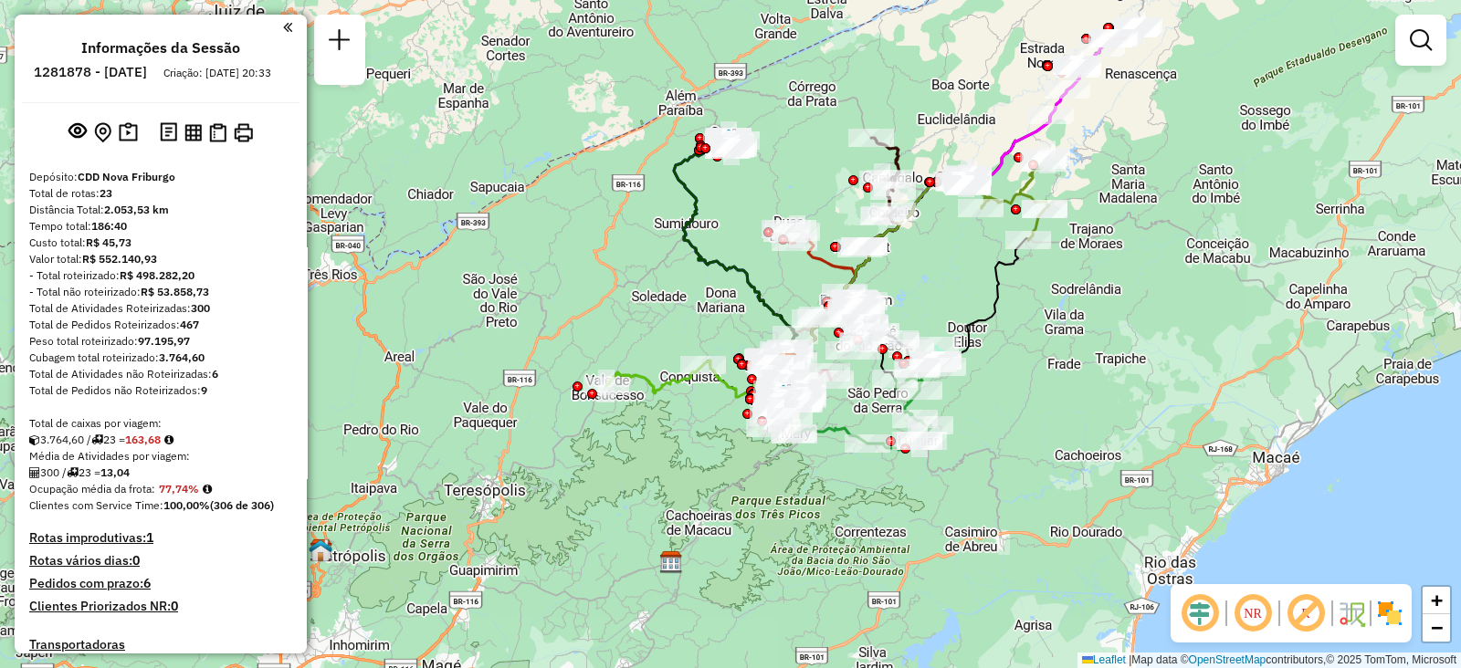
click at [689, 447] on div "Janela de atendimento Grade de atendimento Capacidade Transportadoras Veículos …" at bounding box center [730, 334] width 1461 height 668
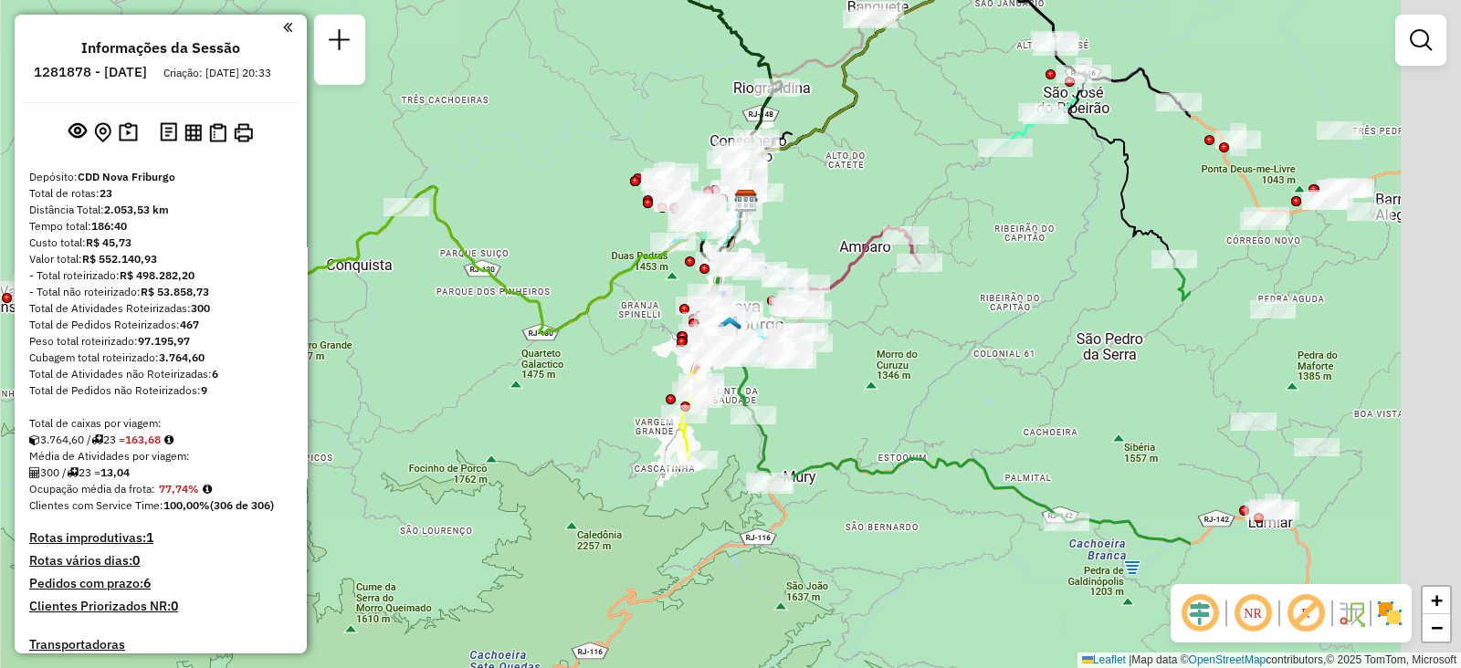
drag, startPoint x: 762, startPoint y: 502, endPoint x: 345, endPoint y: 451, distance: 420.4
click at [345, 451] on div "Janela de atendimento Grade de atendimento Capacidade Transportadoras Veículos …" at bounding box center [730, 334] width 1461 height 668
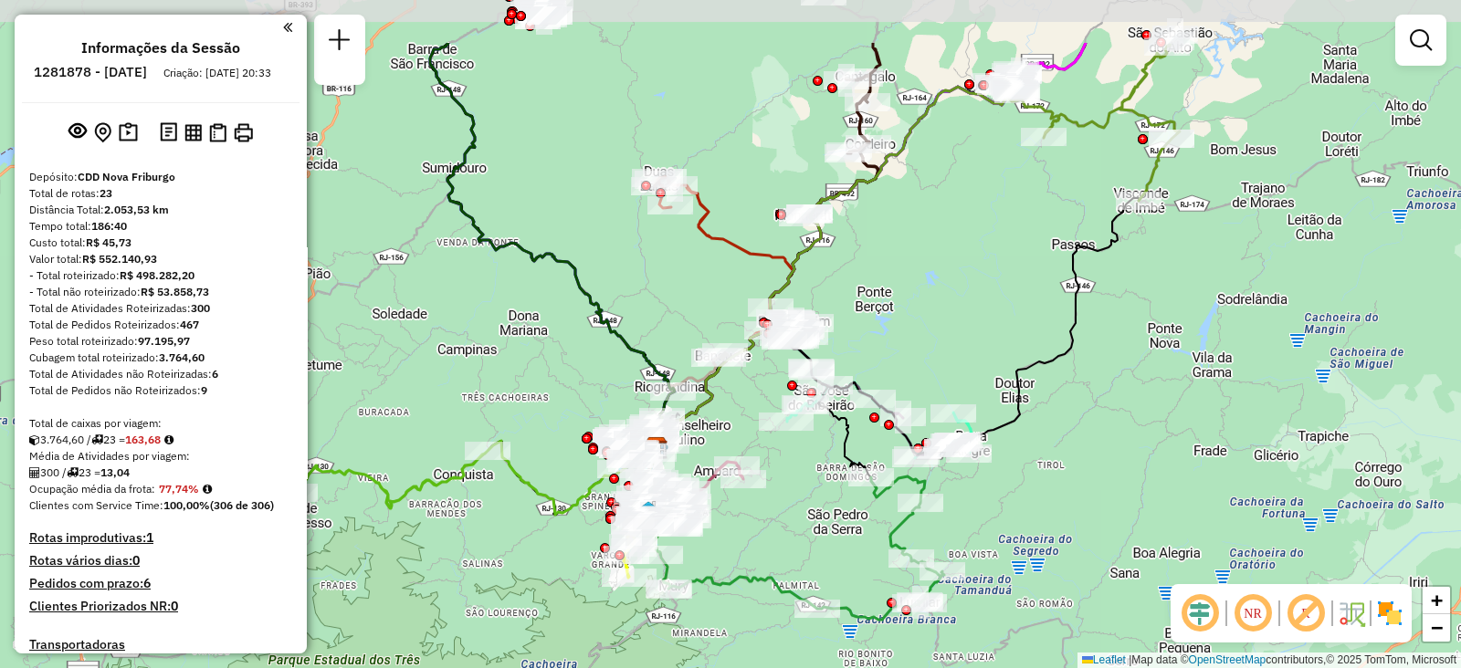
drag, startPoint x: 1109, startPoint y: 313, endPoint x: 1144, endPoint y: 425, distance: 117.5
click at [1146, 430] on div "Janela de atendimento Grade de atendimento Capacidade Transportadoras Veículos …" at bounding box center [730, 334] width 1461 height 668
